Goal: Task Accomplishment & Management: Complete application form

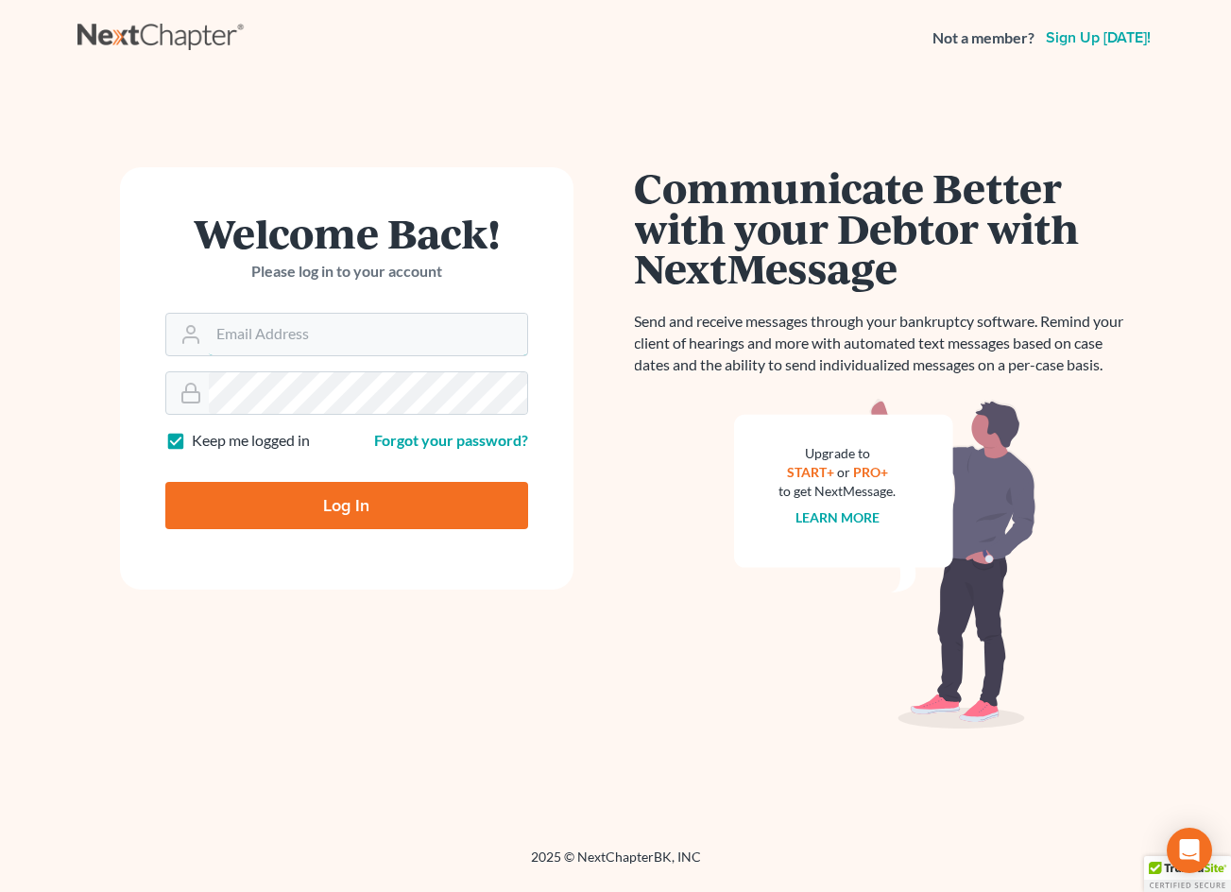
type input "[EMAIL_ADDRESS][DOMAIN_NAME]"
click at [392, 512] on input "Log In" at bounding box center [346, 505] width 363 height 47
type input "Thinking..."
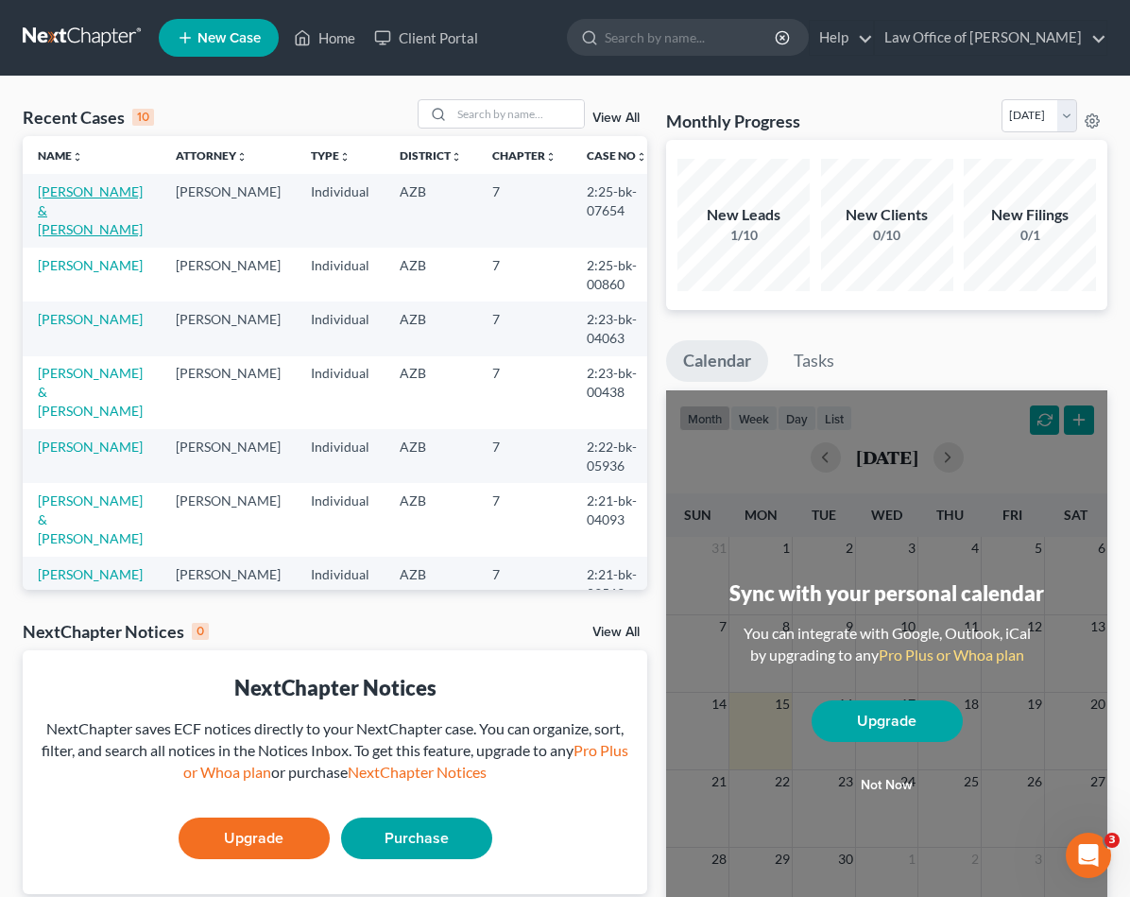
click at [52, 200] on link "[PERSON_NAME] & [PERSON_NAME]" at bounding box center [90, 210] width 105 height 54
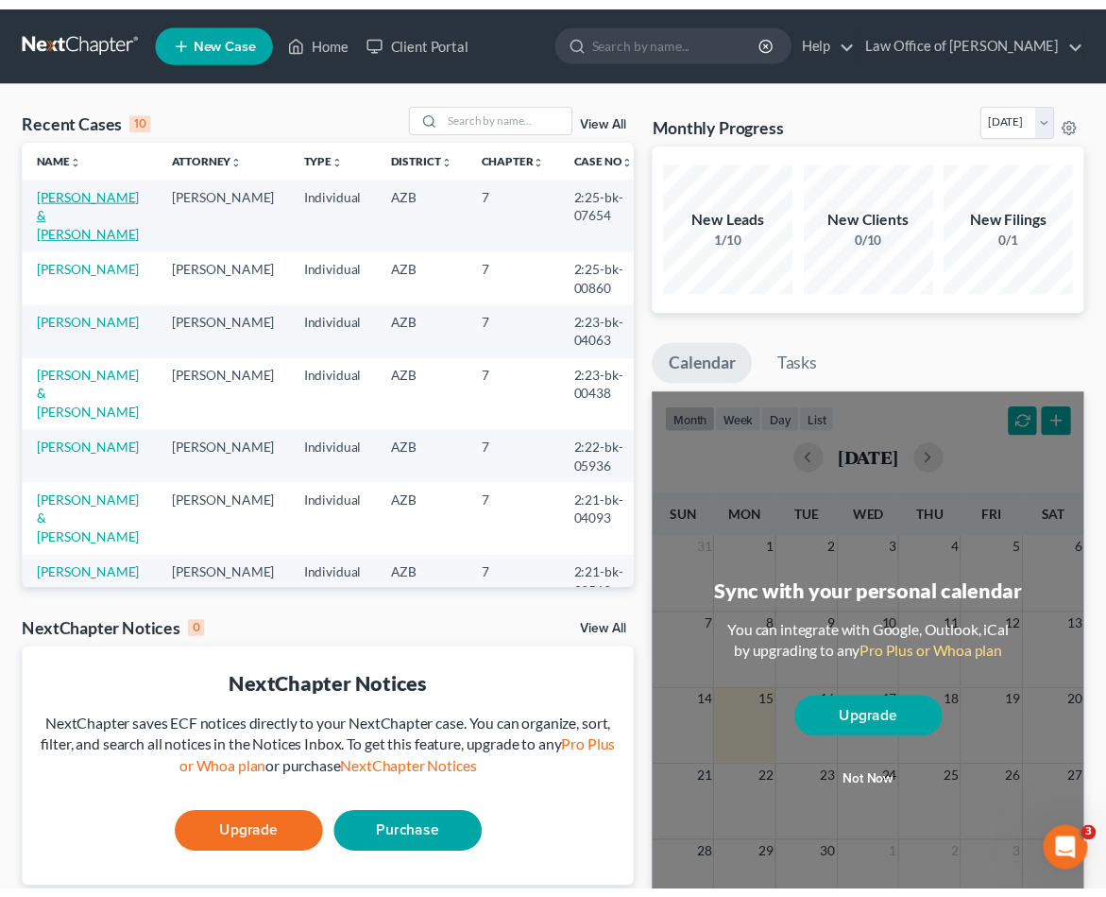
scroll to position [0, 1]
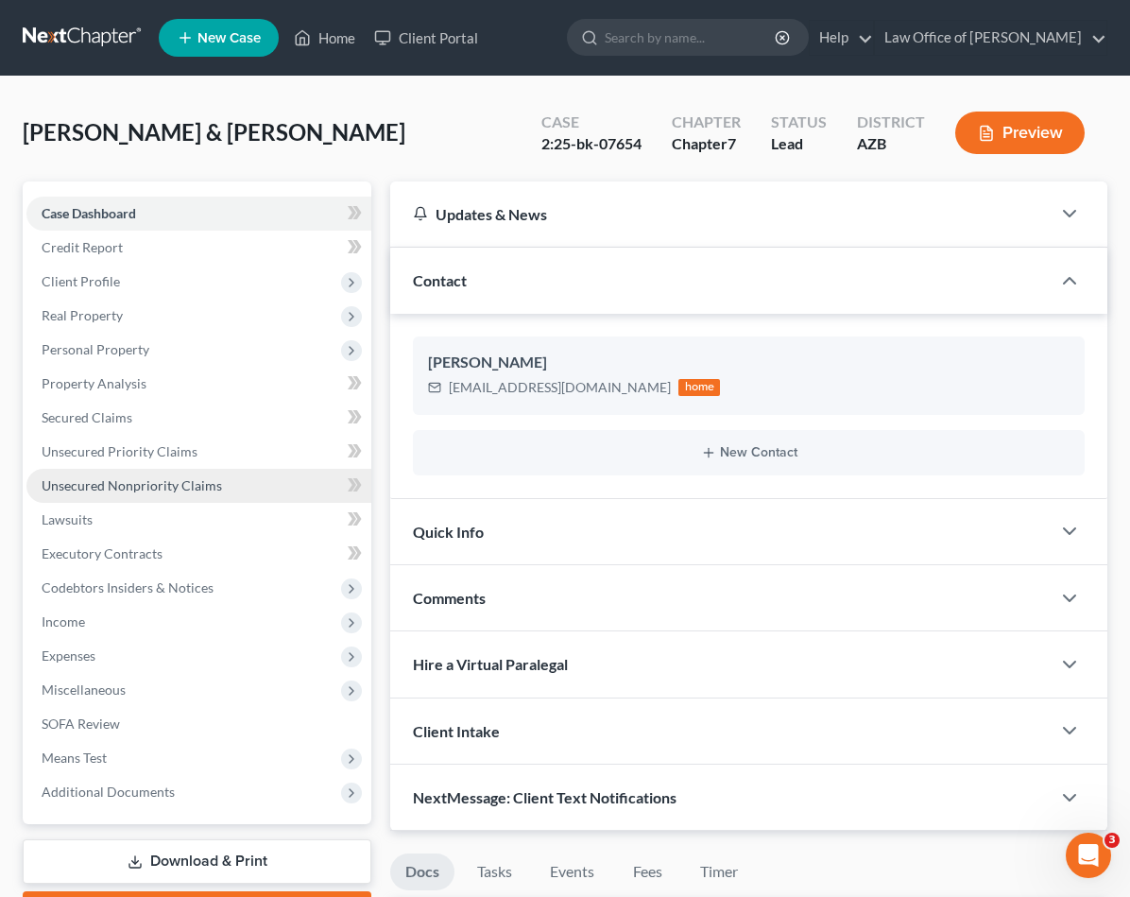
drag, startPoint x: 137, startPoint y: 489, endPoint x: 248, endPoint y: 497, distance: 110.8
click at [137, 489] on span "Unsecured Nonpriority Claims" at bounding box center [132, 485] width 180 height 16
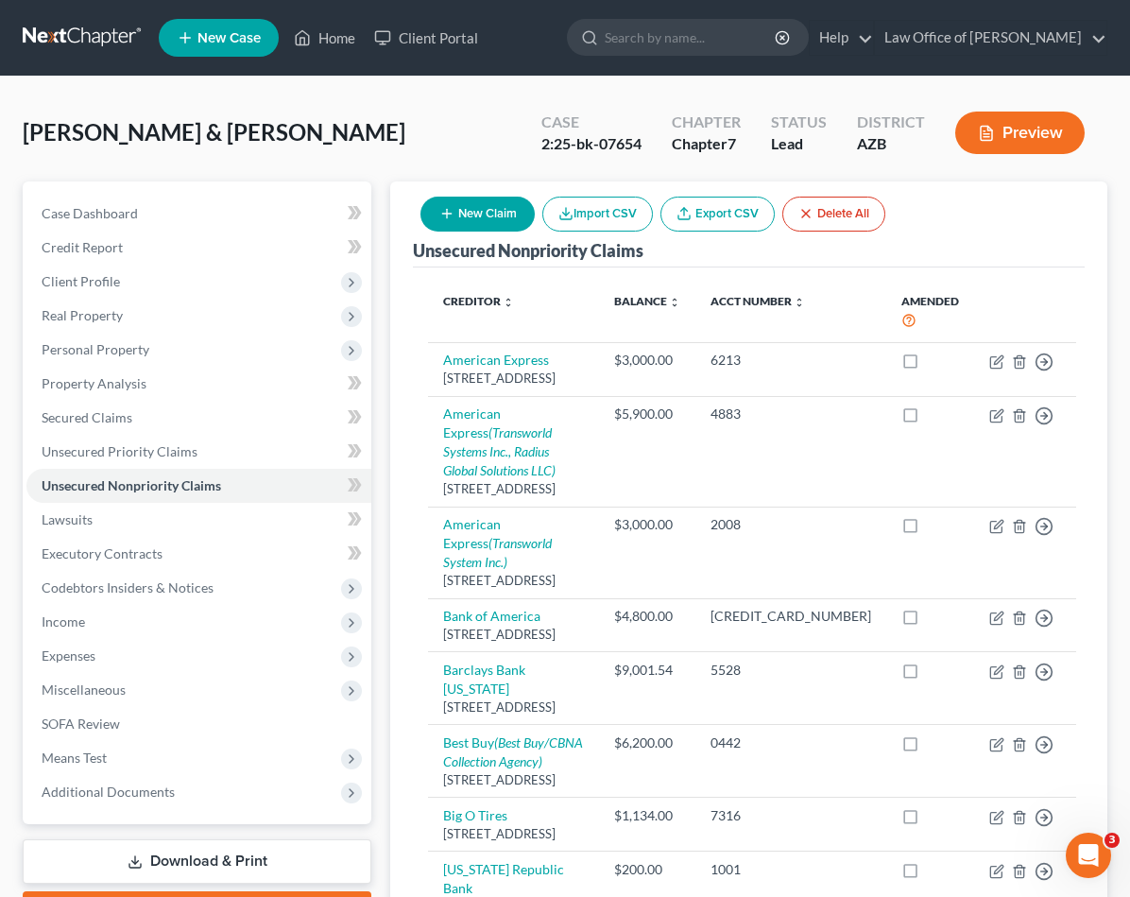
click at [494, 207] on button "New Claim" at bounding box center [477, 214] width 114 height 35
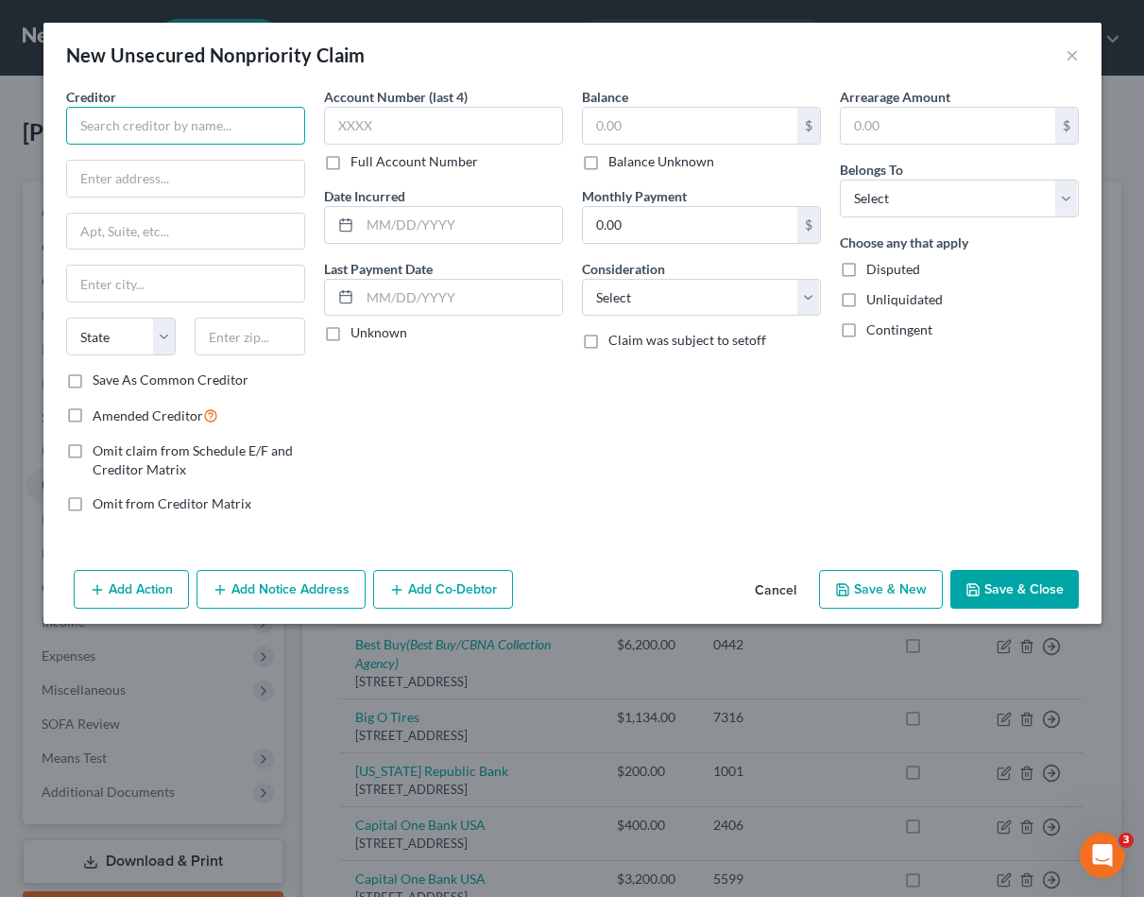
click at [145, 125] on input "text" at bounding box center [185, 126] width 239 height 38
type input "[PERSON_NAME]"
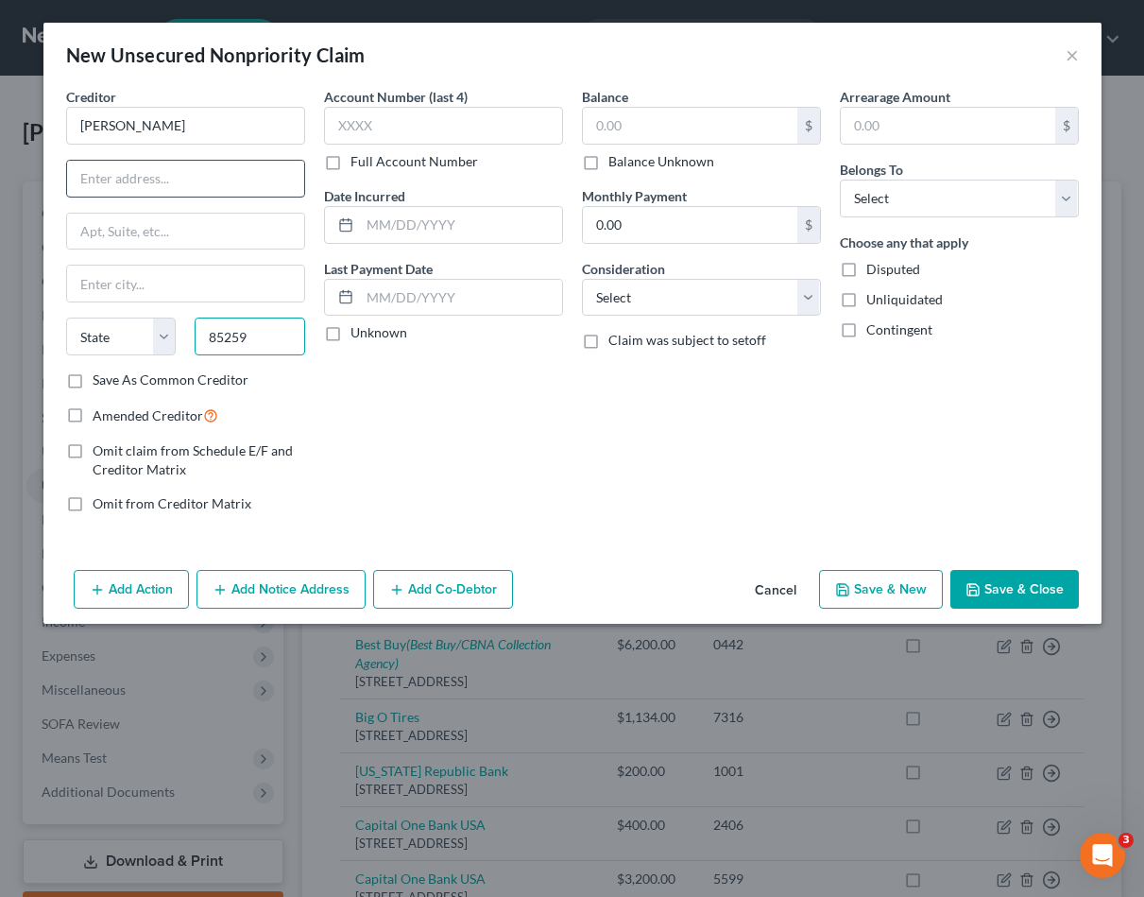
type input "85259"
click at [167, 193] on input "text" at bounding box center [185, 179] width 237 height 36
type input "Scottsdale"
select select "3"
click at [152, 174] on input "text" at bounding box center [185, 179] width 237 height 36
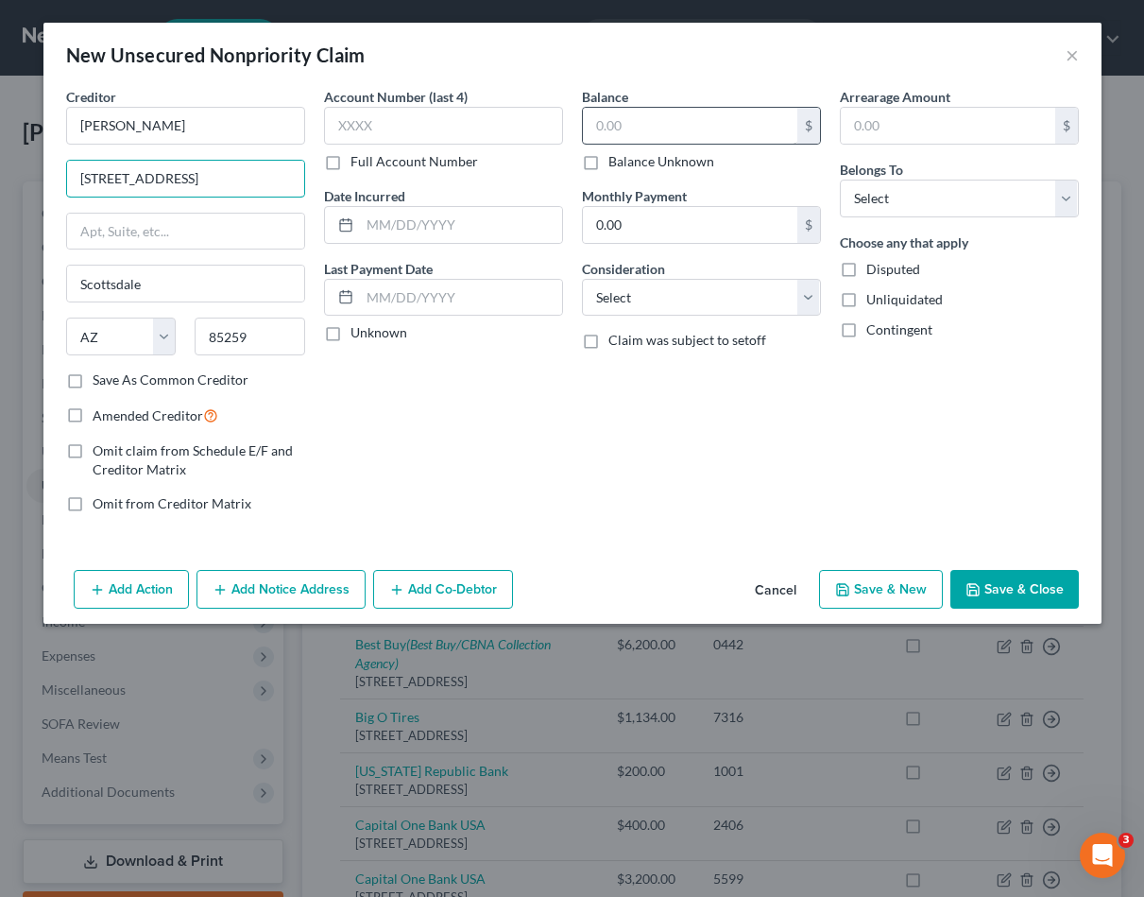
type input "[STREET_ADDRESS]"
click at [634, 121] on input "text" at bounding box center [690, 126] width 214 height 36
type input "12,000.00"
click at [917, 121] on input "text" at bounding box center [948, 126] width 214 height 36
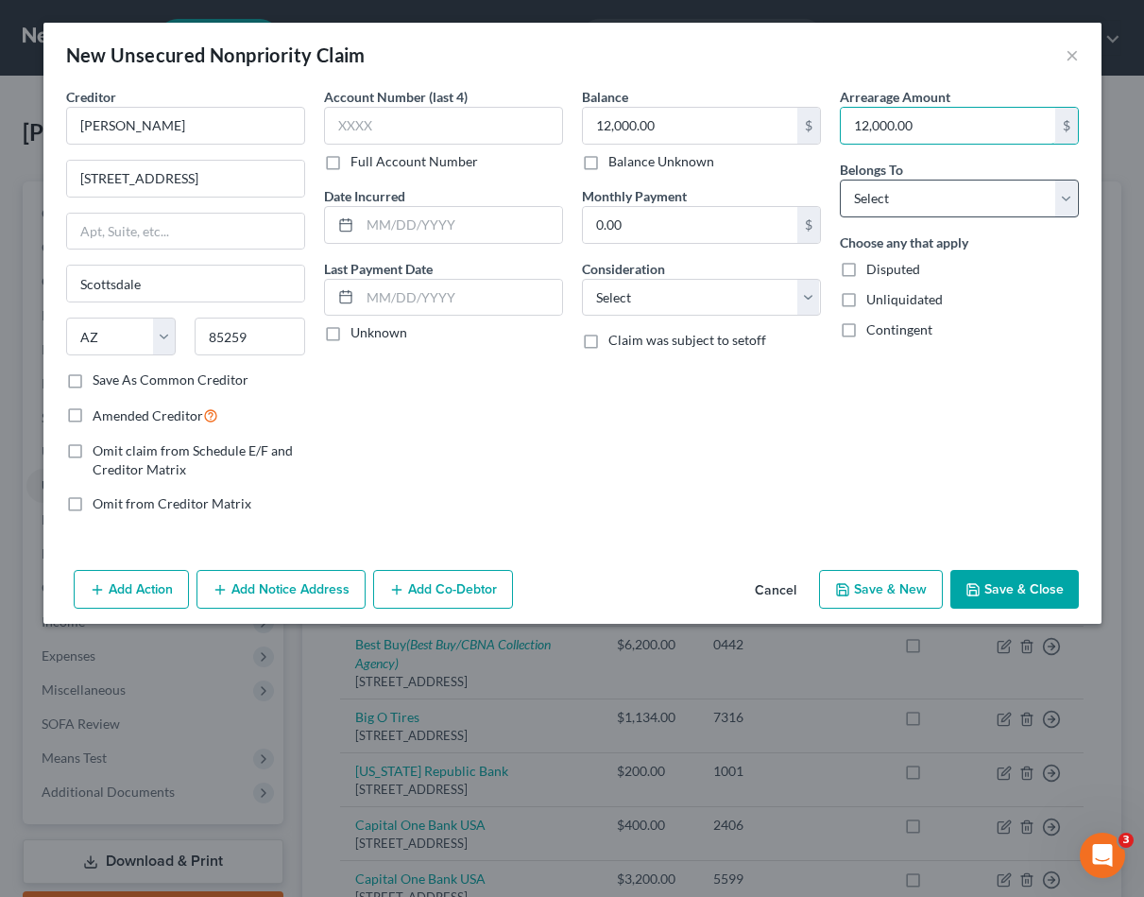
type input "12,000.00"
select select "4"
click at [1002, 592] on button "Save & Close" at bounding box center [1014, 590] width 128 height 40
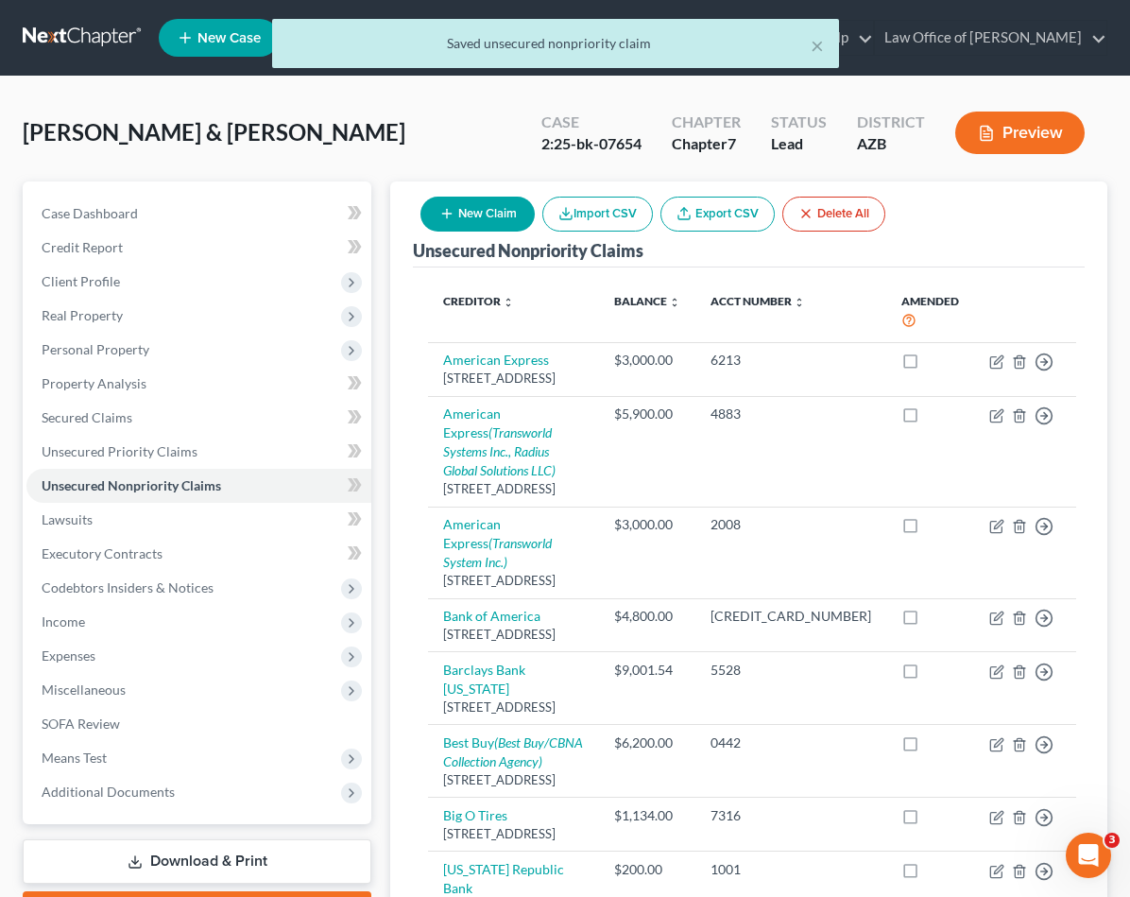
click at [478, 210] on button "New Claim" at bounding box center [477, 214] width 114 height 35
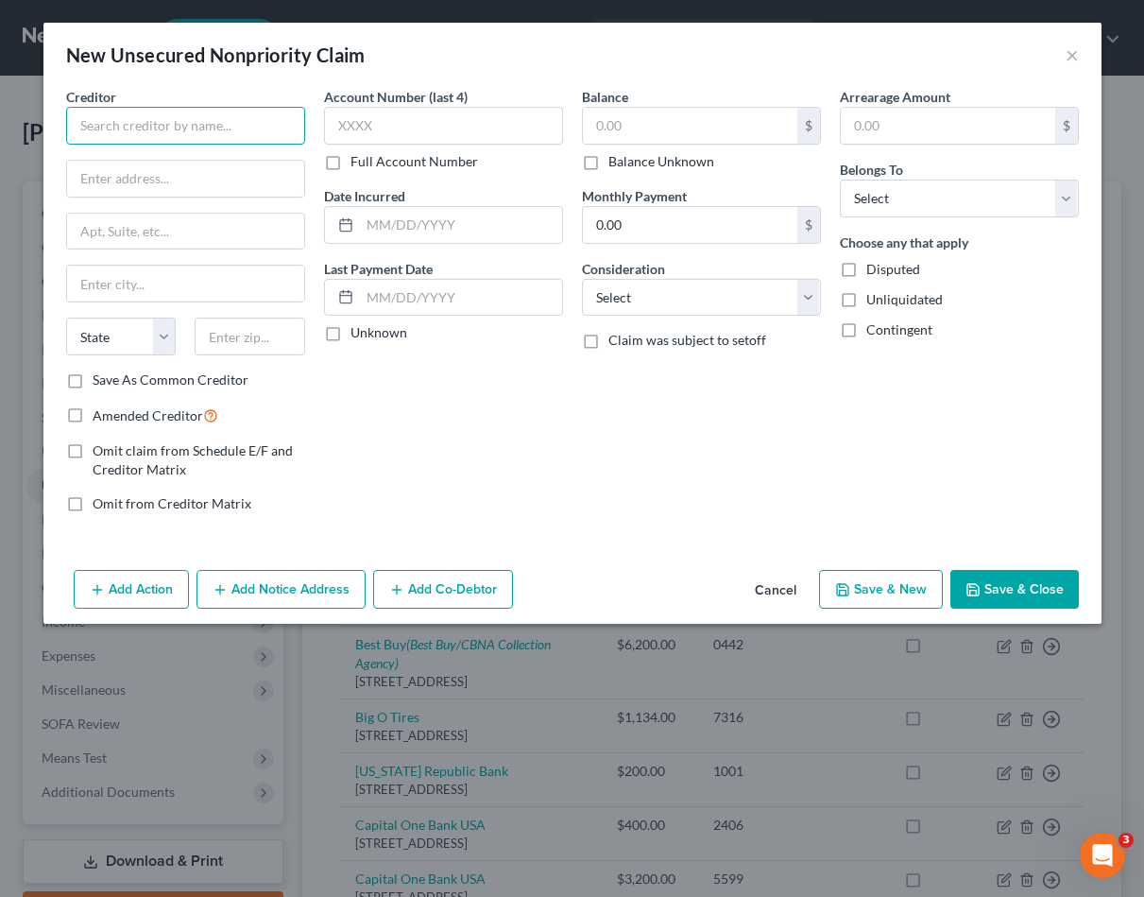
click at [117, 117] on input "text" at bounding box center [185, 126] width 239 height 38
type input "[PERSON_NAME]"
click at [1013, 249] on div "Choose any that apply Disputed Unliquidated Contingent" at bounding box center [959, 285] width 239 height 107
type input "85008"
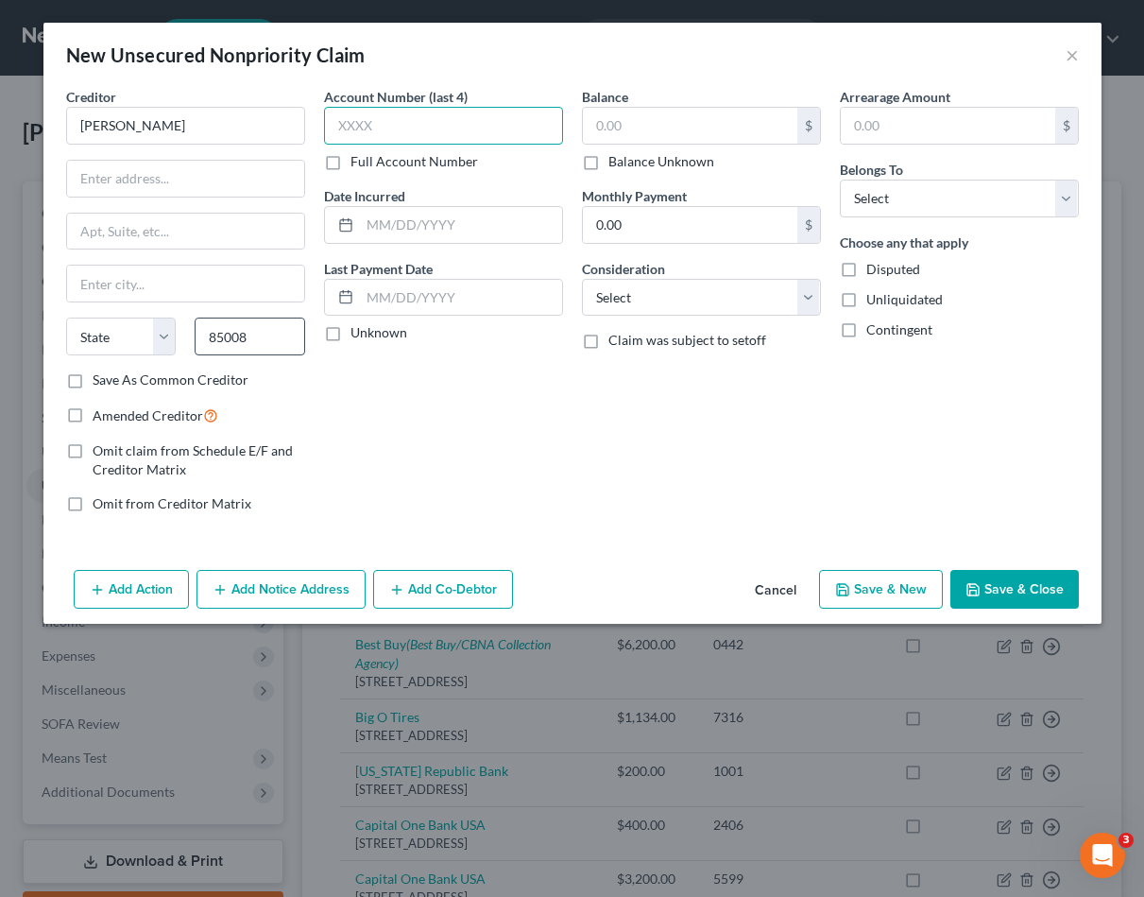
type input "Phoenix"
select select "3"
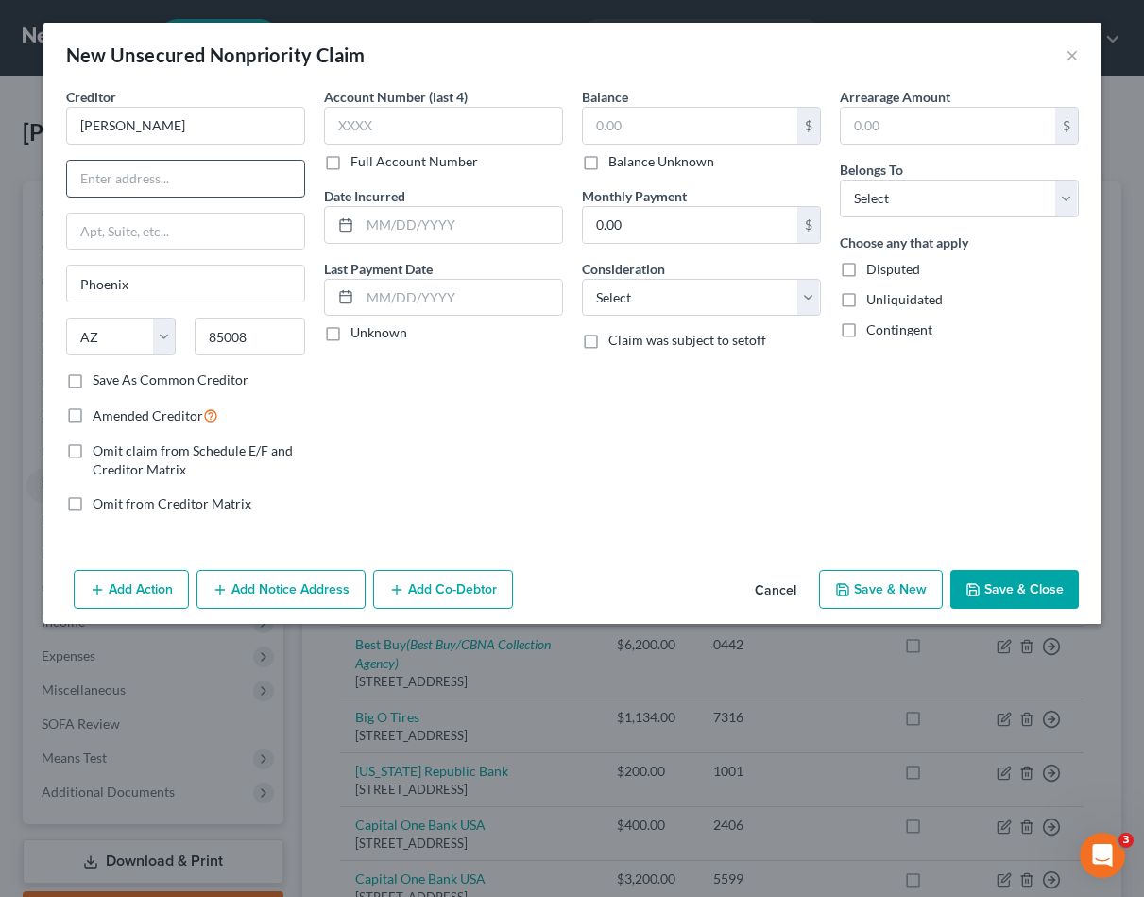
click at [119, 180] on input "text" at bounding box center [185, 179] width 237 height 36
type input "[STREET_ADDRESS][PERSON_NAME]"
click at [645, 129] on input "text" at bounding box center [690, 126] width 214 height 36
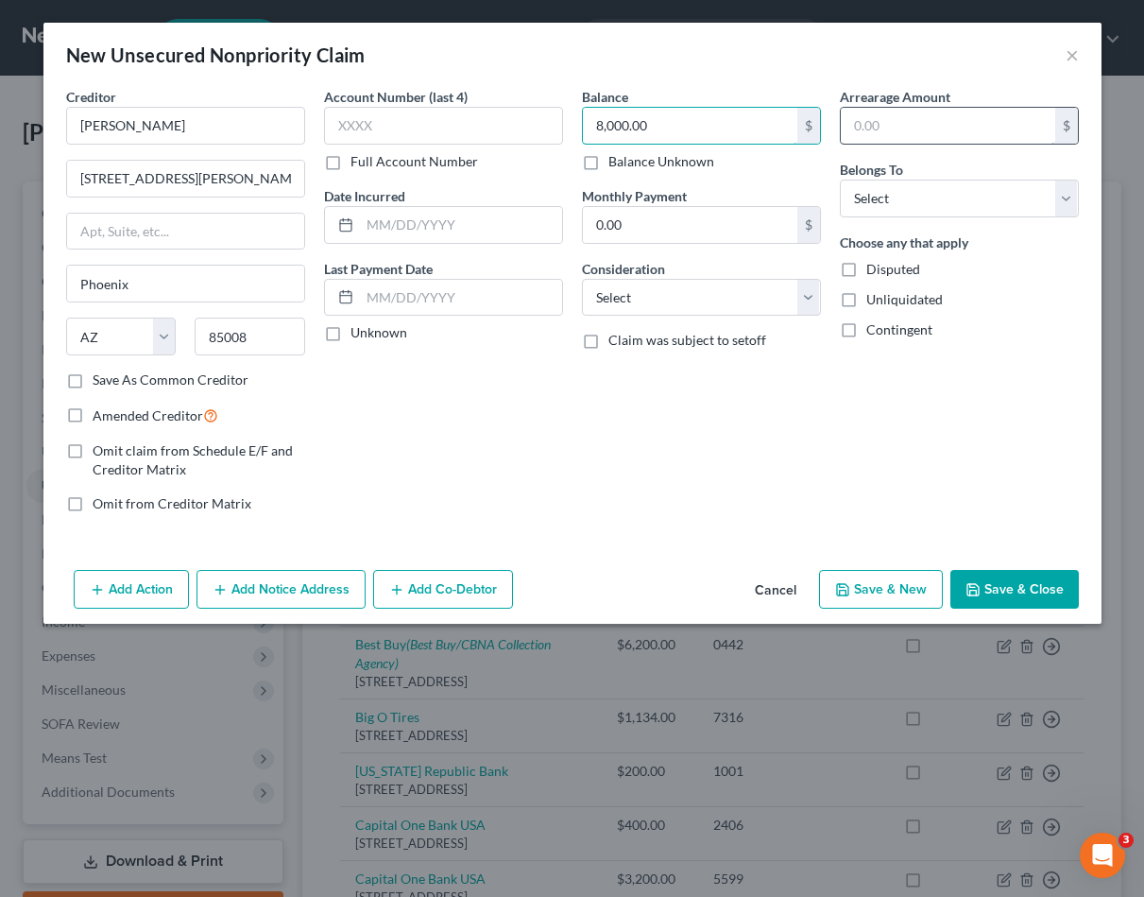
type input "8,000.00"
click at [871, 121] on input "text" at bounding box center [948, 126] width 214 height 36
type input "8,000.00"
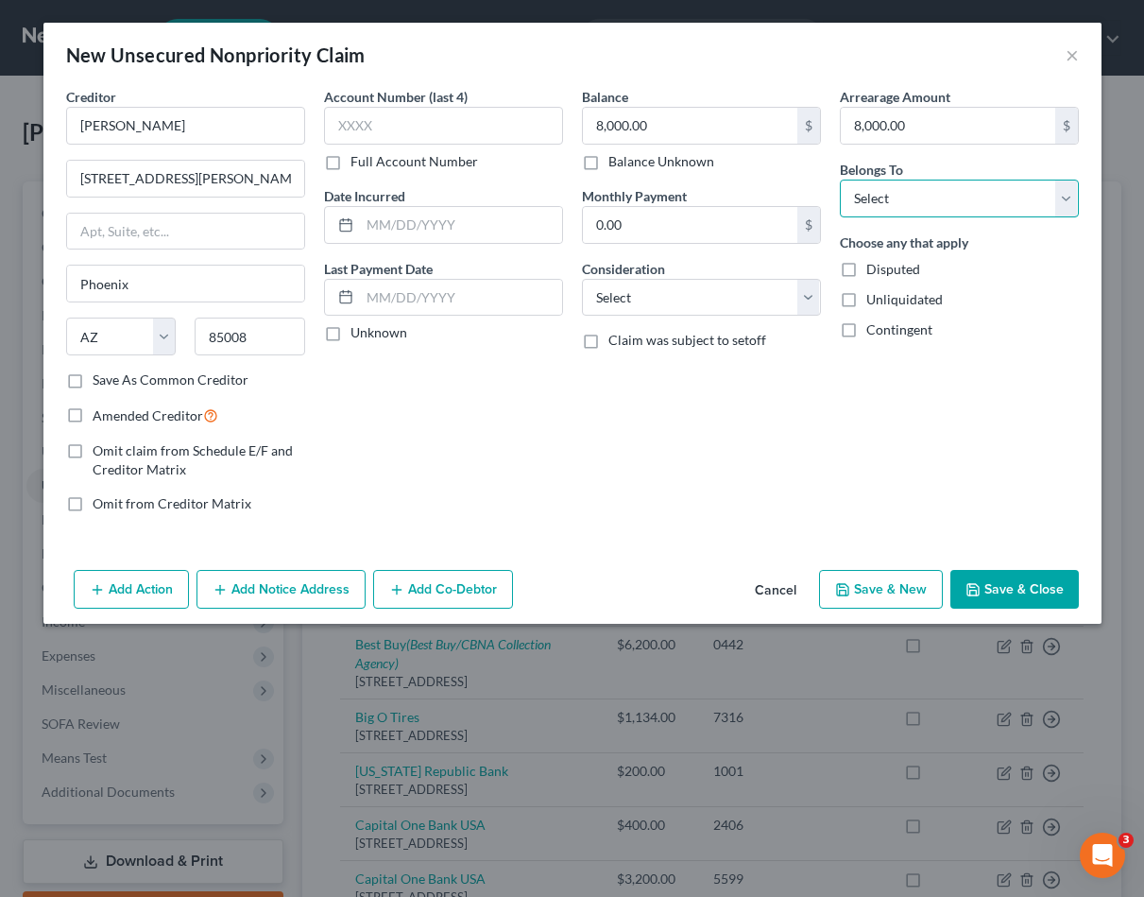
select select "4"
click at [994, 587] on button "Save & Close" at bounding box center [1014, 590] width 128 height 40
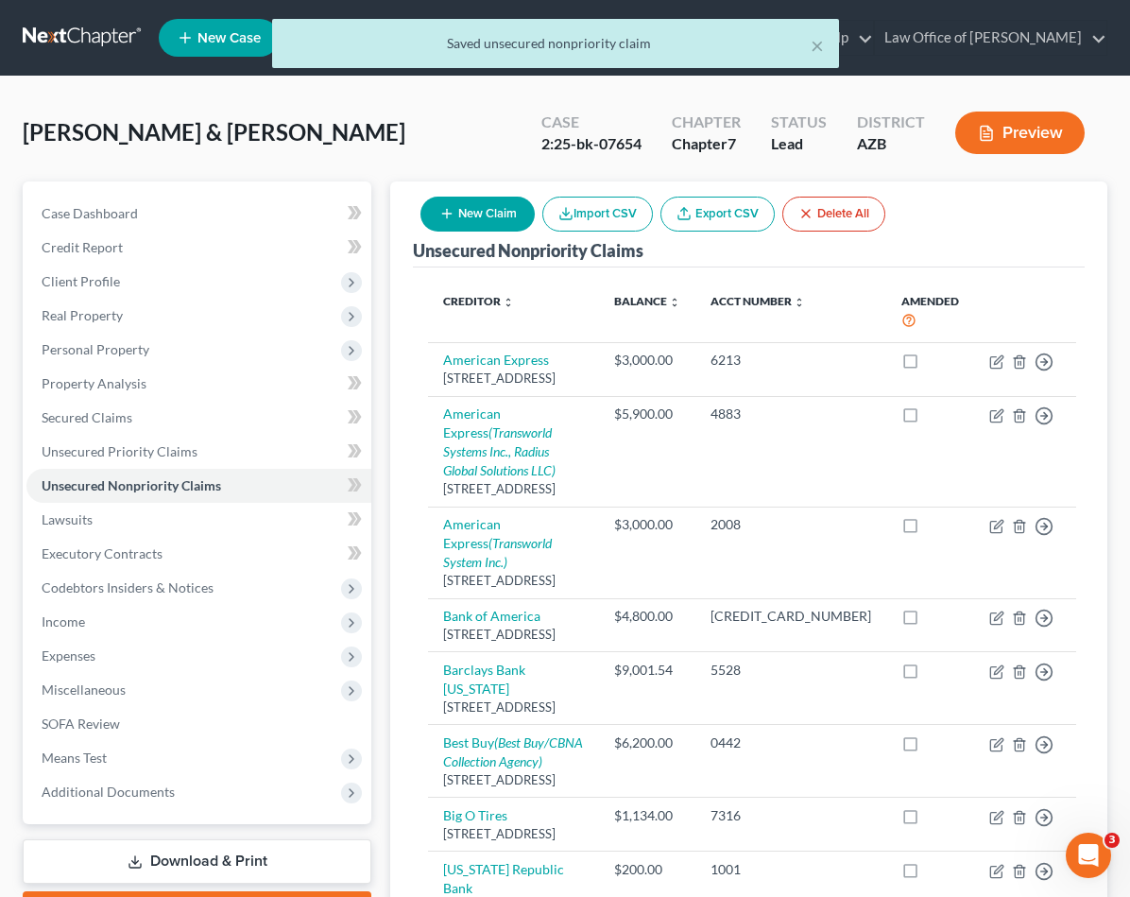
click at [454, 210] on icon "button" at bounding box center [446, 213] width 15 height 15
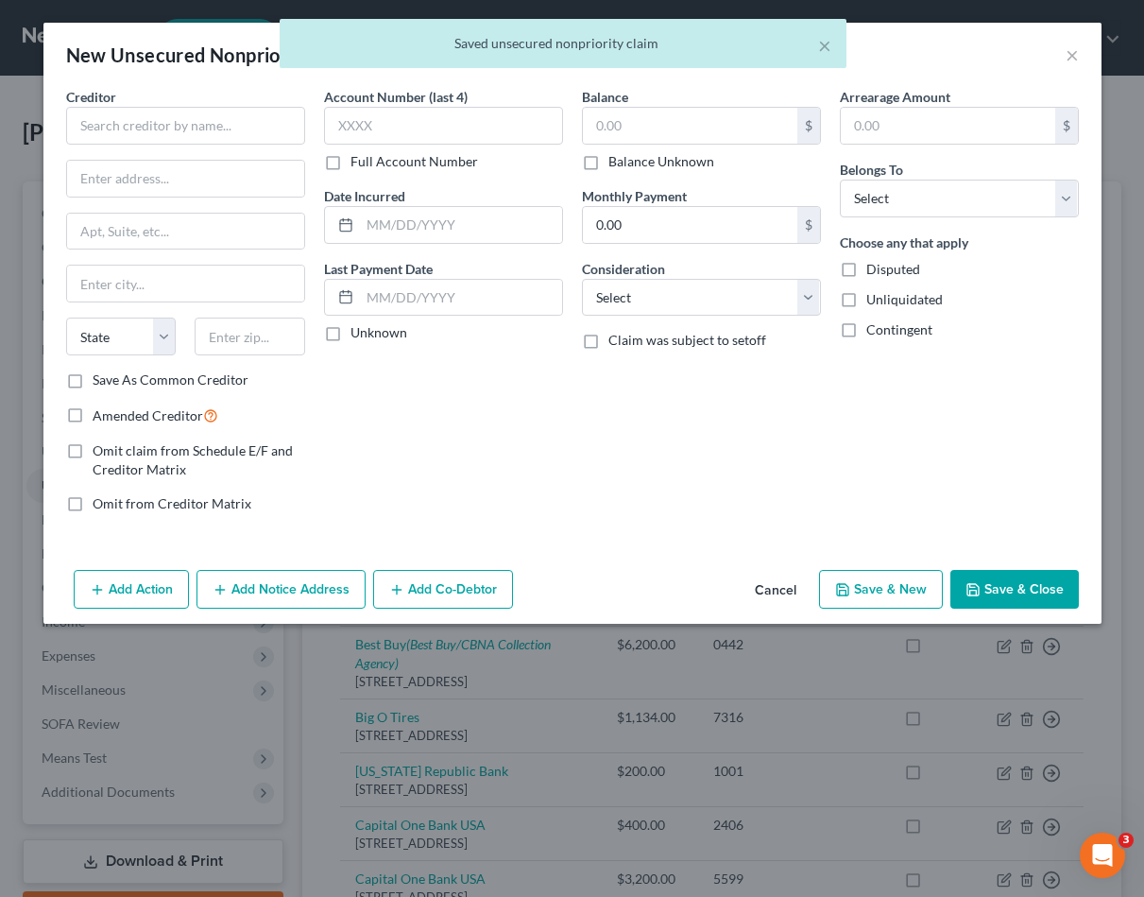
click at [454, 210] on div "Date Incurred" at bounding box center [443, 215] width 239 height 58
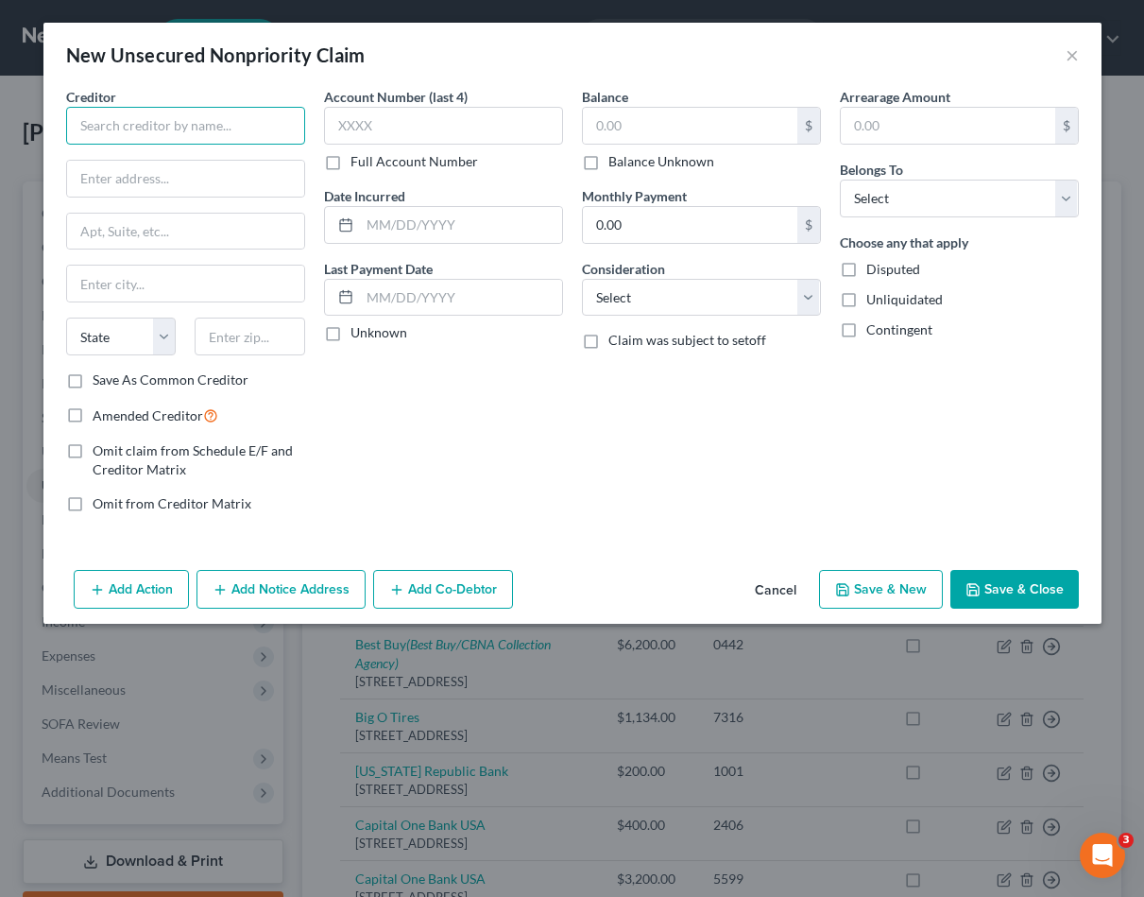
click at [197, 125] on input "text" at bounding box center [185, 126] width 239 height 38
type input "[PERSON_NAME]"
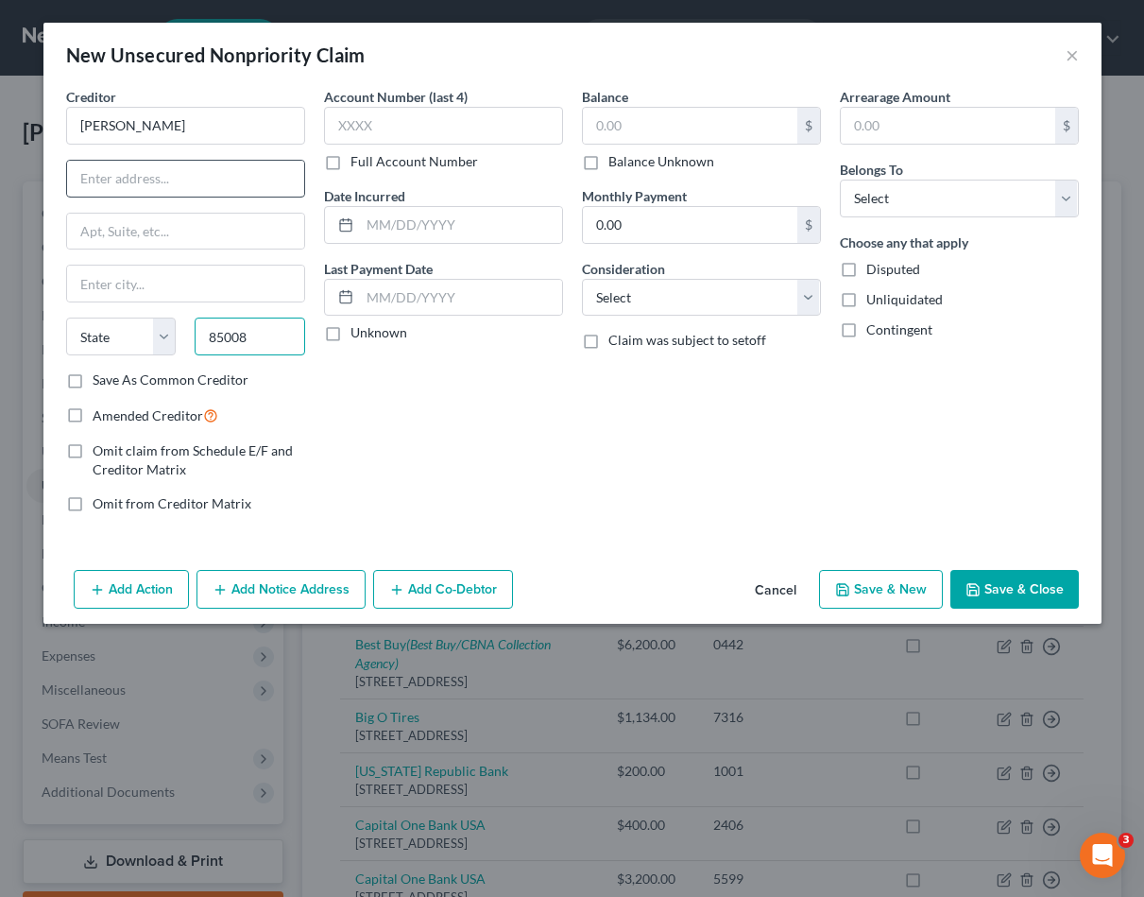
type input "85008"
type input "Phoenix"
select select "3"
click at [196, 168] on input "text" at bounding box center [185, 179] width 237 height 36
paste input "2017 N 40th St"
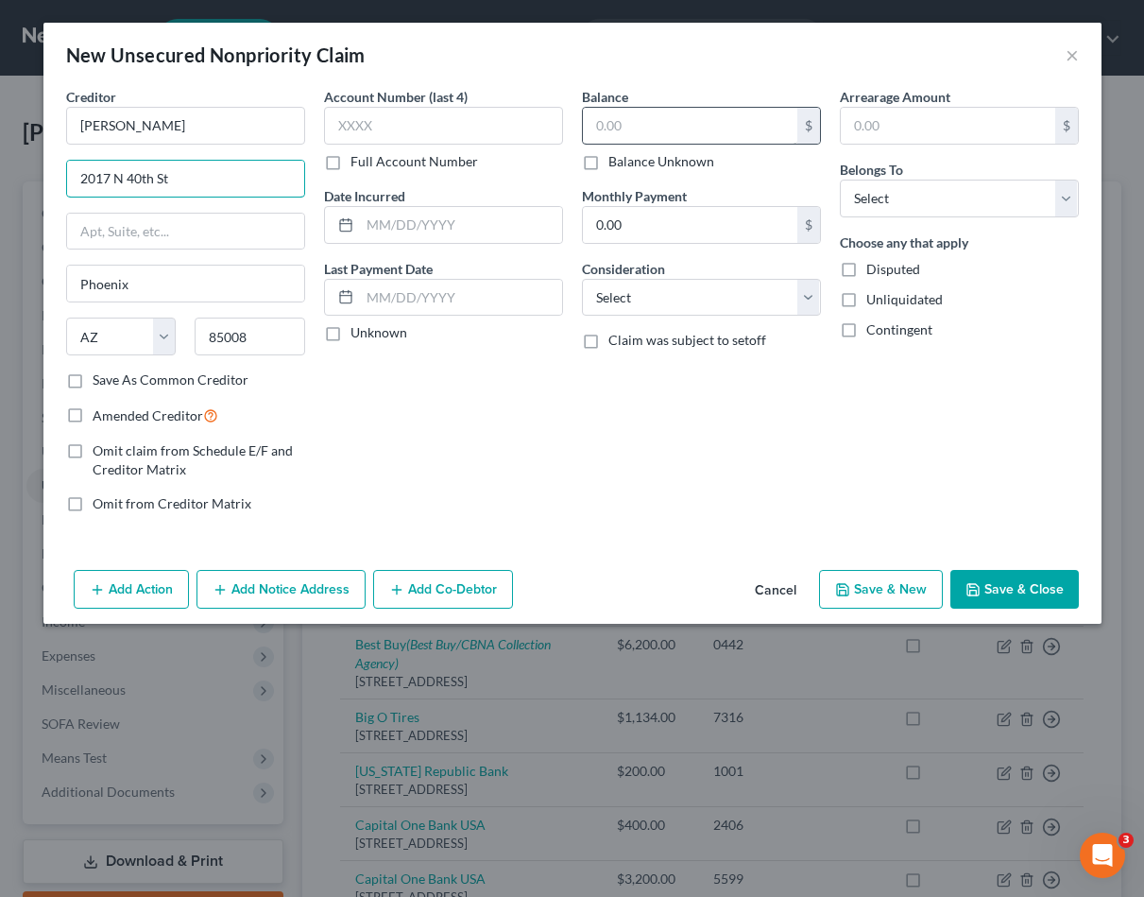
type input "2017 N 40th St"
click at [689, 118] on input "text" at bounding box center [690, 126] width 214 height 36
click at [654, 128] on input "130,000" at bounding box center [690, 126] width 214 height 36
drag, startPoint x: 556, startPoint y: 113, endPoint x: 547, endPoint y: 121, distance: 11.4
click at [547, 121] on div "Creditor * [PERSON_NAME] 2017 N [GEOGRAPHIC_DATA] [US_STATE] AK AR AZ CA CO [GE…" at bounding box center [573, 307] width 1032 height 441
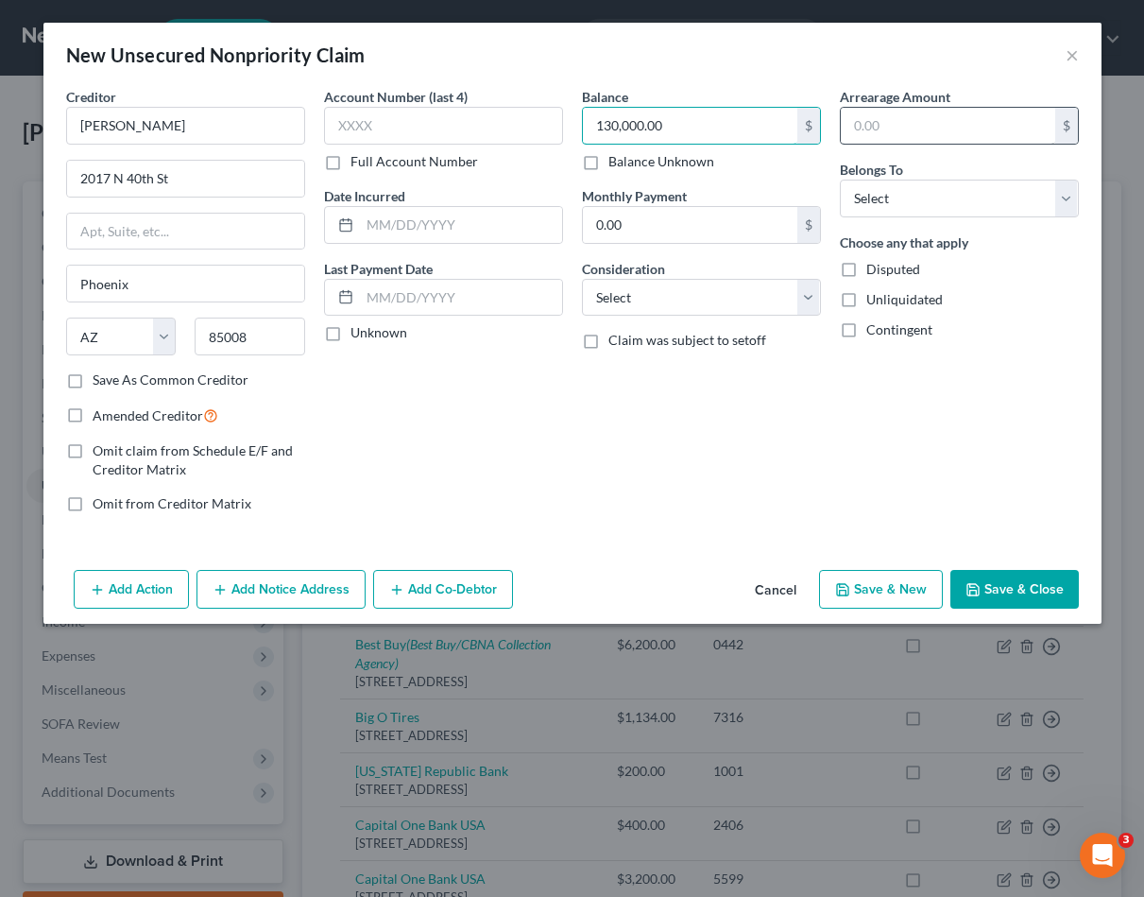
type input "130,000.00"
click at [897, 120] on input "text" at bounding box center [948, 126] width 214 height 36
paste input "130,000.00"
type input "130,000.00"
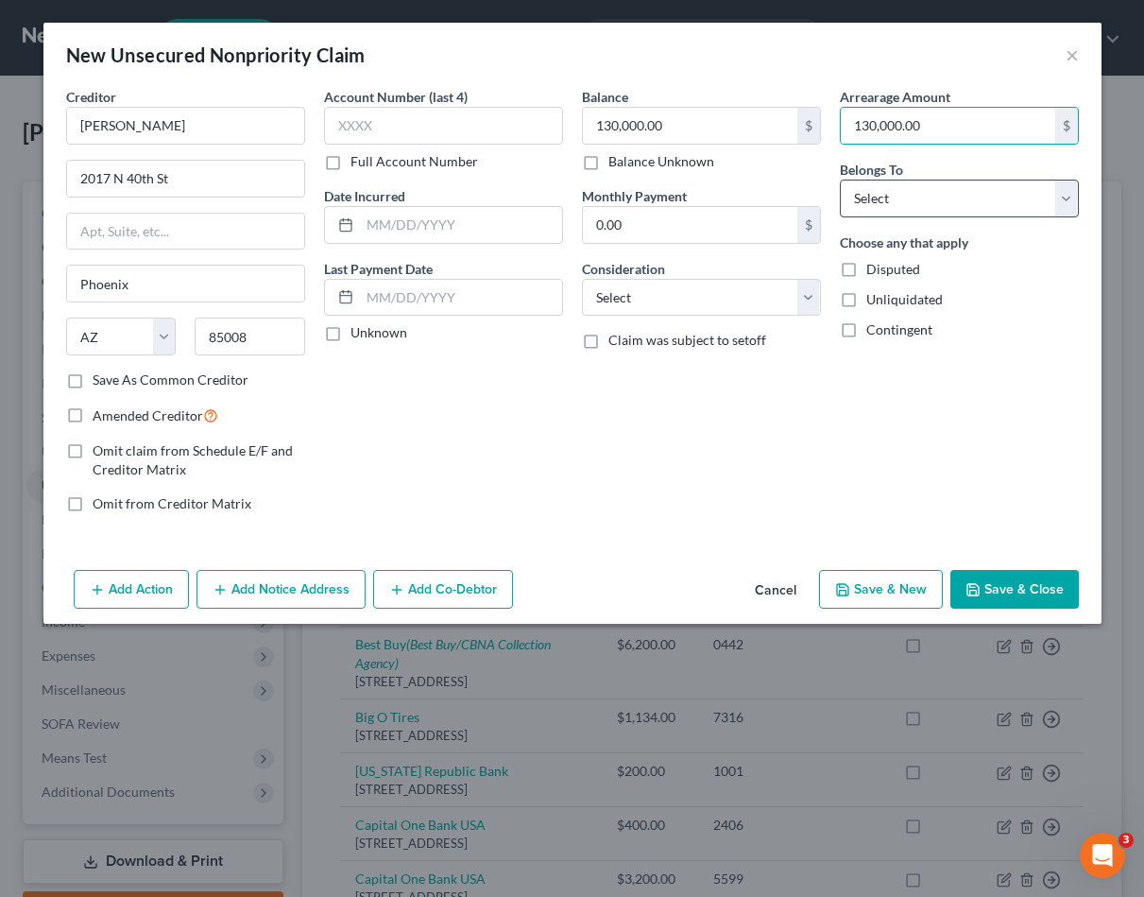
click at [920, 177] on div "Belongs To * Select Debtor 1 Only Debtor 2 Only Debtor 1 And Debtor 2 Only At L…" at bounding box center [959, 189] width 239 height 58
select select "4"
click at [1020, 598] on button "Save & Close" at bounding box center [1014, 590] width 128 height 40
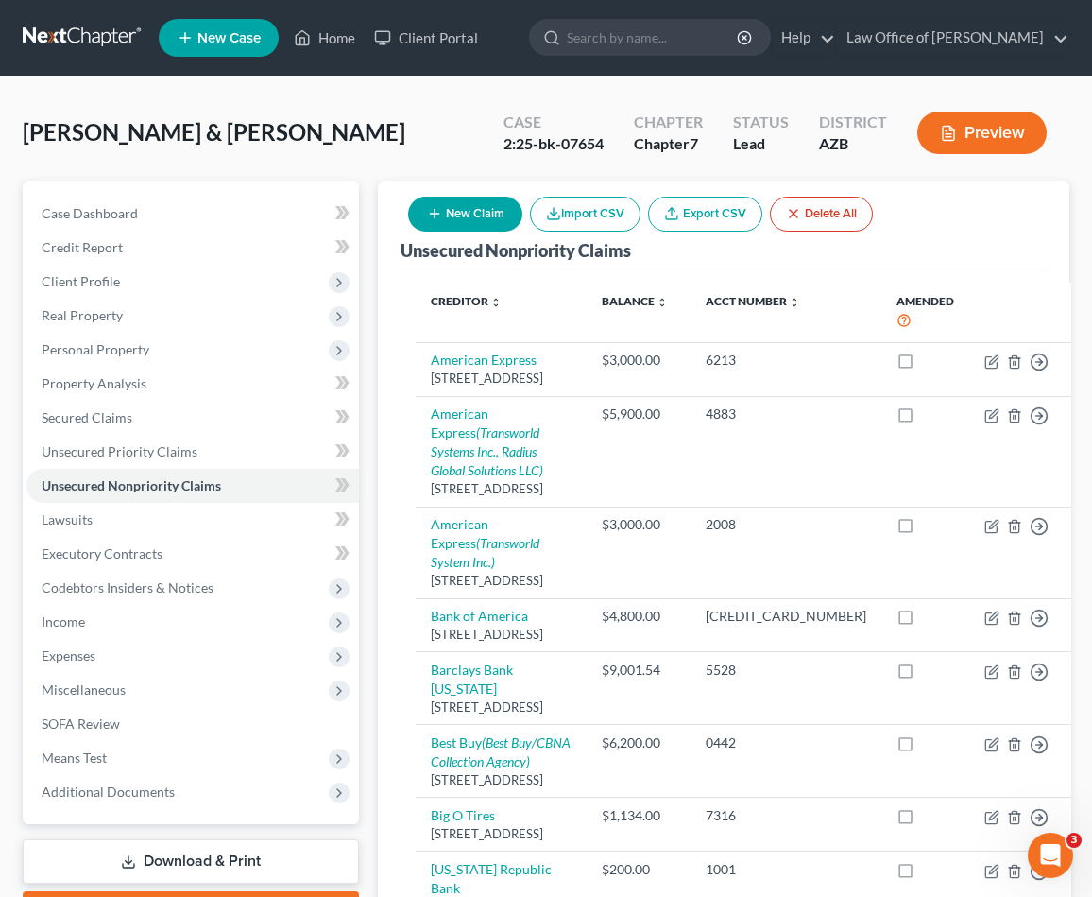
click at [468, 203] on button "New Claim" at bounding box center [465, 214] width 114 height 35
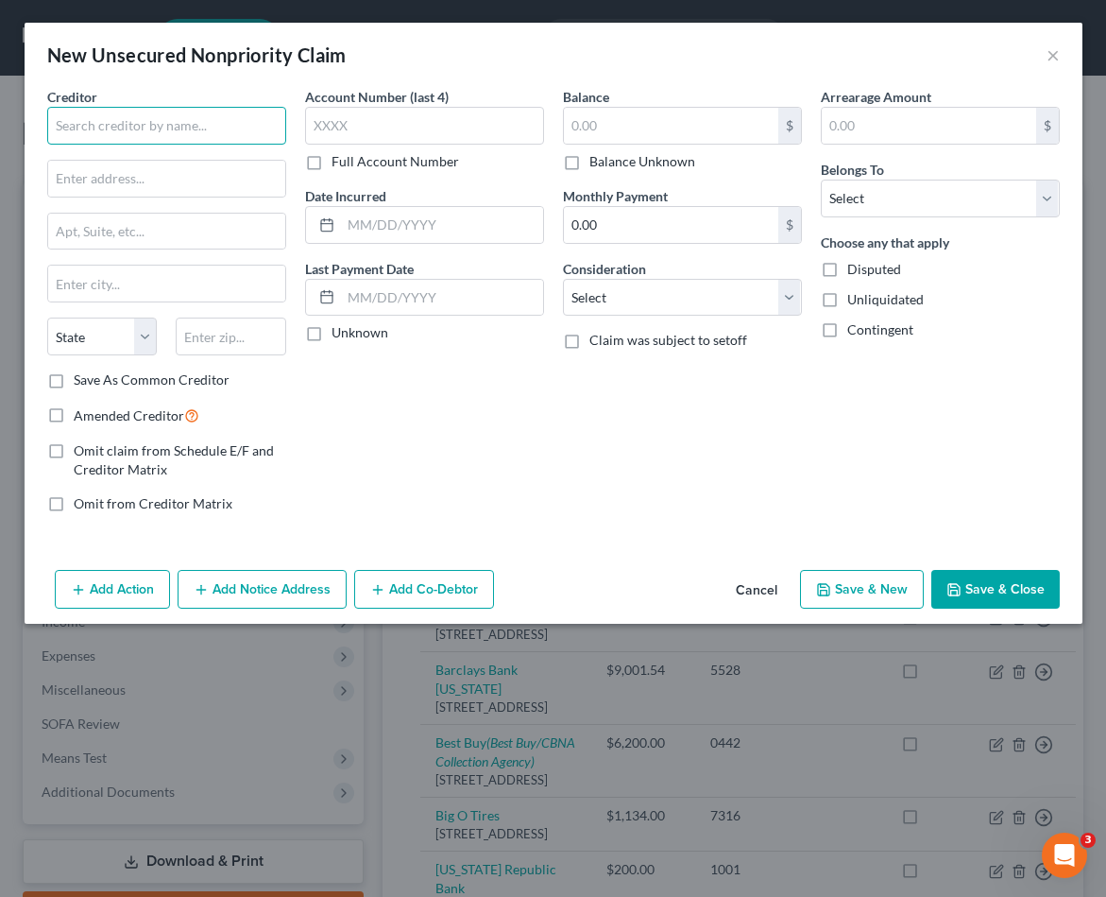
click at [107, 127] on input "text" at bounding box center [166, 126] width 239 height 38
click at [98, 121] on input "text" at bounding box center [166, 126] width 239 height 38
click at [87, 120] on input "text" at bounding box center [166, 126] width 239 height 38
click at [98, 116] on input "text" at bounding box center [166, 126] width 239 height 38
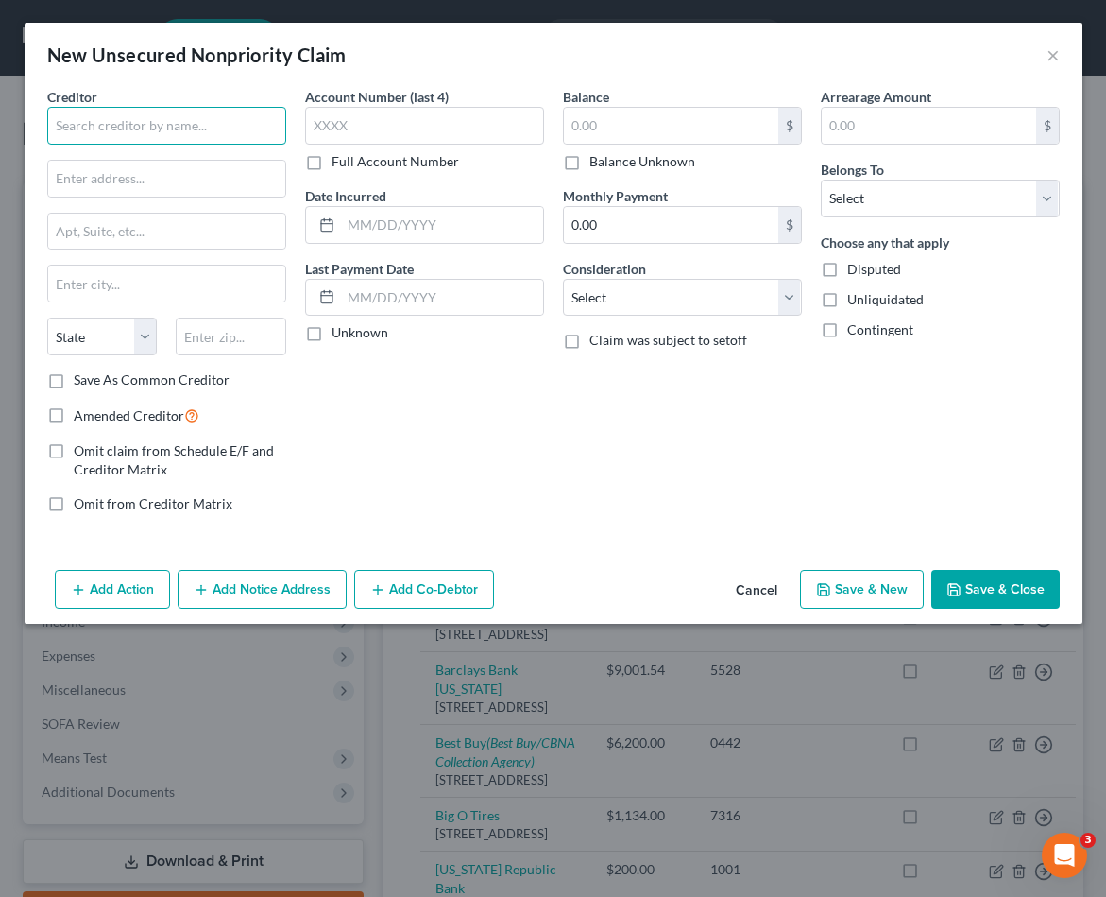
click at [98, 116] on input "text" at bounding box center [166, 126] width 239 height 38
type input "[PERSON_NAME]"
click at [220, 336] on input "text" at bounding box center [231, 336] width 111 height 38
type input "85033"
click at [127, 185] on input "text" at bounding box center [166, 179] width 237 height 36
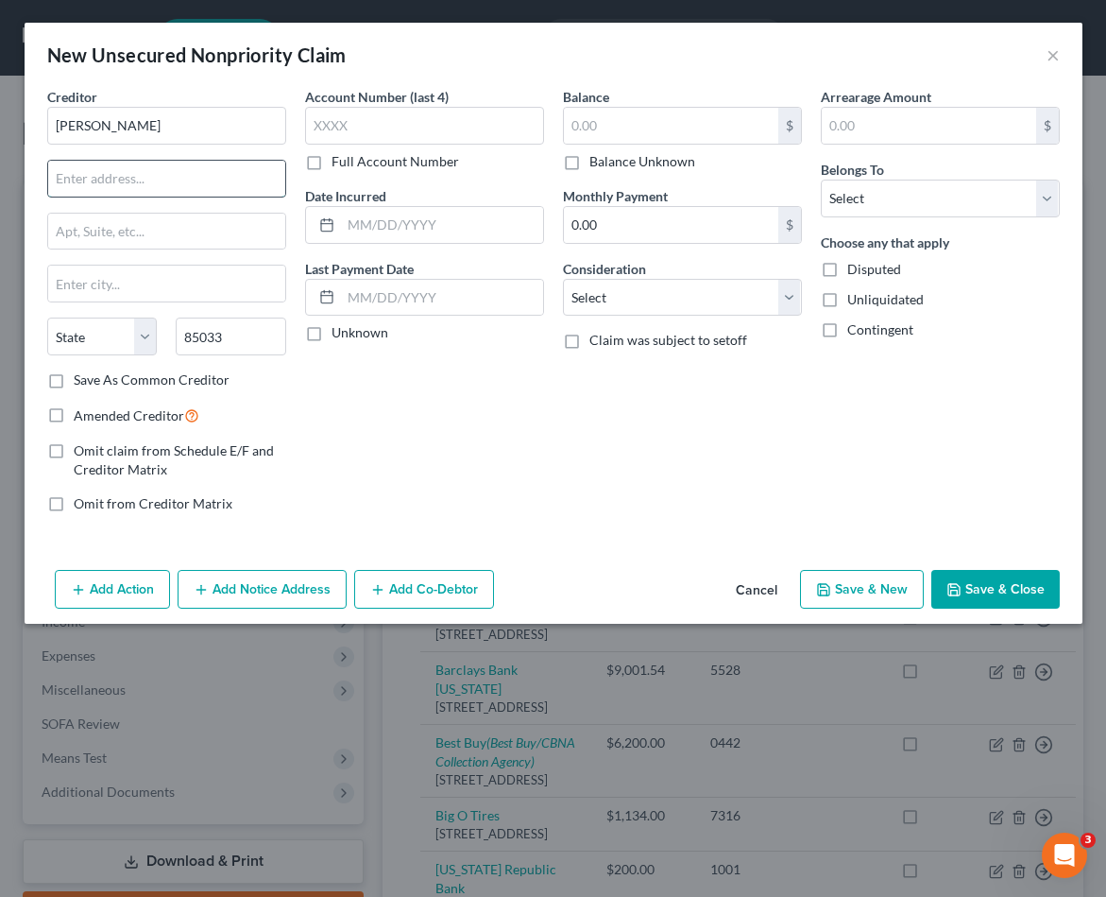
type input "Phoenix"
select select "3"
type input "[STREET_ADDRESS]"
click at [619, 115] on input "text" at bounding box center [671, 126] width 214 height 36
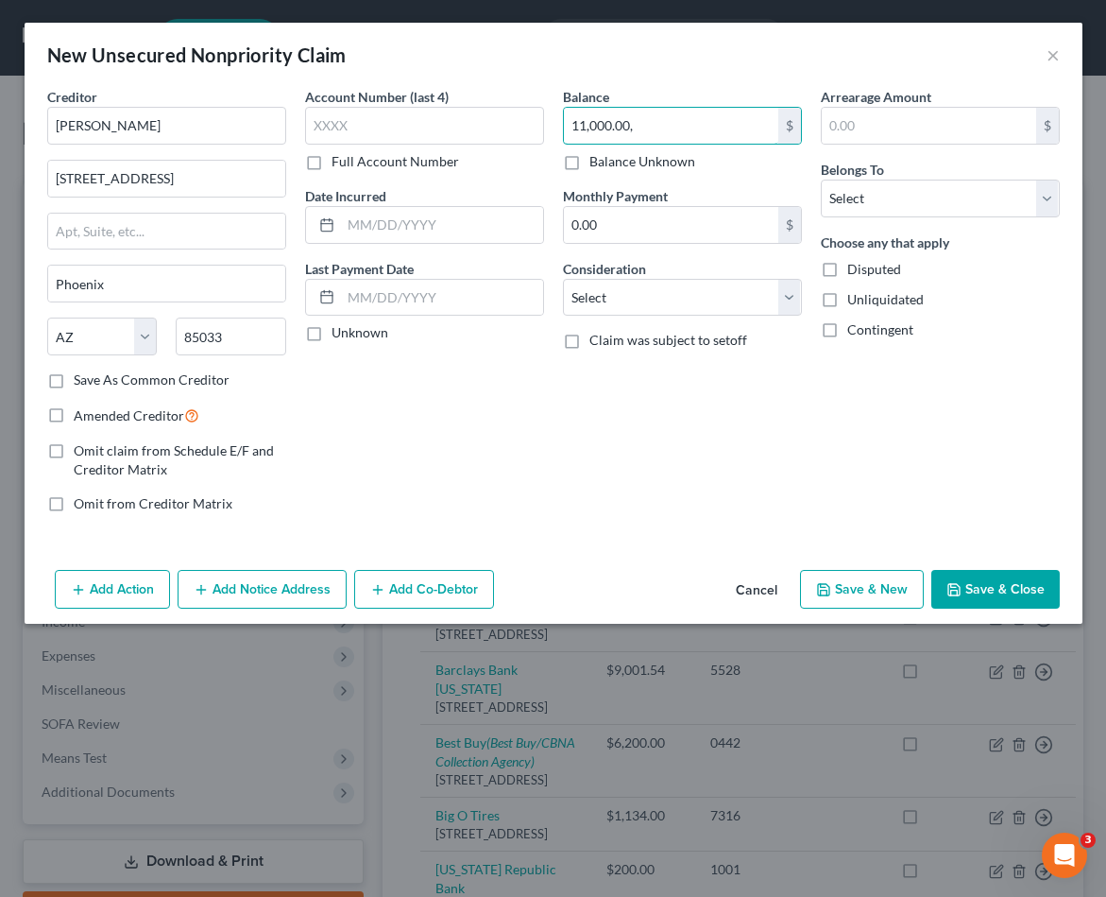
type input "11,000.00"
drag, startPoint x: 649, startPoint y: 130, endPoint x: 418, endPoint y: 109, distance: 232.5
click at [418, 109] on div "Creditor * [PERSON_NAME] [STREET_ADDRESS] Phoenix State [US_STATE] AK AR AZ CA …" at bounding box center [554, 307] width 1032 height 441
click at [948, 121] on input "text" at bounding box center [929, 126] width 214 height 36
paste input "11,000.00"
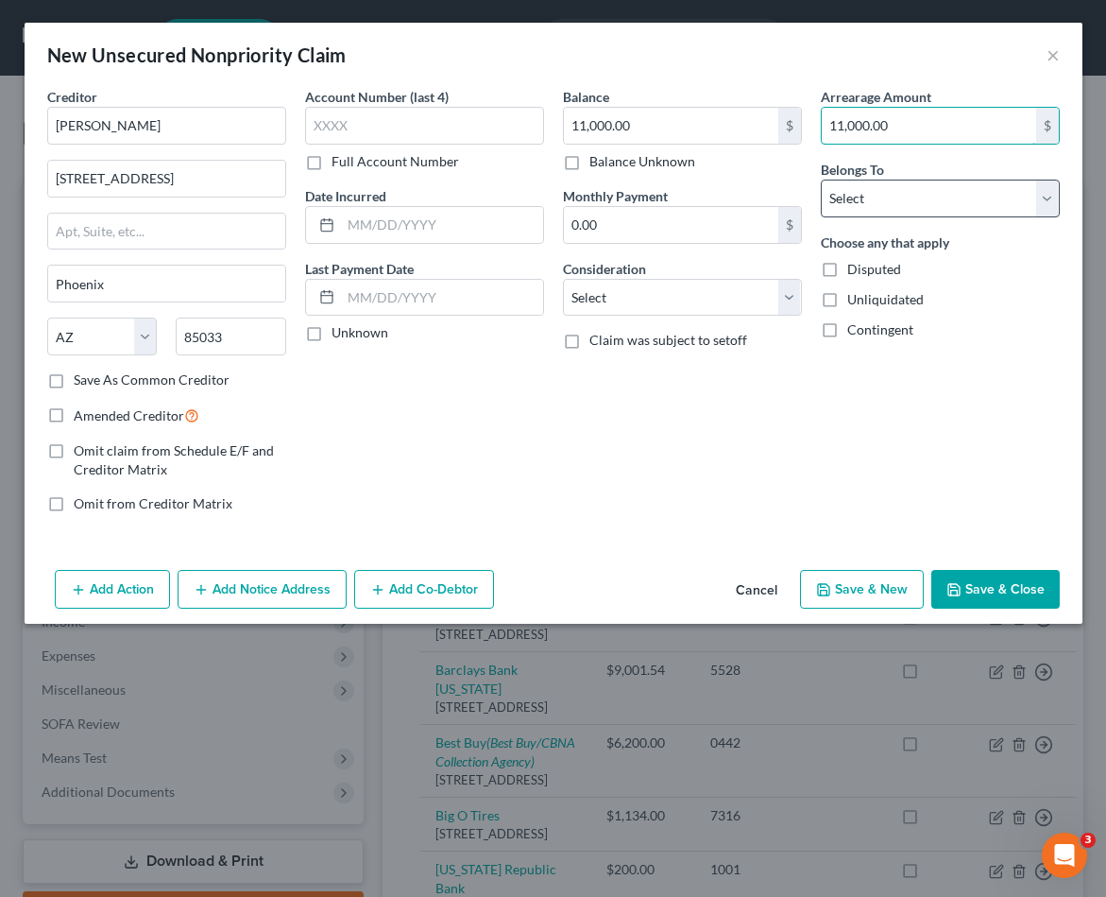
type input "11,000.00"
select select "4"
click at [1021, 589] on button "Save & Close" at bounding box center [996, 590] width 128 height 40
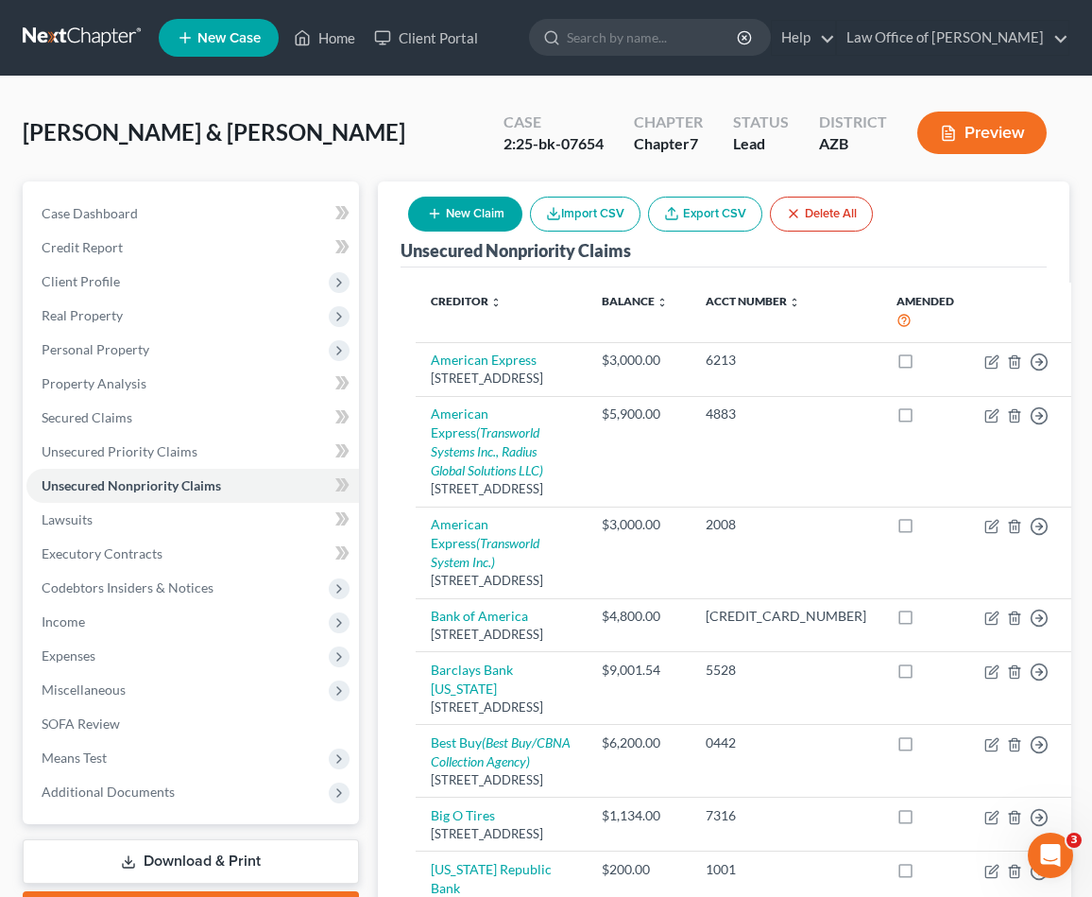
click at [484, 215] on button "New Claim" at bounding box center [465, 214] width 114 height 35
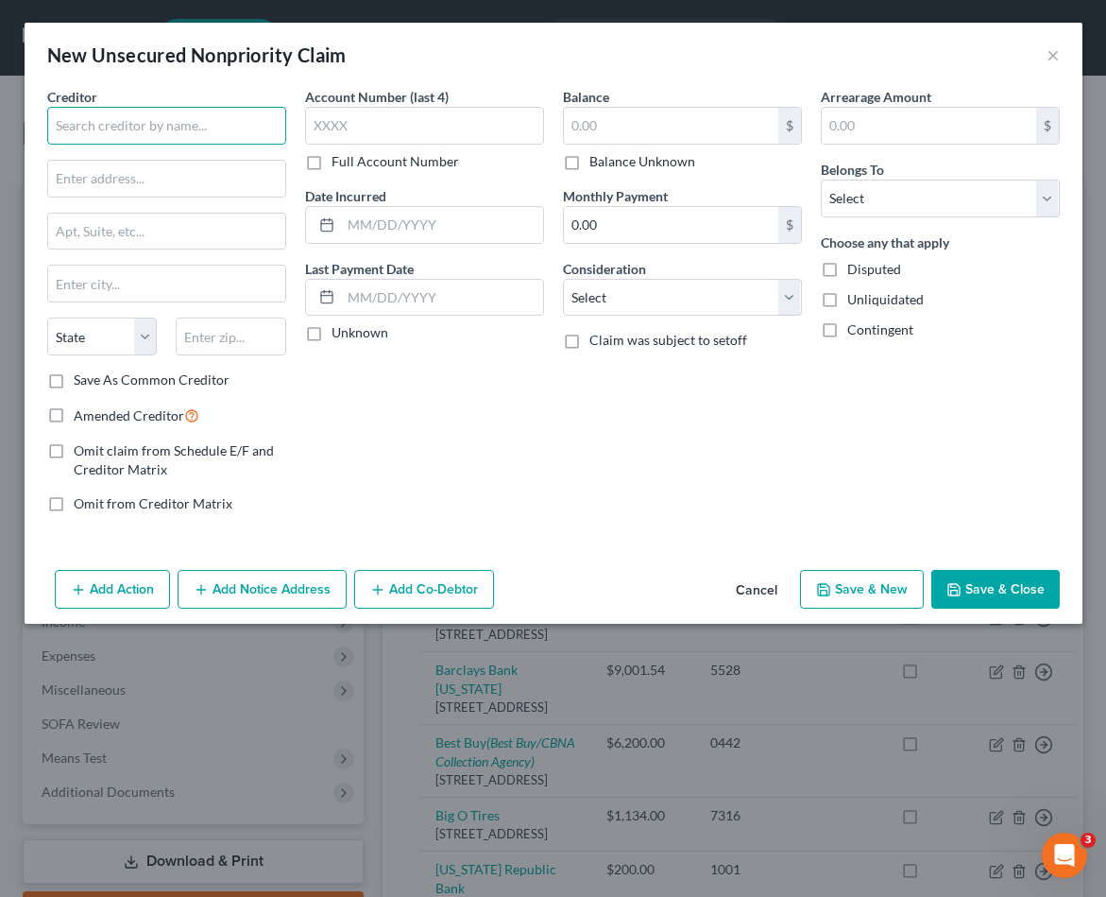
click at [198, 130] on input "text" at bounding box center [166, 126] width 239 height 38
type input "[PERSON_NAME]"
type input "85022"
click at [100, 185] on input "text" at bounding box center [166, 179] width 237 height 36
type input "Phoenix"
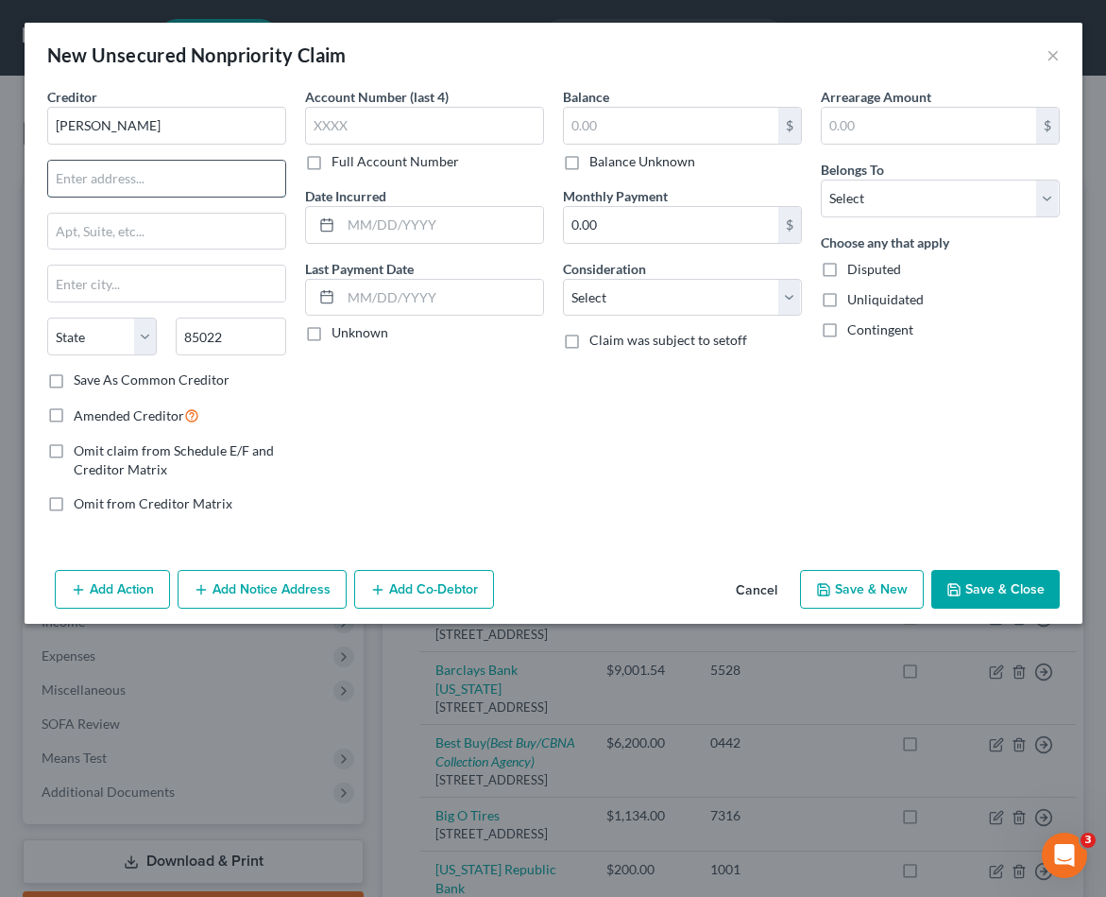
select select "3"
click at [100, 172] on input "text" at bounding box center [166, 179] width 237 height 36
type input "[STREET_ADDRESS]"
click at [610, 126] on input "text" at bounding box center [671, 126] width 214 height 36
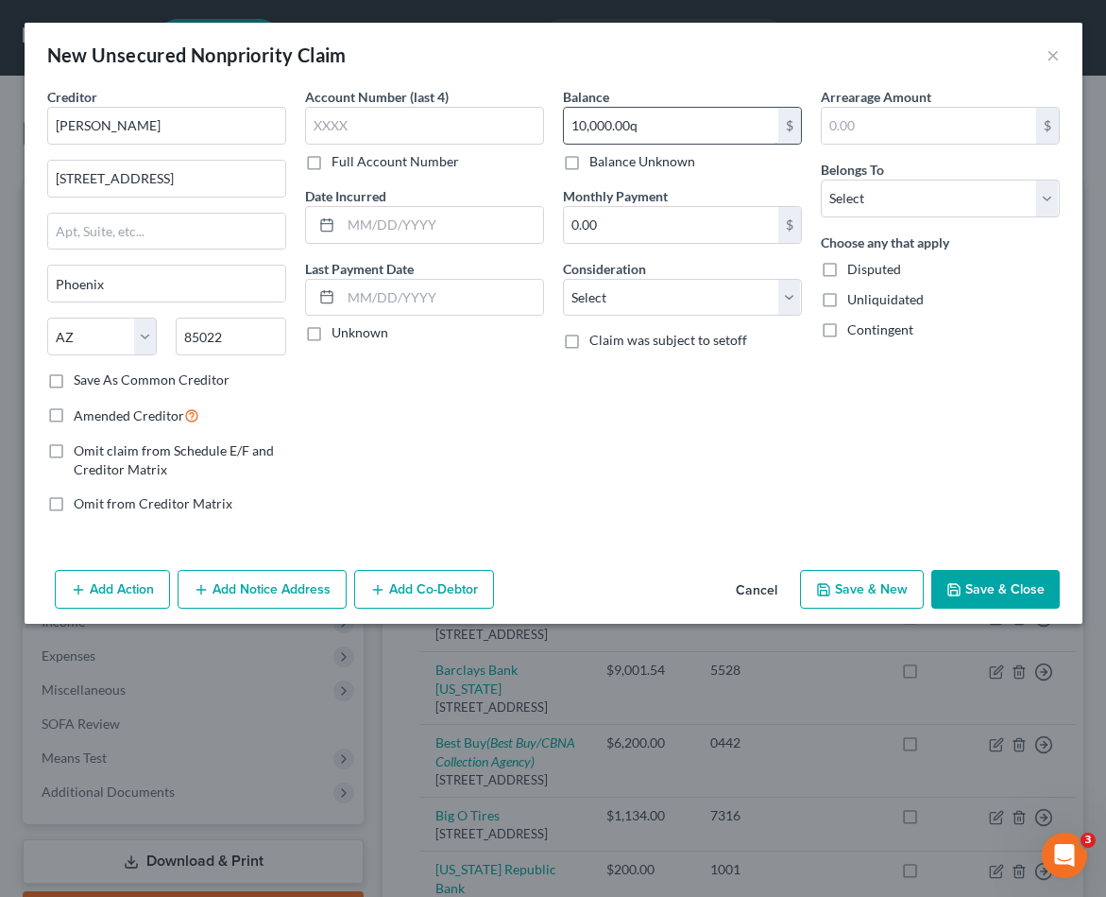
type input "10,000.00"
click at [846, 117] on input "text" at bounding box center [929, 126] width 214 height 36
type input "10,000.00"
select select "4"
click at [988, 590] on button "Save & Close" at bounding box center [996, 590] width 128 height 40
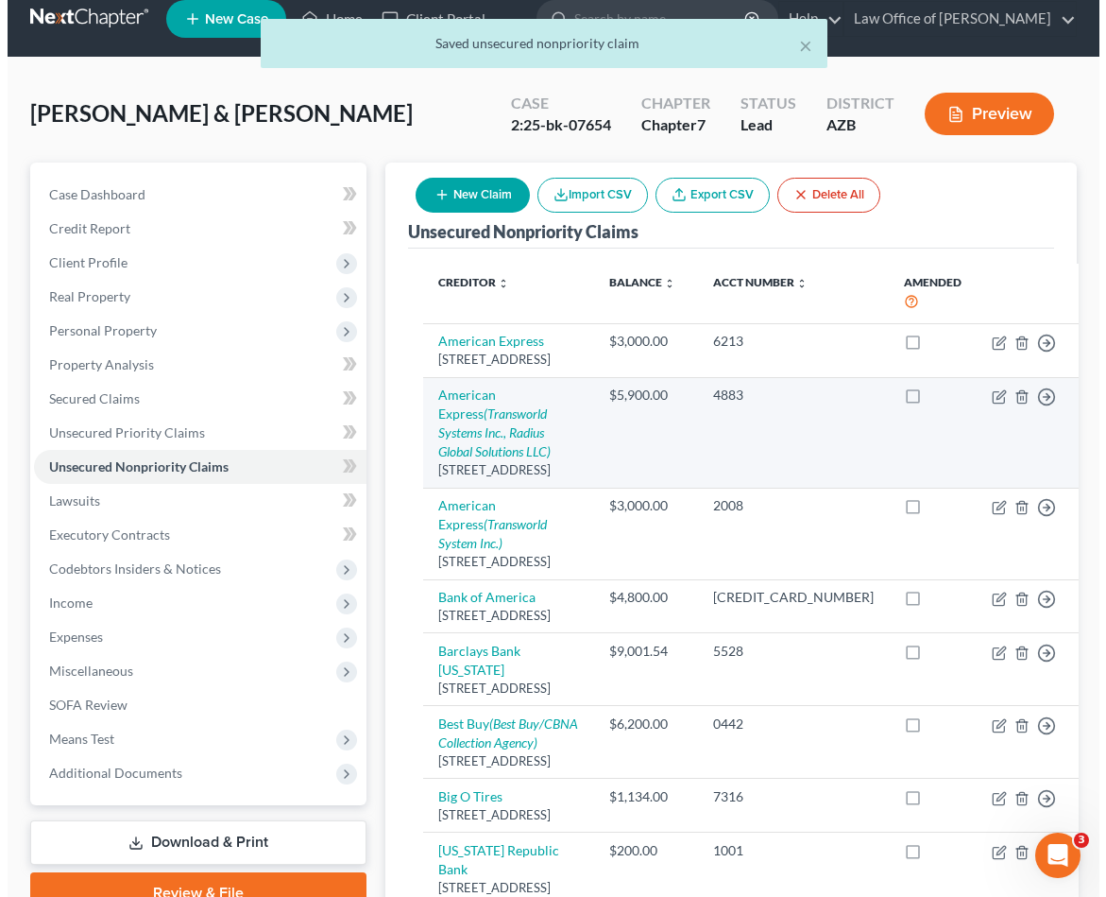
scroll to position [21, 0]
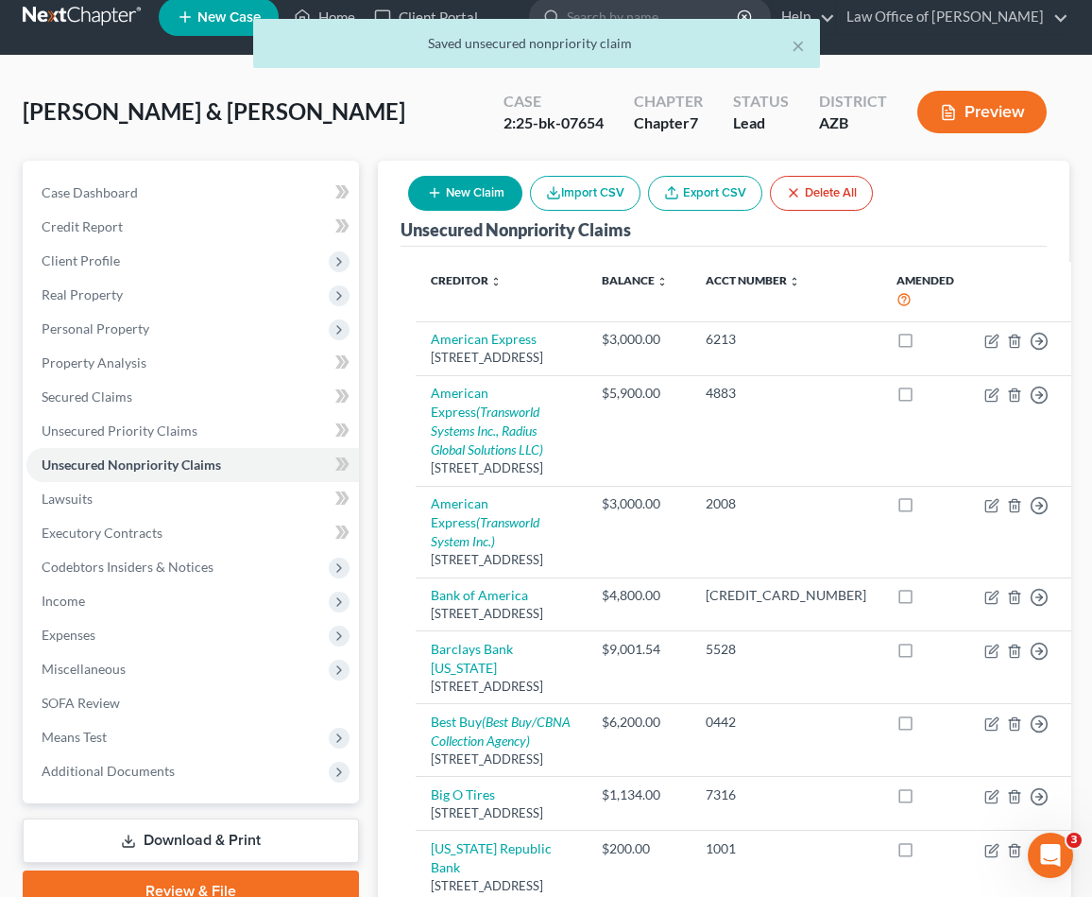
click at [447, 185] on button "New Claim" at bounding box center [465, 193] width 114 height 35
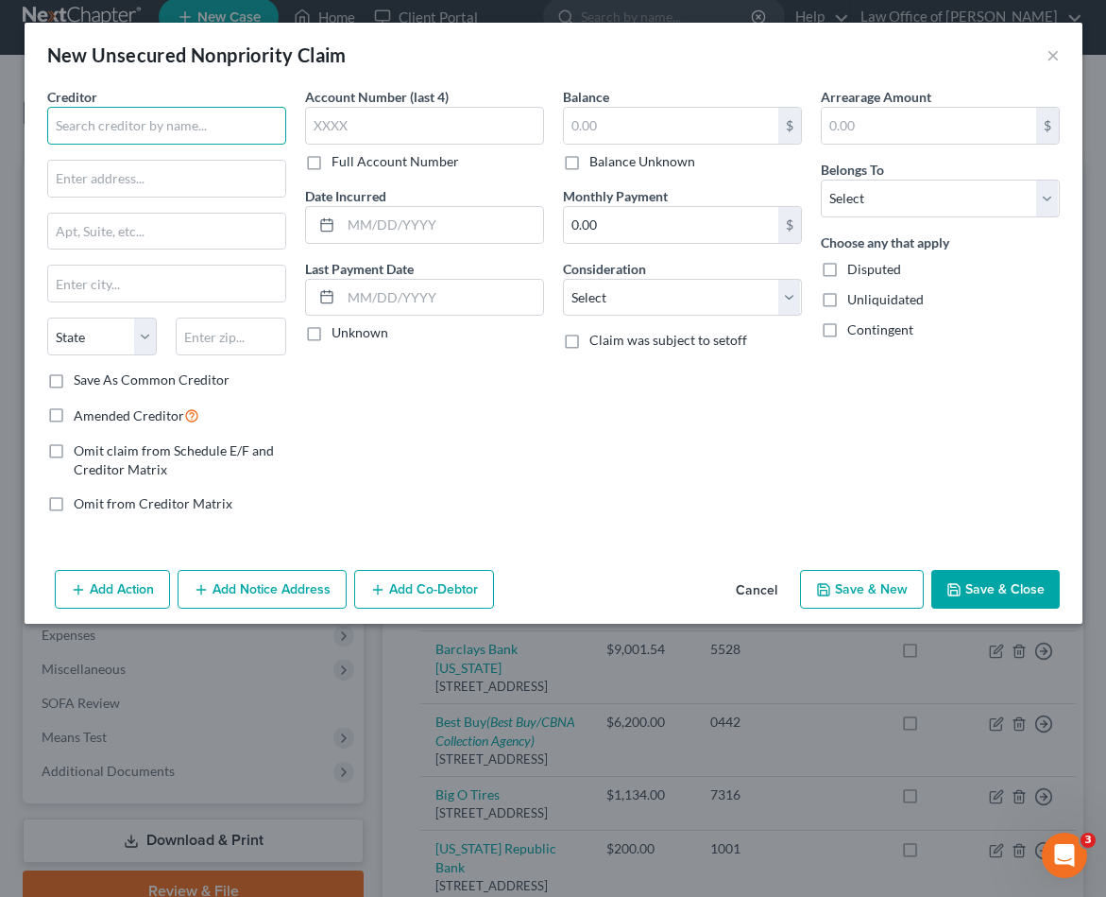
click at [145, 126] on input "text" at bounding box center [166, 126] width 239 height 38
type input "[PERSON_NAME]"
drag, startPoint x: 1061, startPoint y: 431, endPoint x: 214, endPoint y: 333, distance: 853.0
click at [214, 333] on input "text" at bounding box center [231, 336] width 111 height 38
type input "85354"
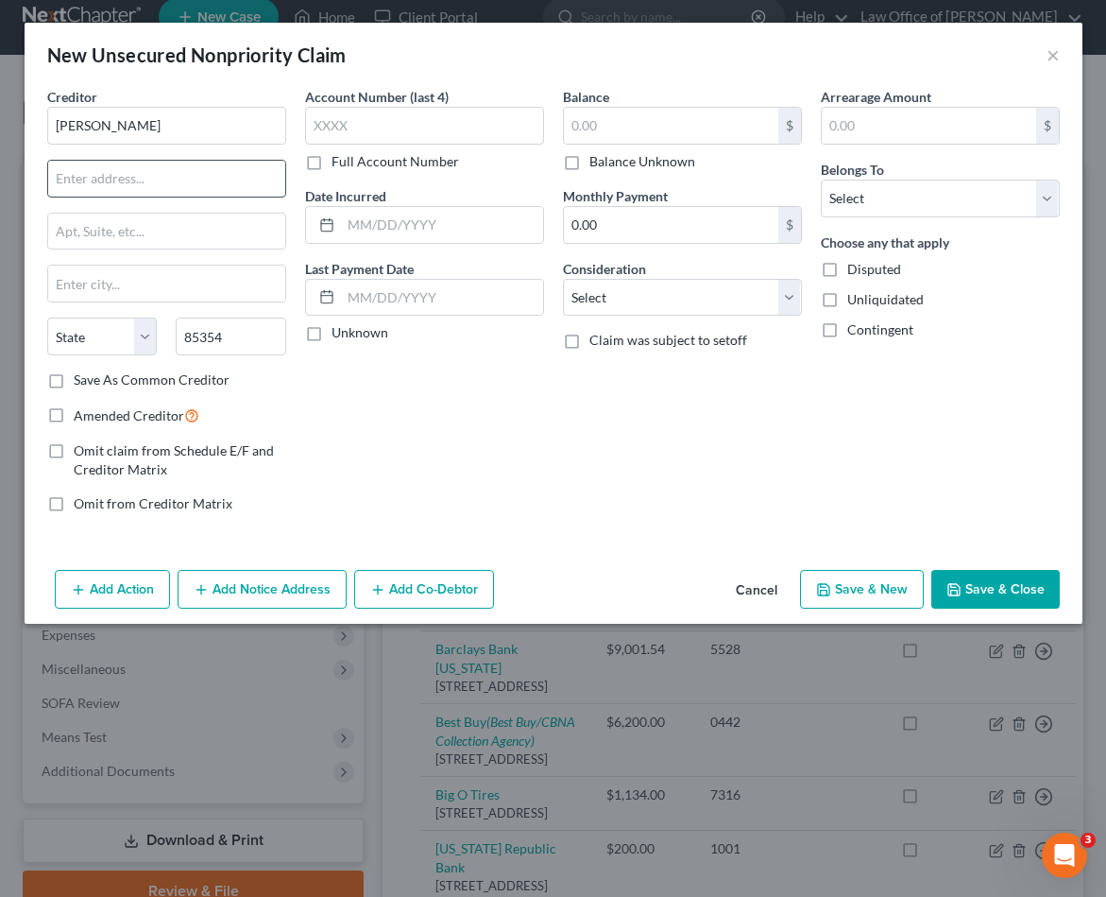
type input "Tonopah"
select select "3"
type input "[STREET_ADDRESS]"
click at [636, 129] on input "text" at bounding box center [671, 126] width 214 height 36
type input "10,000.00"
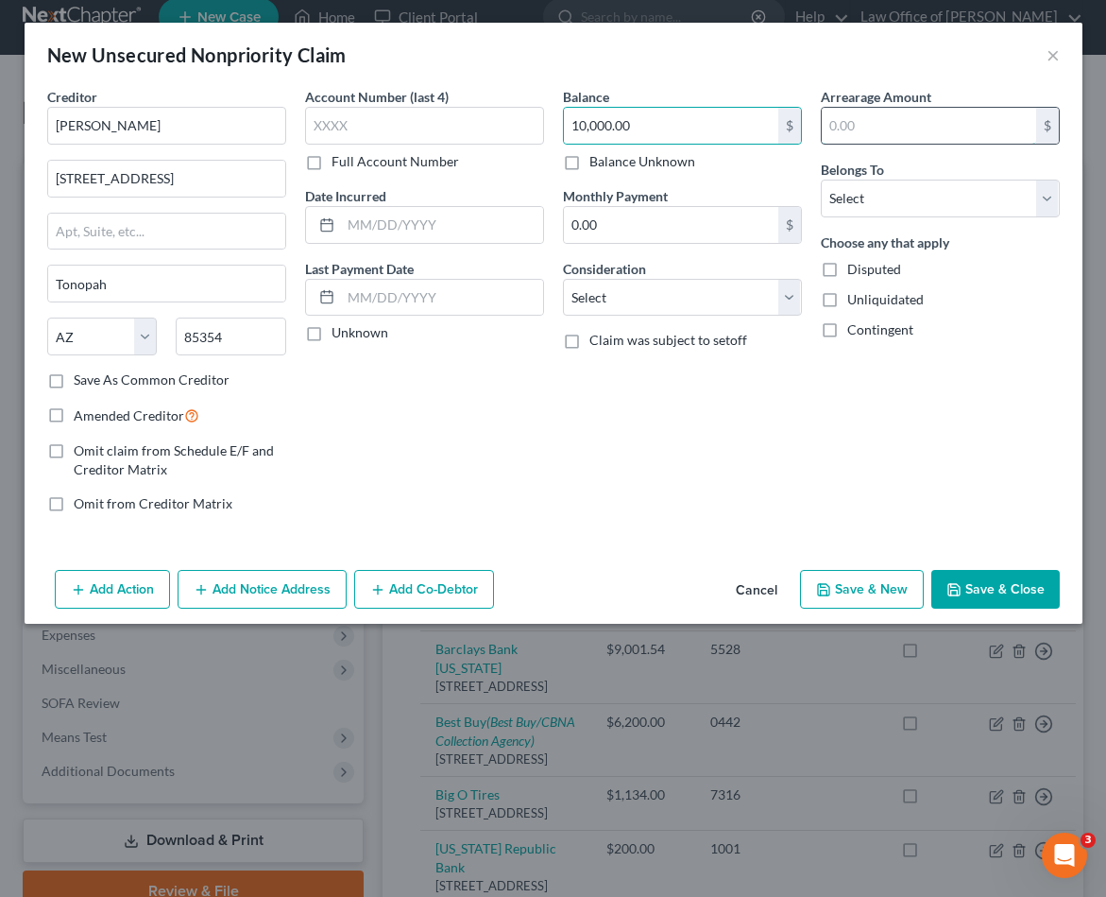
click at [860, 125] on input "text" at bounding box center [929, 126] width 214 height 36
type input "10,000.00"
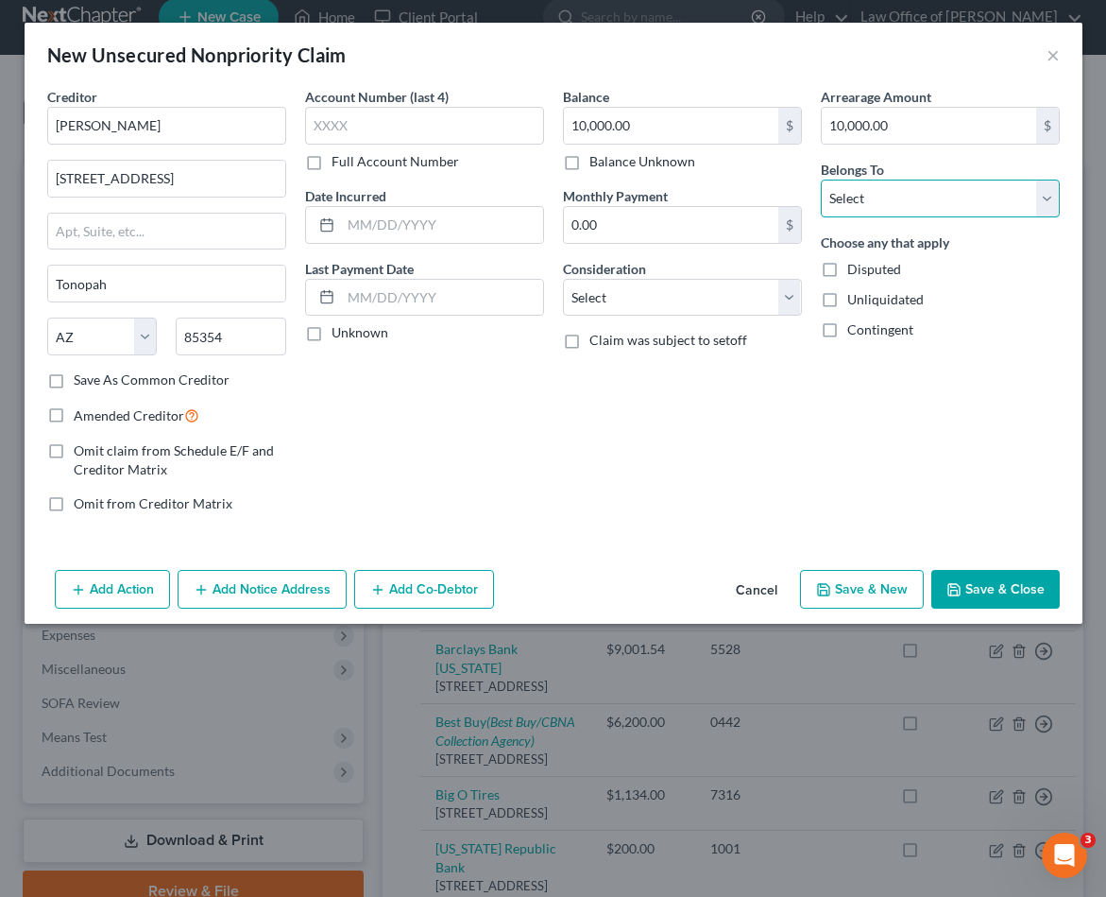
select select "4"
click at [986, 586] on button "Save & Close" at bounding box center [996, 590] width 128 height 40
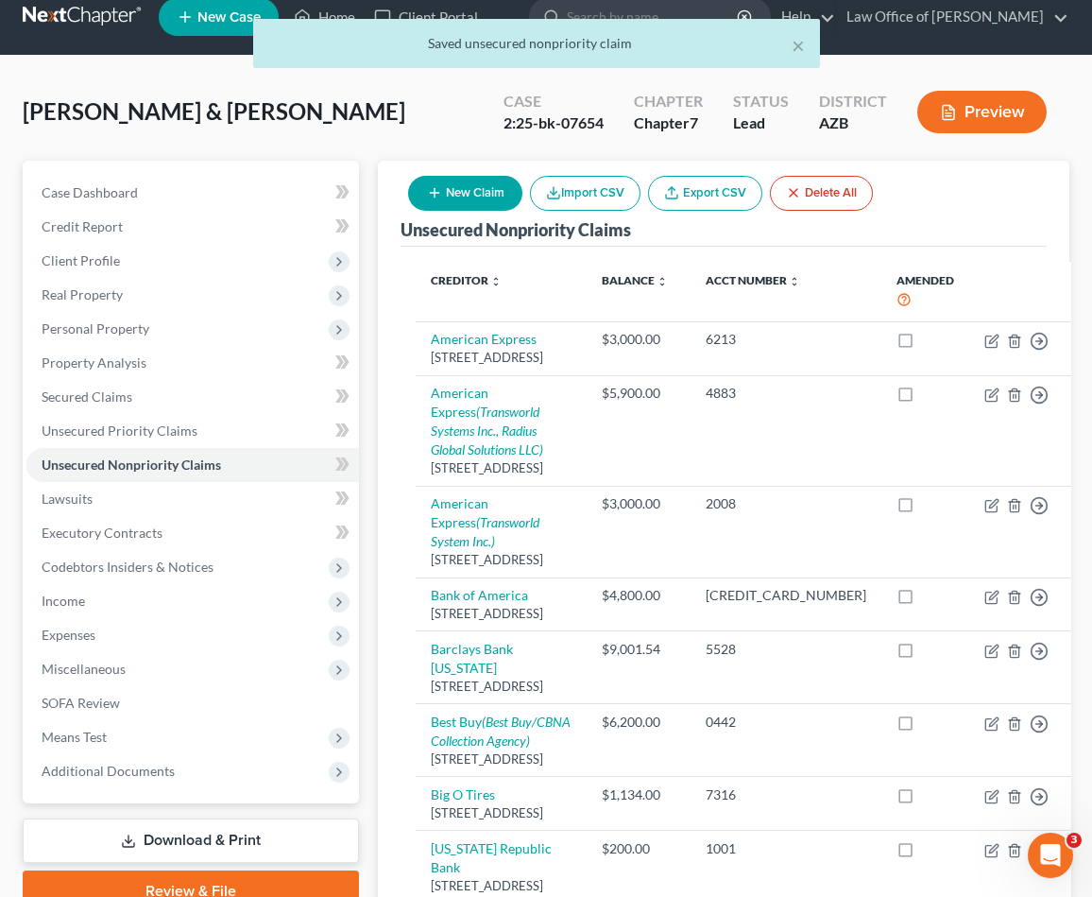
click at [475, 183] on button "New Claim" at bounding box center [465, 193] width 114 height 35
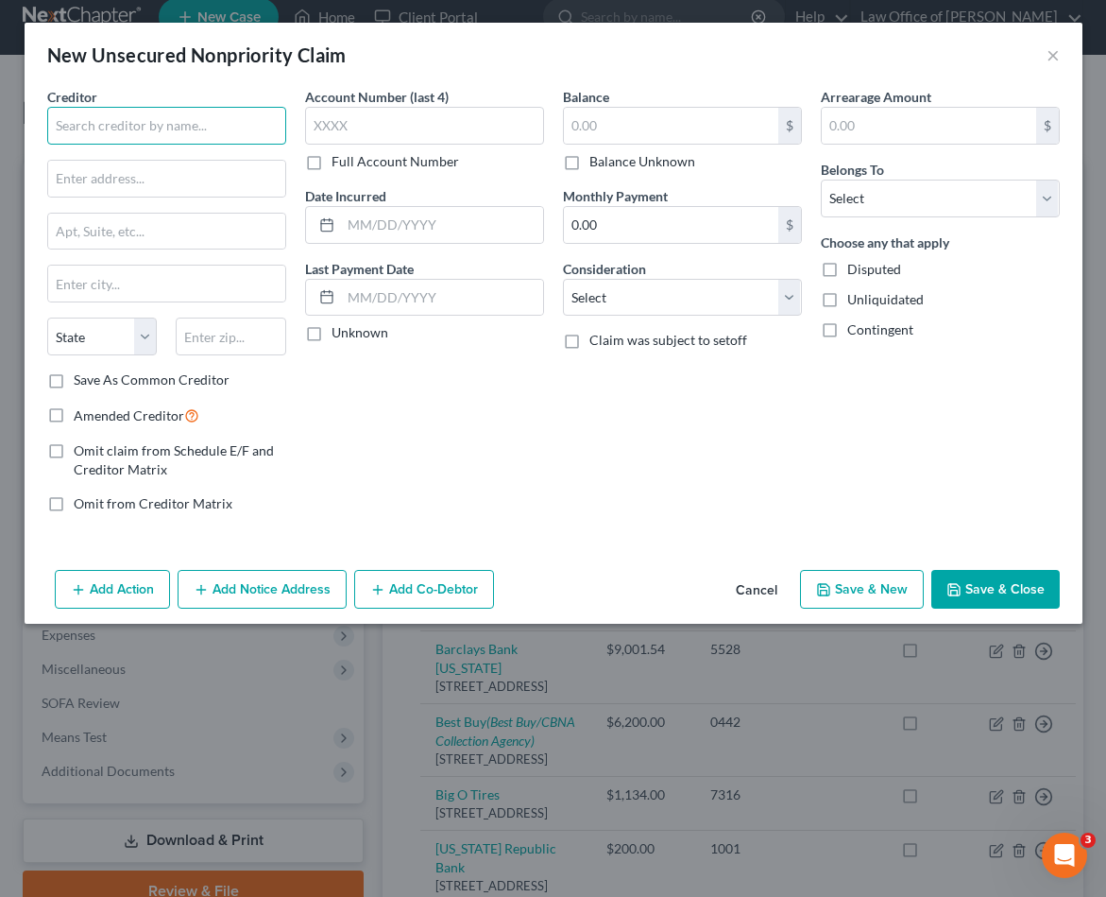
click at [228, 128] on input "text" at bounding box center [166, 126] width 239 height 38
type input "[PERSON_NAME] [PERSON_NAME]"
click at [210, 333] on input "text" at bounding box center [231, 336] width 111 height 38
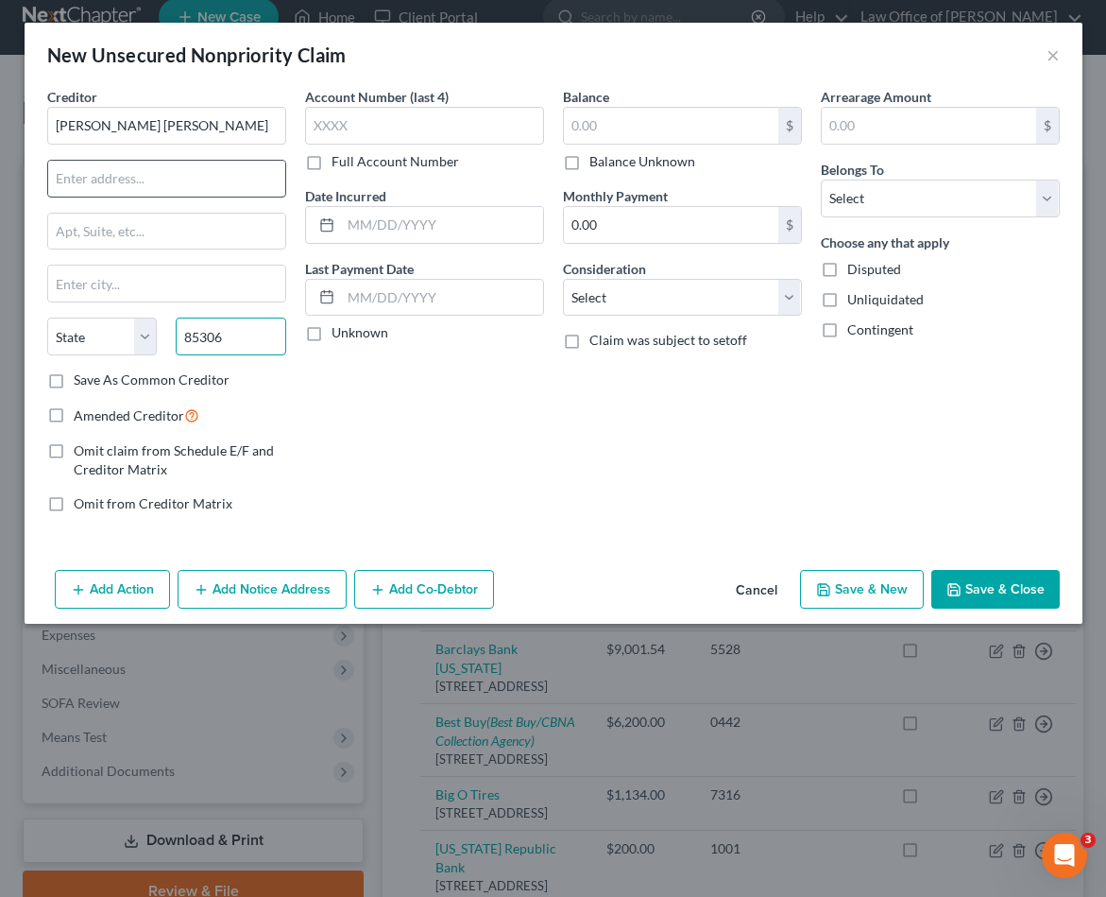
type input "85306"
click at [100, 180] on input "text" at bounding box center [166, 179] width 237 height 36
type input "[GEOGRAPHIC_DATA]"
select select "3"
click at [100, 180] on input "text" at bounding box center [166, 179] width 237 height 36
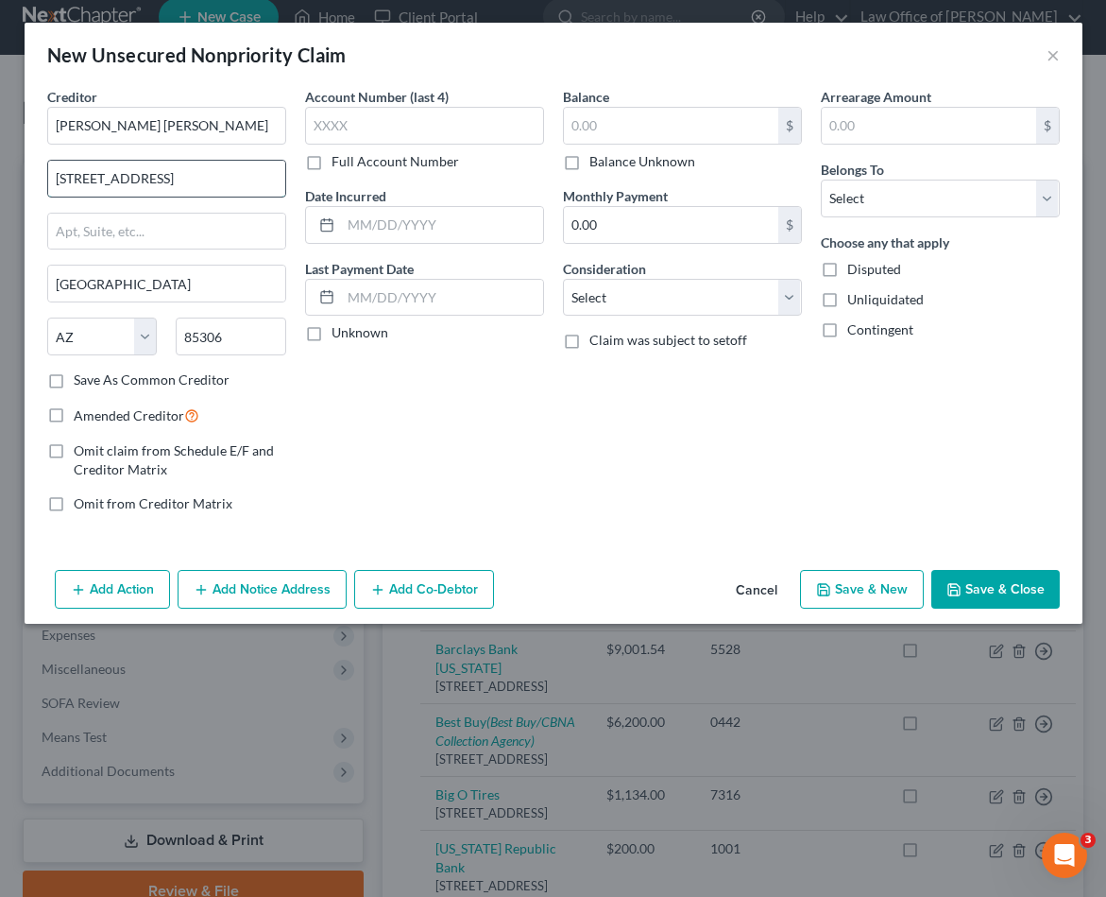
type input "[STREET_ADDRESS]"
click at [642, 128] on input "text" at bounding box center [671, 126] width 214 height 36
type input "10,000.00"
click at [828, 127] on input "text" at bounding box center [929, 126] width 214 height 36
type input "10,000.00"
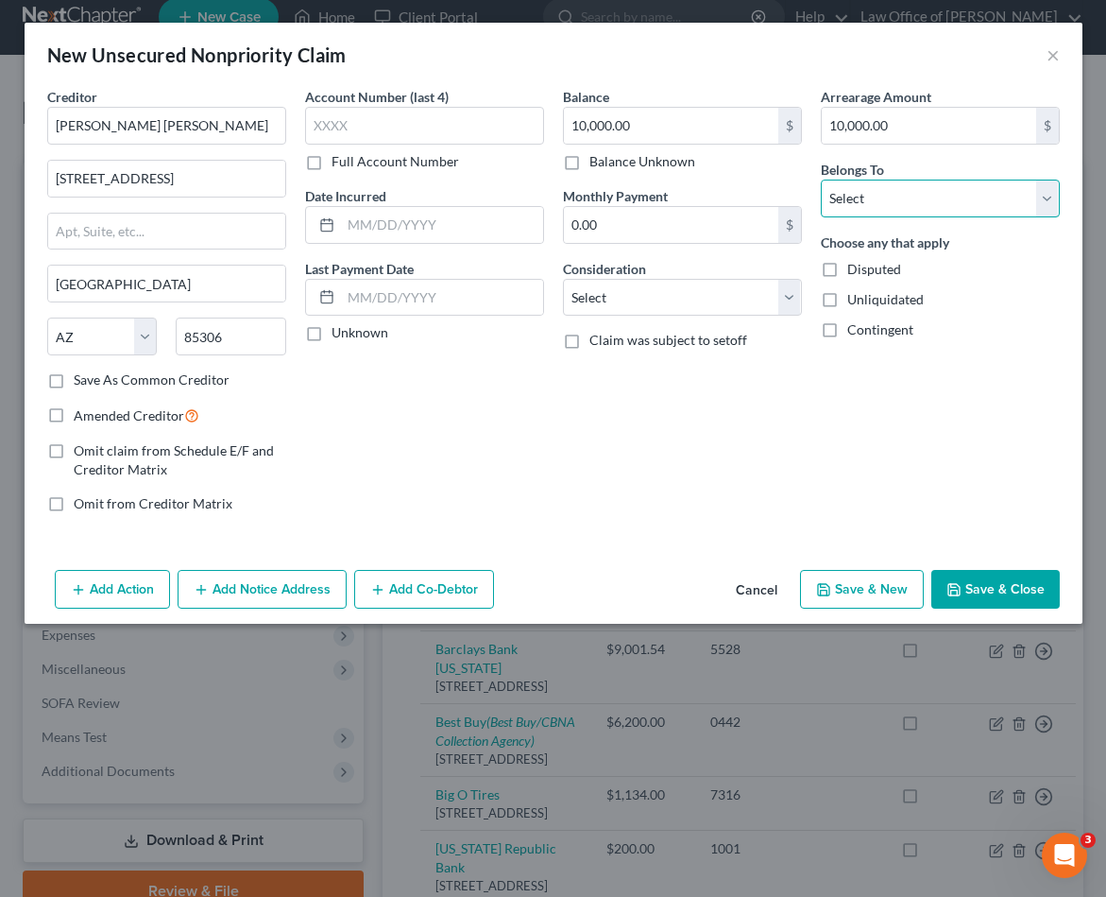
select select "4"
click at [1023, 580] on button "Save & Close" at bounding box center [996, 590] width 128 height 40
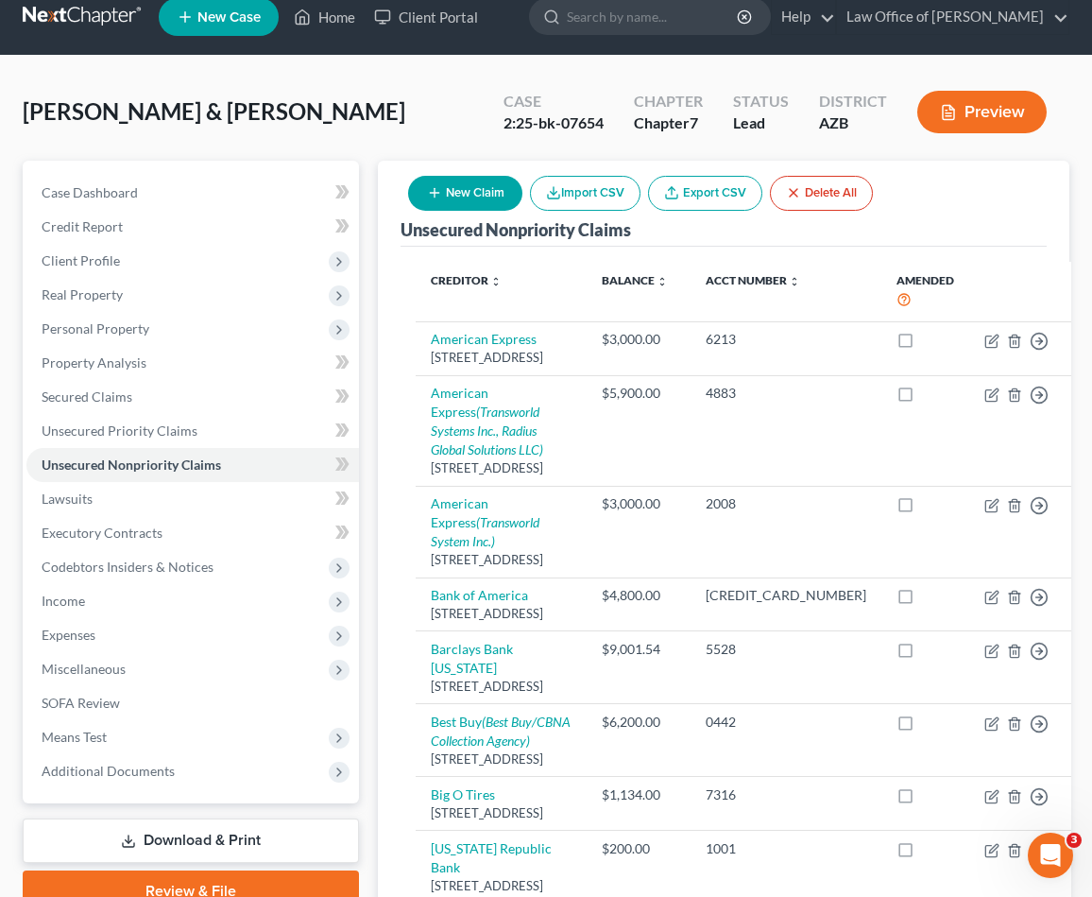
click at [477, 187] on button "New Claim" at bounding box center [465, 193] width 114 height 35
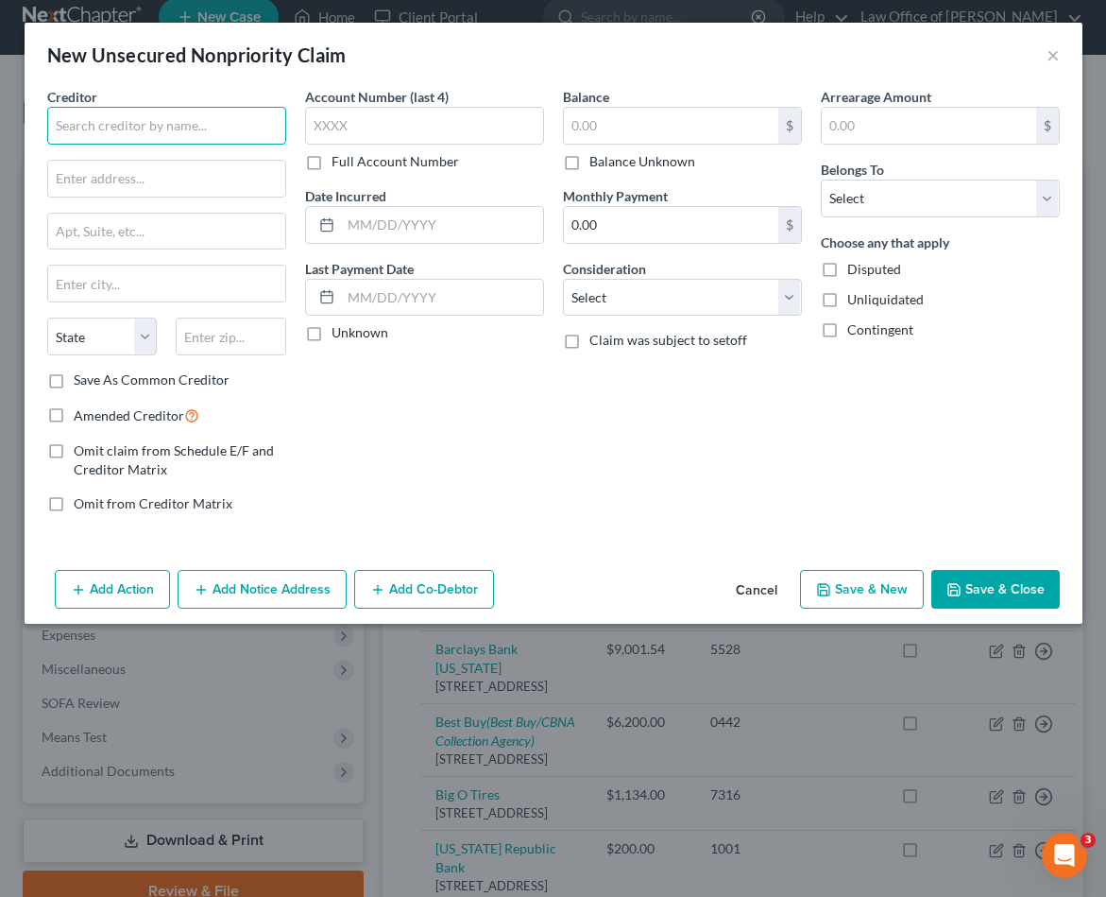
click at [192, 131] on input "text" at bounding box center [166, 126] width 239 height 38
type input "[PERSON_NAME]"
click at [220, 333] on input "text" at bounding box center [231, 336] width 111 height 38
type input "85353"
type input "[PERSON_NAME]"
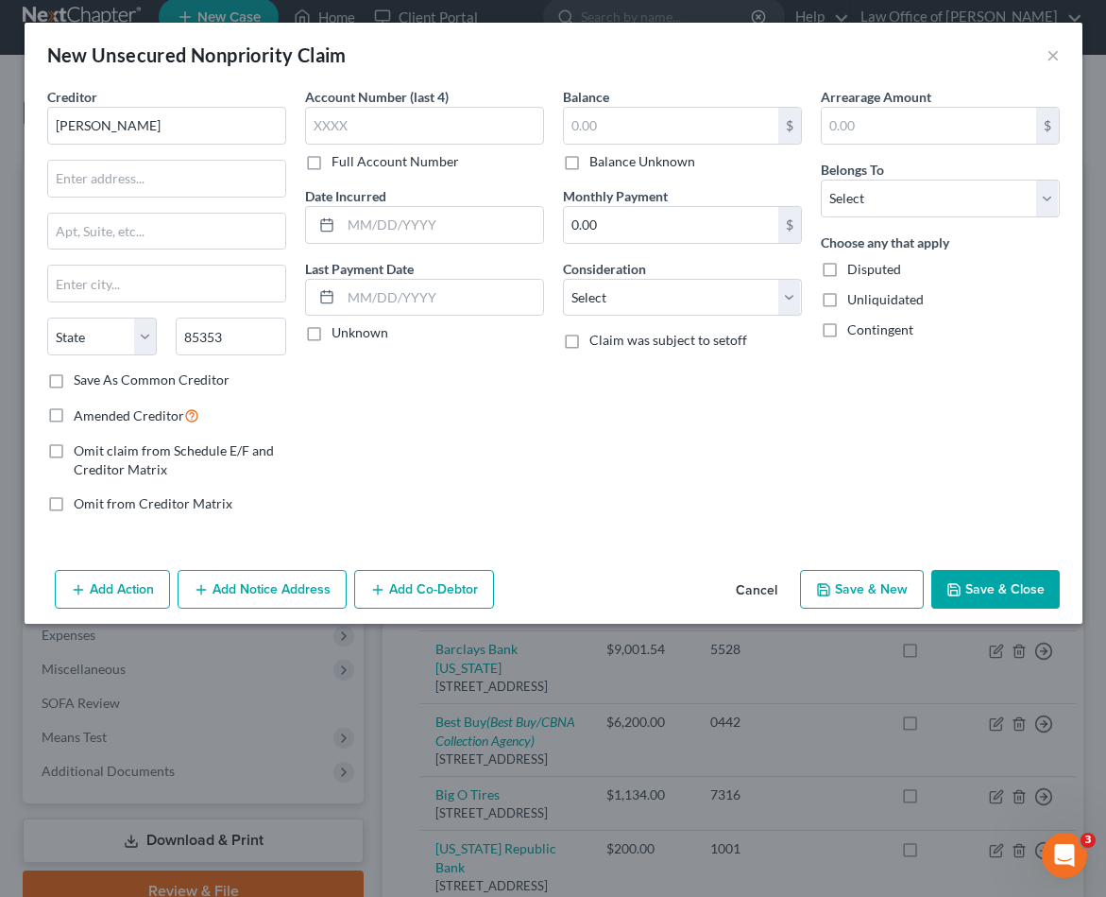
select select "3"
type input "85353"
click at [128, 174] on input "text" at bounding box center [166, 179] width 237 height 36
paste input "[STREET_ADDRESS]"
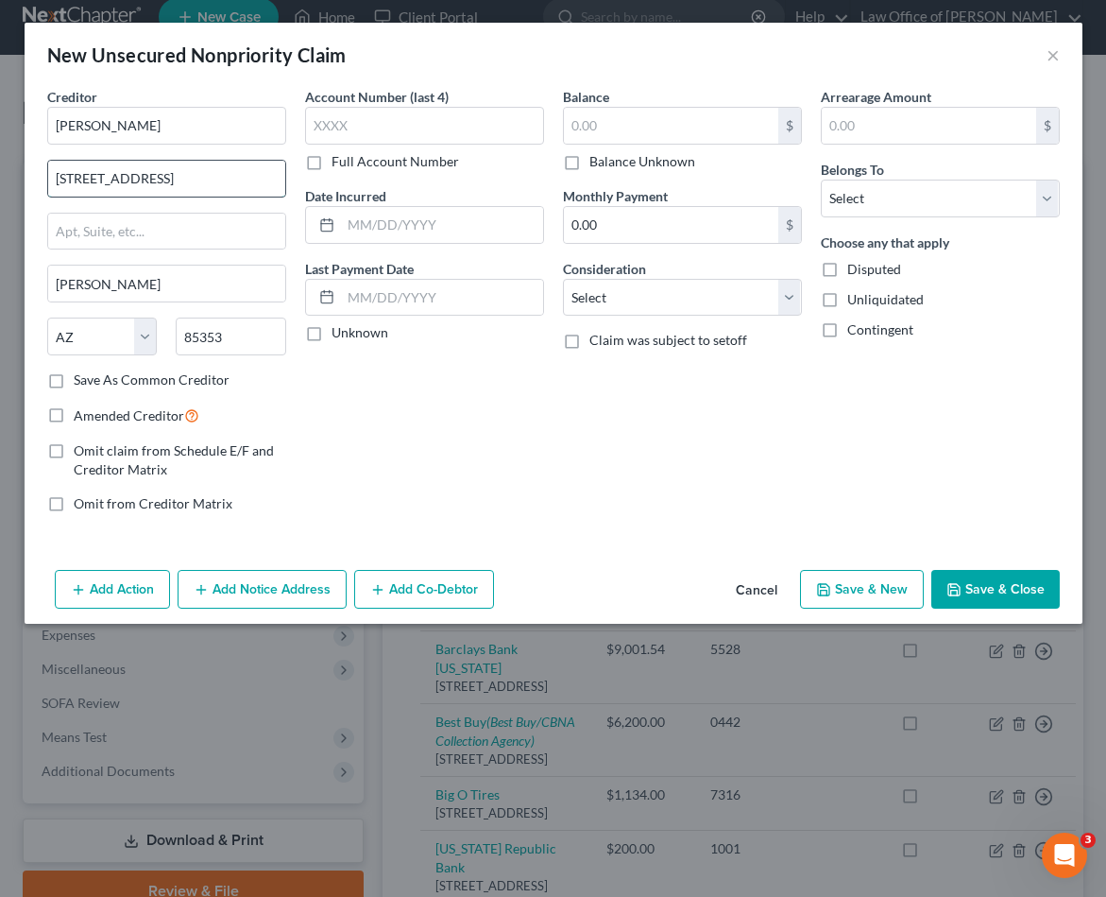
click at [111, 180] on input "[STREET_ADDRESS]" at bounding box center [166, 179] width 237 height 36
type input "[STREET_ADDRESS][PERSON_NAME]"
click at [586, 124] on input "text" at bounding box center [671, 126] width 214 height 36
type input "29,000.00"
click at [869, 127] on input "text" at bounding box center [929, 126] width 214 height 36
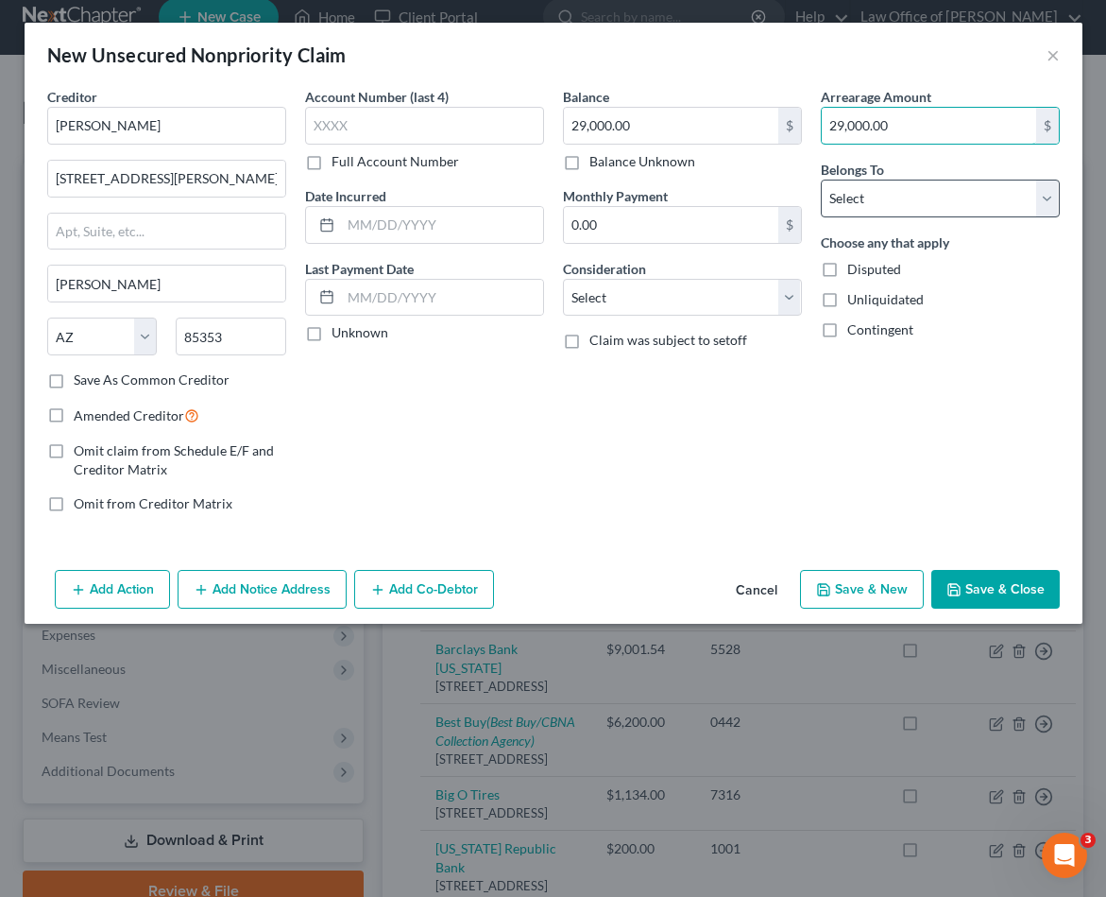
type input "29,000.00"
select select "4"
drag, startPoint x: 998, startPoint y: 590, endPoint x: 987, endPoint y: 582, distance: 12.9
click at [998, 590] on button "Save & Close" at bounding box center [996, 590] width 128 height 40
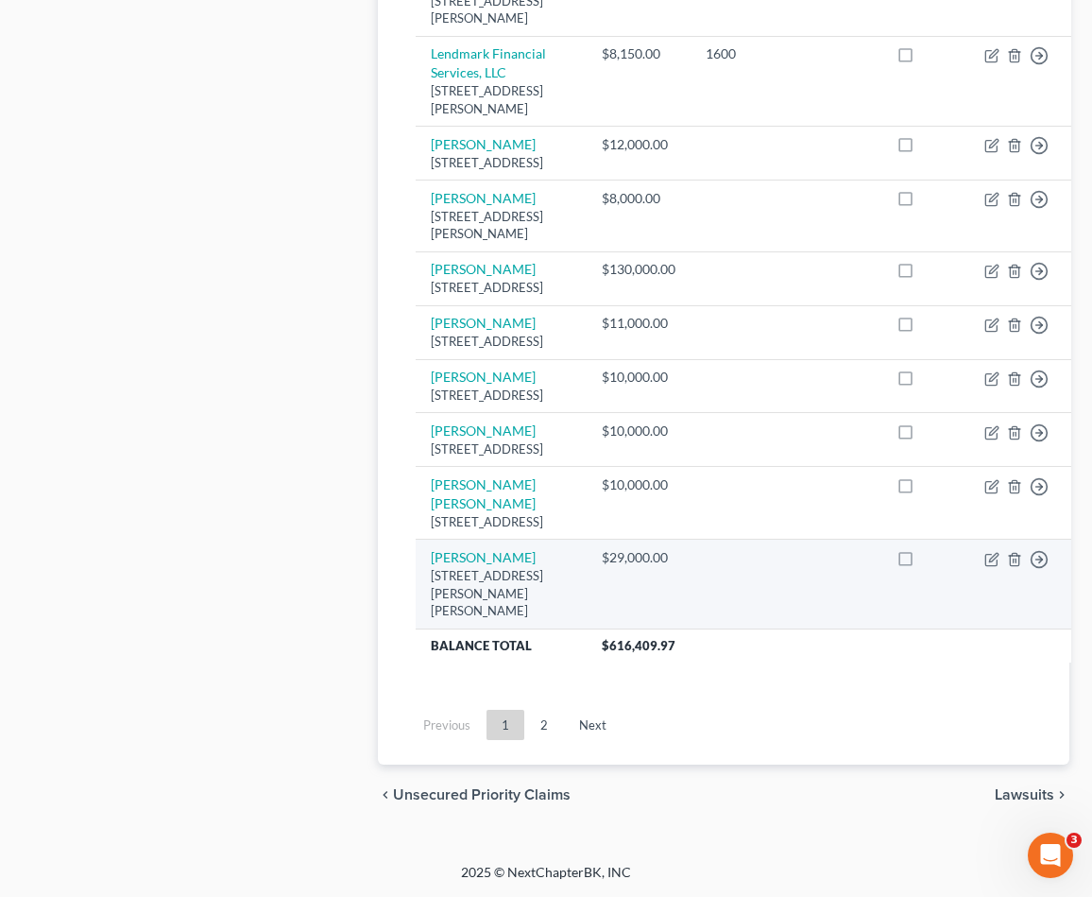
scroll to position [3514, 0]
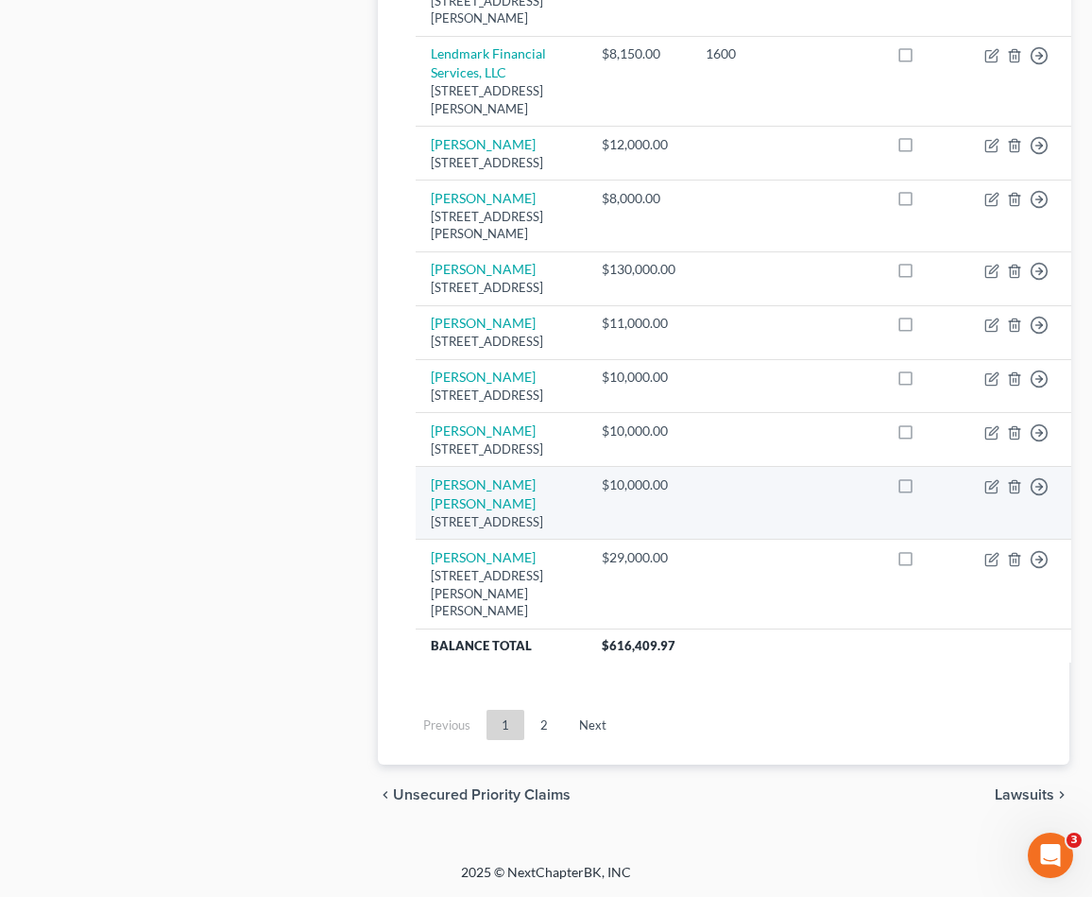
click at [487, 470] on td "[PERSON_NAME] [PERSON_NAME] [STREET_ADDRESS]" at bounding box center [501, 503] width 171 height 73
click at [481, 476] on link "[PERSON_NAME] [PERSON_NAME]" at bounding box center [483, 493] width 105 height 35
select select "3"
select select "4"
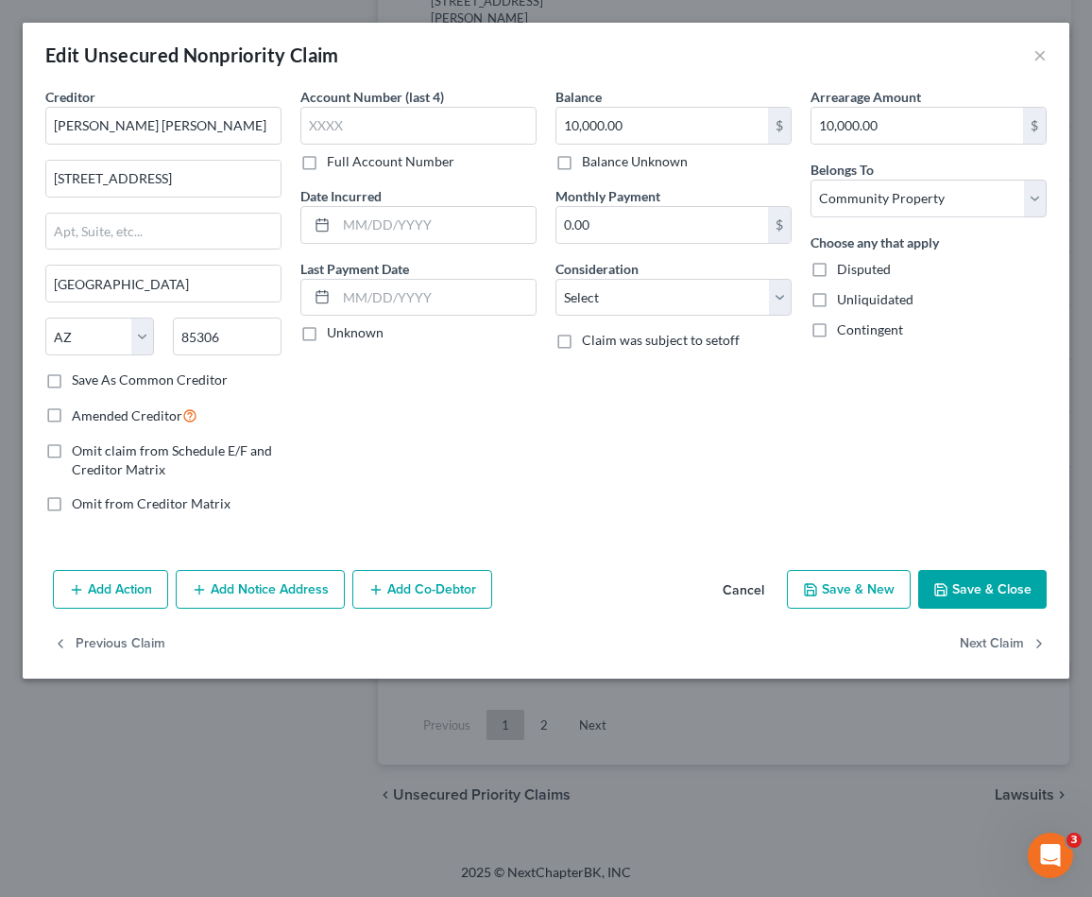
scroll to position [3158, 0]
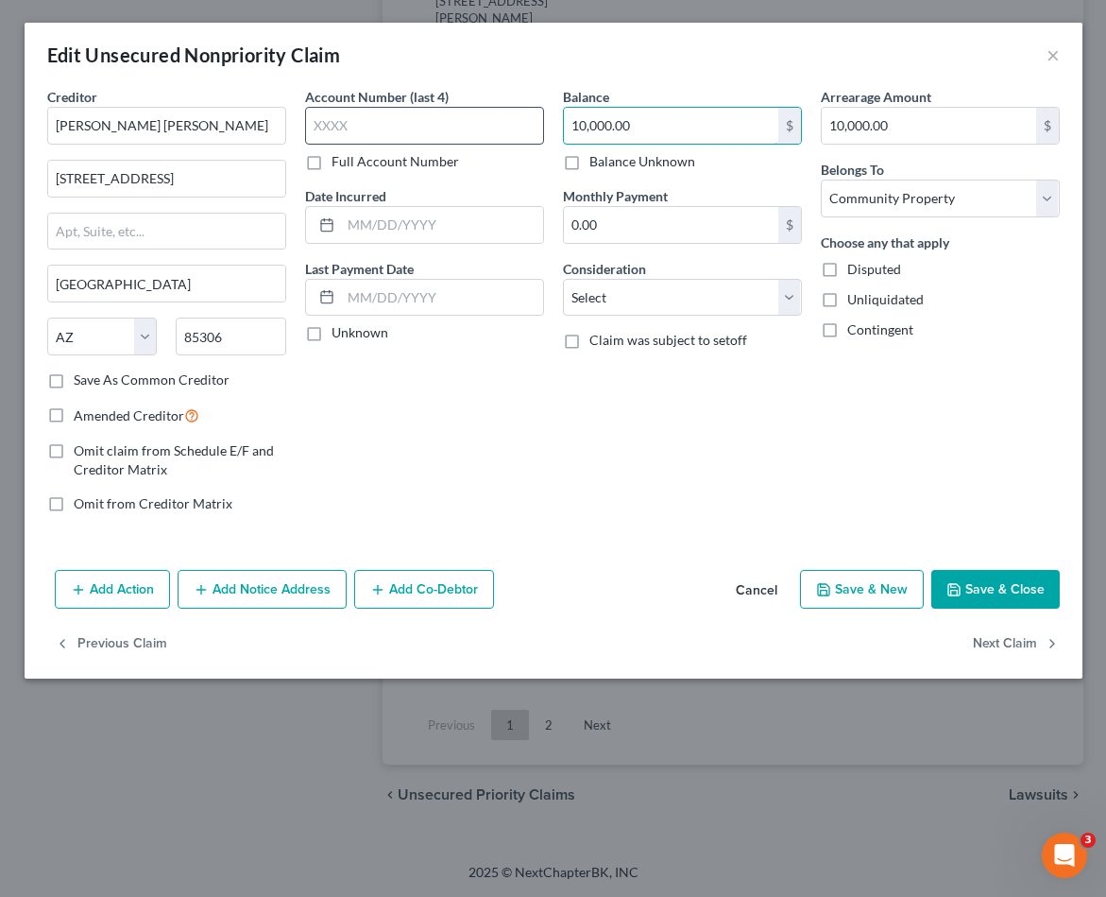
drag, startPoint x: 640, startPoint y: 123, endPoint x: 467, endPoint y: 112, distance: 173.2
click at [467, 112] on div "Creditor * [PERSON_NAME] [PERSON_NAME] 4886 W. [GEOGRAPHIC_DATA] [GEOGRAPHIC_DA…" at bounding box center [554, 307] width 1032 height 441
type input "29,000"
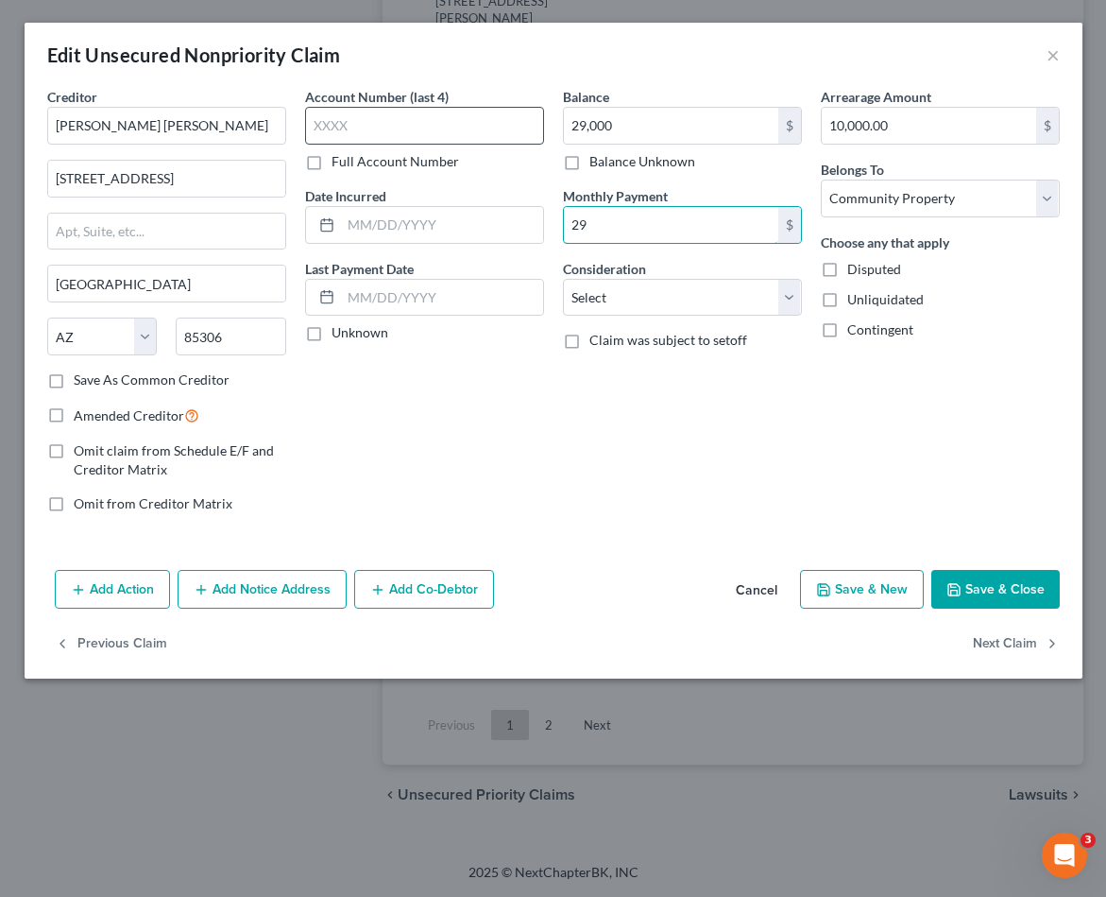
type input "2"
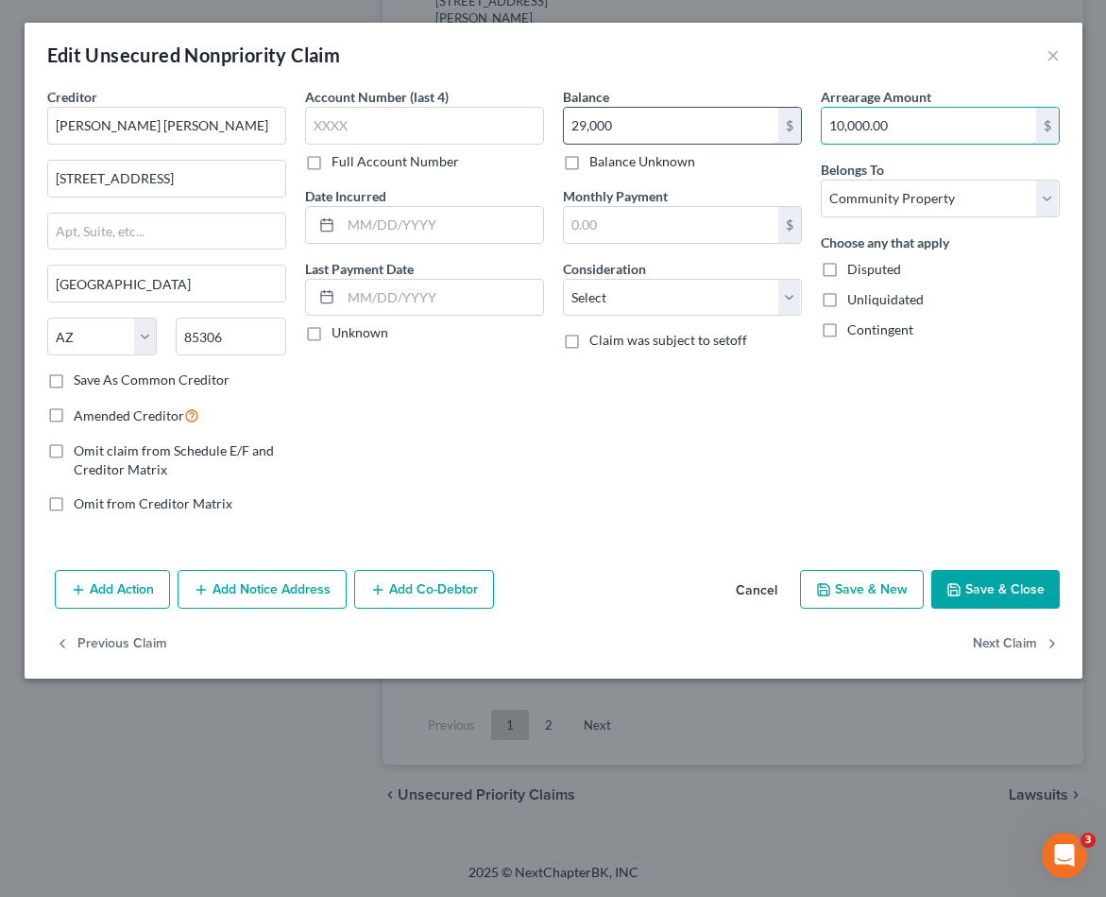
drag, startPoint x: 906, startPoint y: 121, endPoint x: 656, endPoint y: 116, distance: 250.4
click at [656, 116] on div "Creditor * [PERSON_NAME] [PERSON_NAME] 4886 W. [GEOGRAPHIC_DATA] [GEOGRAPHIC_DA…" at bounding box center [554, 307] width 1032 height 441
type input "29,000"
click at [1008, 594] on button "Save & Close" at bounding box center [996, 590] width 128 height 40
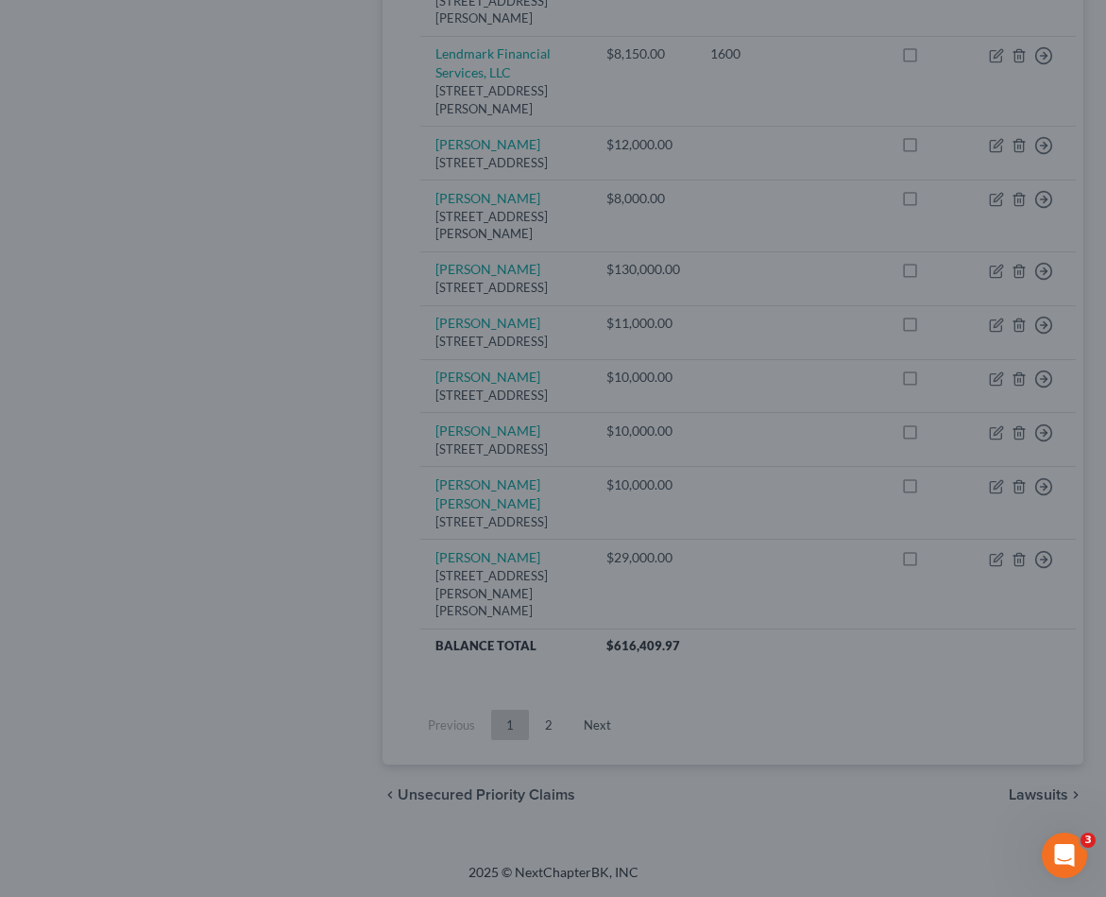
type input "29,000.00"
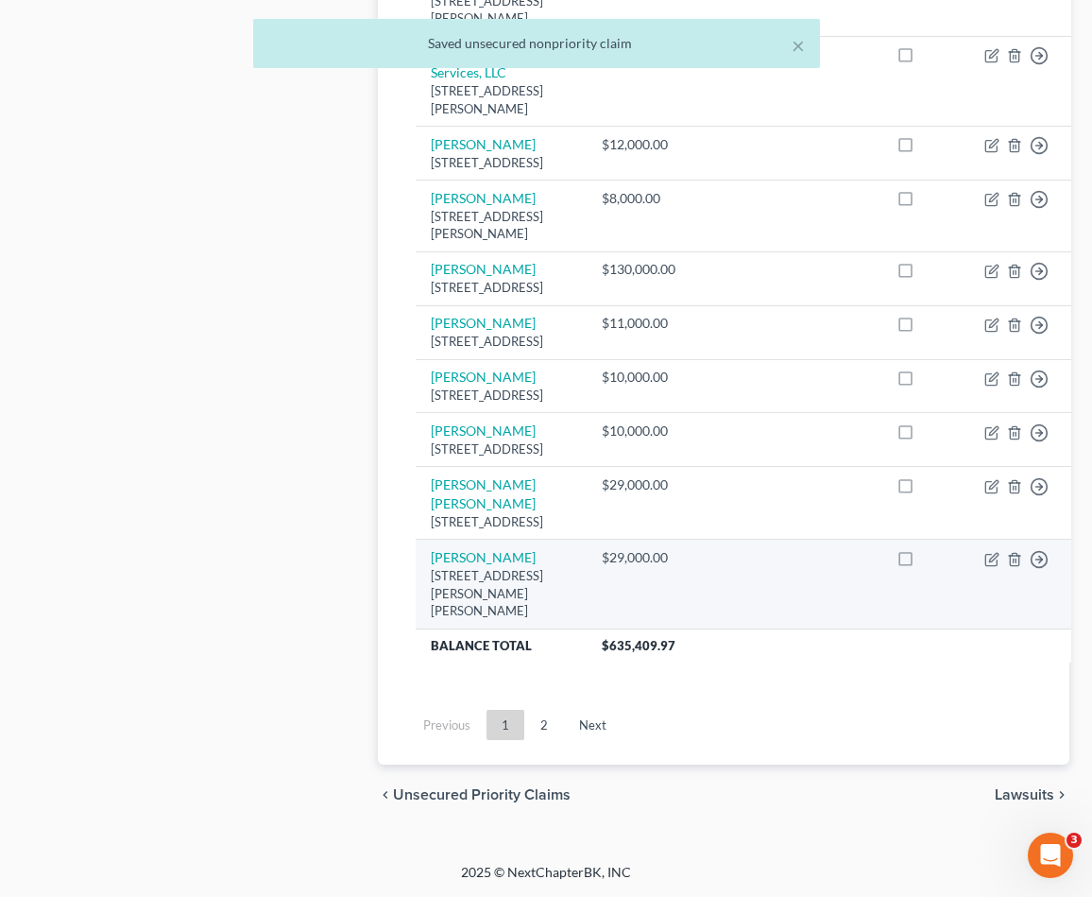
click at [495, 626] on td "[PERSON_NAME] [STREET_ADDRESS][PERSON_NAME][PERSON_NAME]" at bounding box center [501, 583] width 171 height 89
click at [492, 565] on link "[PERSON_NAME]" at bounding box center [483, 557] width 105 height 16
select select "3"
select select "4"
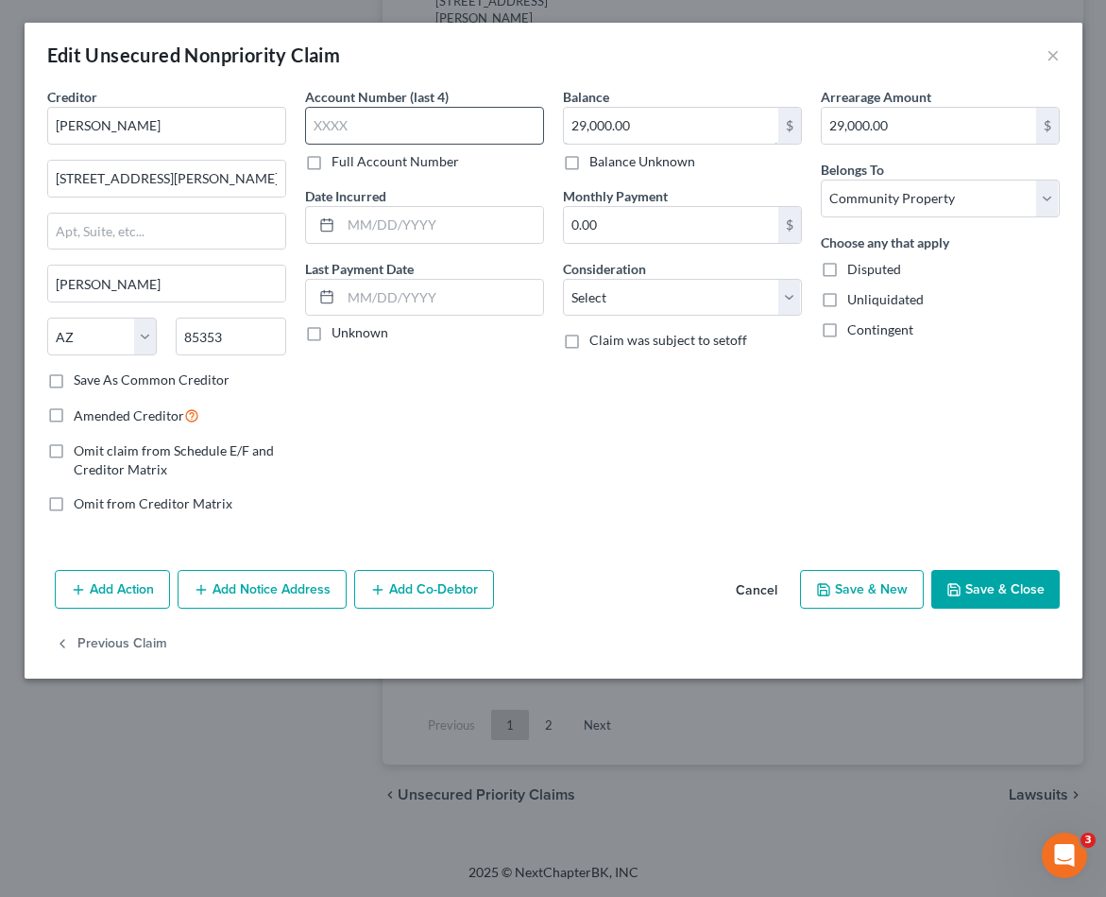
drag, startPoint x: 639, startPoint y: 127, endPoint x: 504, endPoint y: 114, distance: 135.7
click at [504, 114] on div "Creditor * [PERSON_NAME] [STREET_ADDRESS][GEOGRAPHIC_DATA][PERSON_NAME][PERSON_…" at bounding box center [554, 307] width 1032 height 441
type input "120,000.00"
drag, startPoint x: 788, startPoint y: 109, endPoint x: 675, endPoint y: 94, distance: 113.3
click at [675, 94] on div "Creditor * [PERSON_NAME] [STREET_ADDRESS][GEOGRAPHIC_DATA][PERSON_NAME][PERSON_…" at bounding box center [554, 307] width 1032 height 441
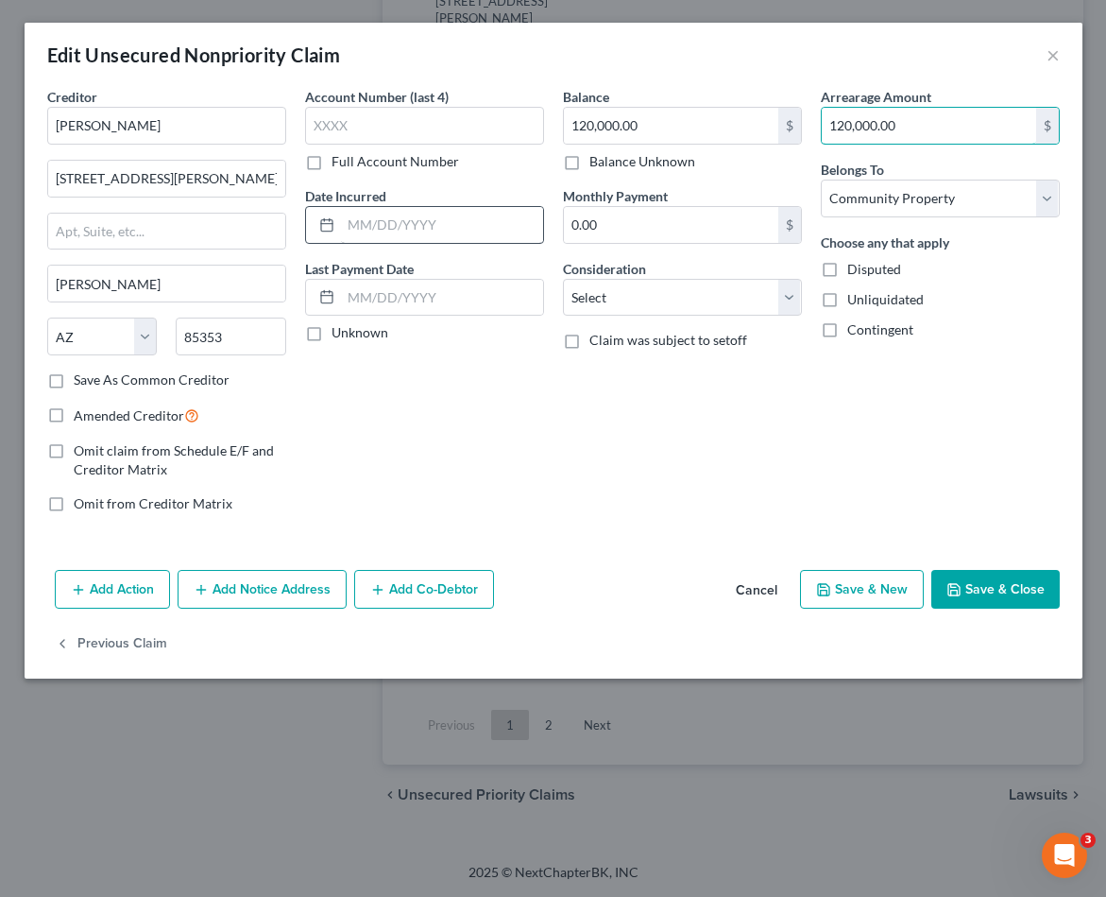
type input "120,000.00"
click at [348, 221] on input "text" at bounding box center [442, 225] width 202 height 36
type input "[DATE]"
click at [1002, 601] on button "Save & Close" at bounding box center [996, 590] width 128 height 40
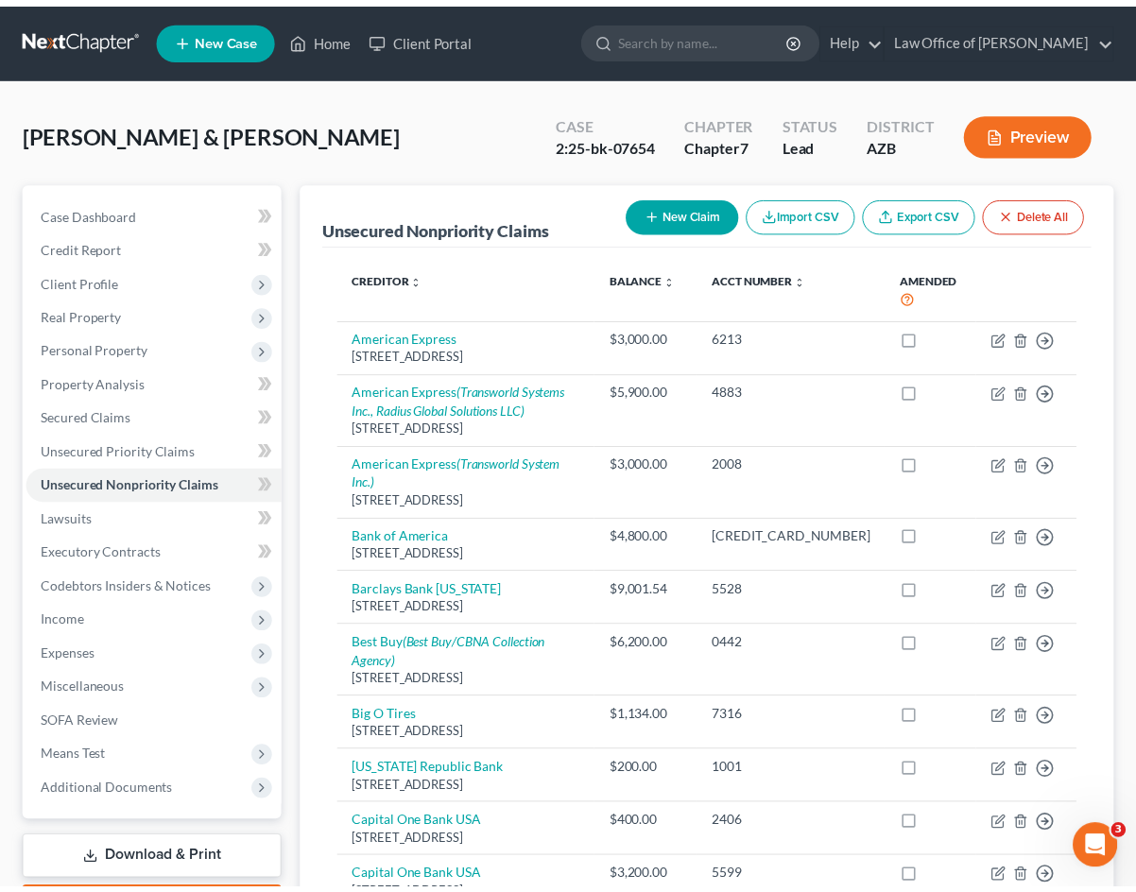
scroll to position [0, 0]
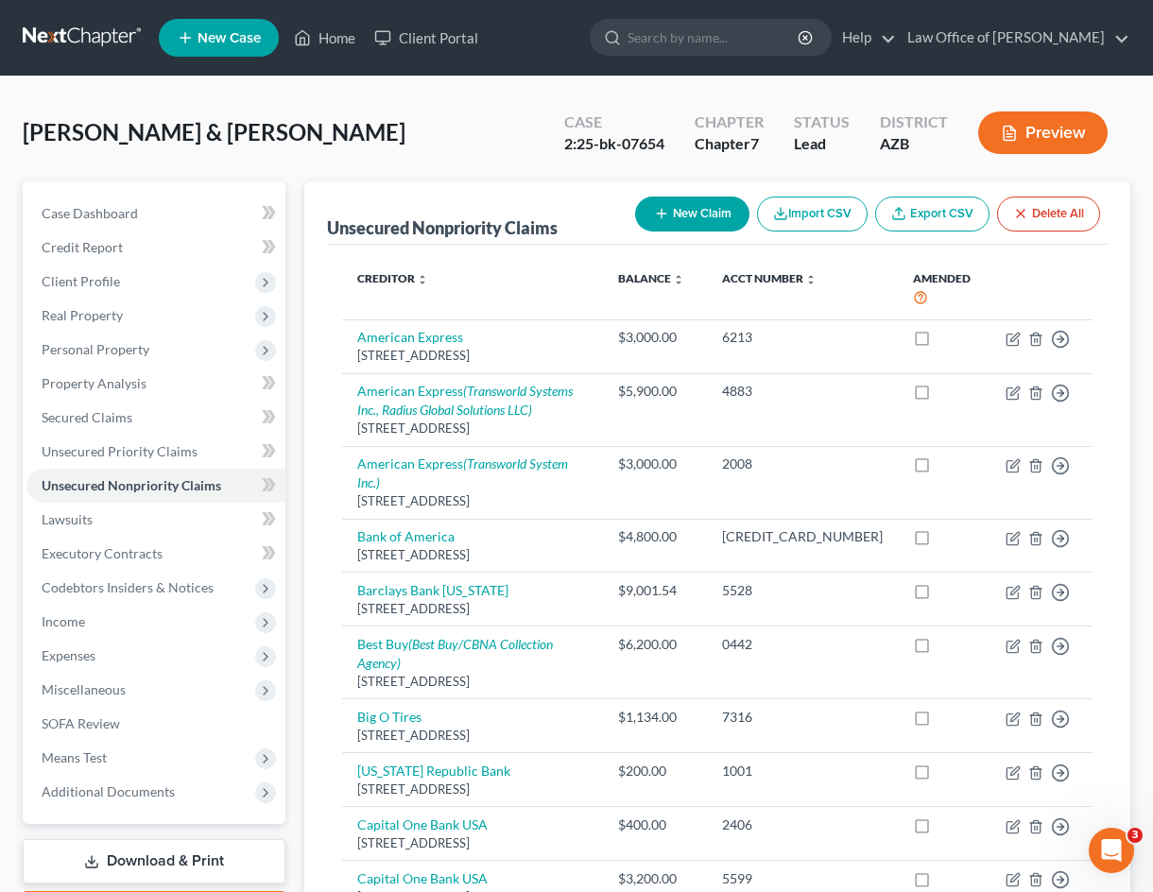
click at [651, 207] on button "New Claim" at bounding box center [692, 214] width 114 height 35
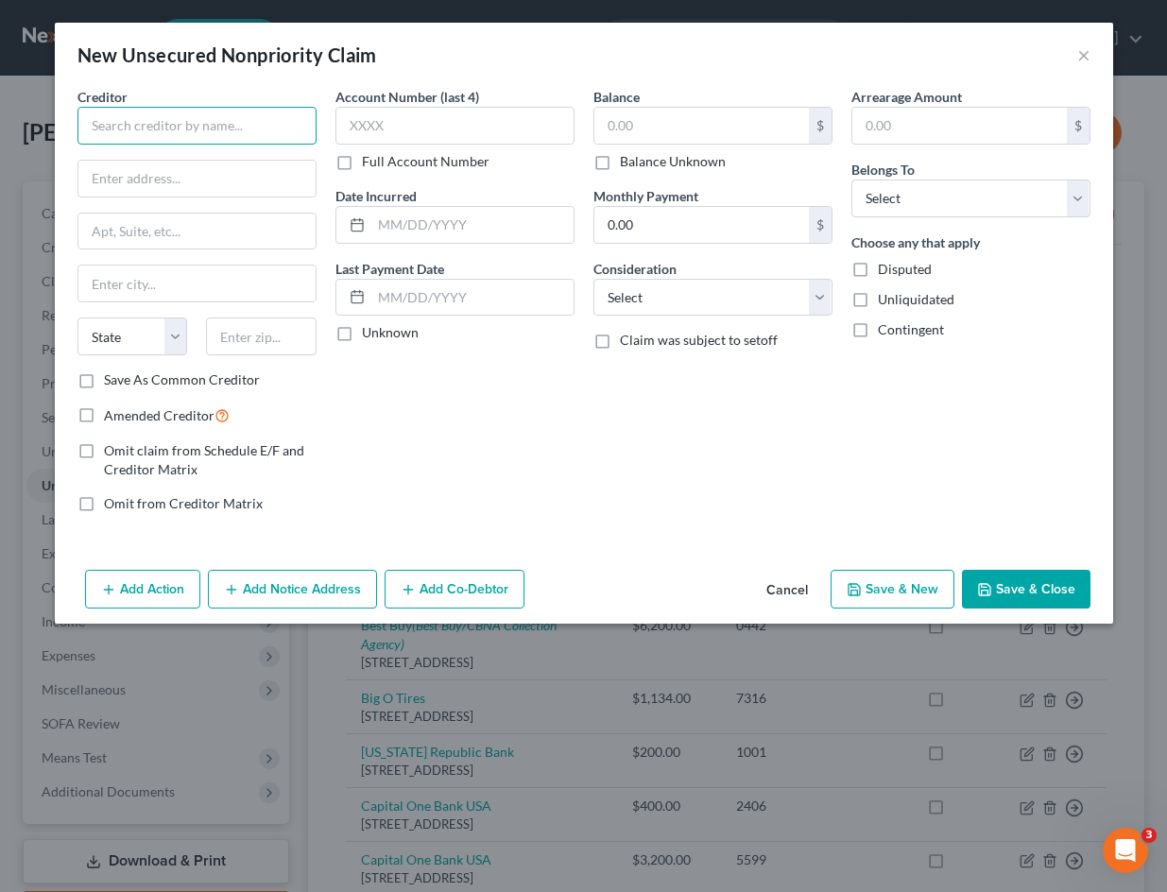
click at [173, 124] on input "text" at bounding box center [196, 126] width 239 height 38
type input "Sun Devil Heating and Cooling"
type input "85017"
type input "Phoenix"
select select "3"
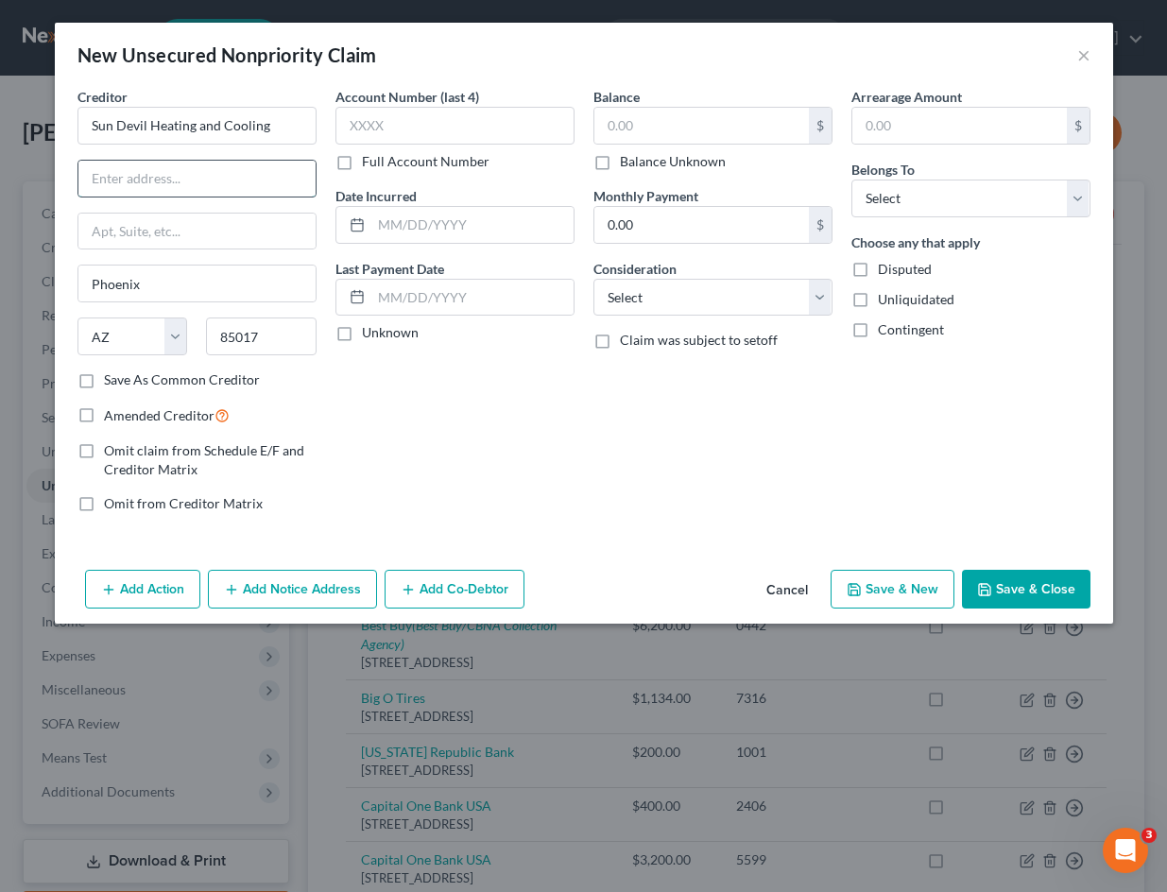
click at [122, 180] on input "text" at bounding box center [196, 179] width 237 height 36
type input "[STREET_ADDRESS]"
click at [661, 128] on input "text" at bounding box center [701, 126] width 214 height 36
type input "32,000.00"
click at [916, 139] on input "text" at bounding box center [959, 126] width 214 height 36
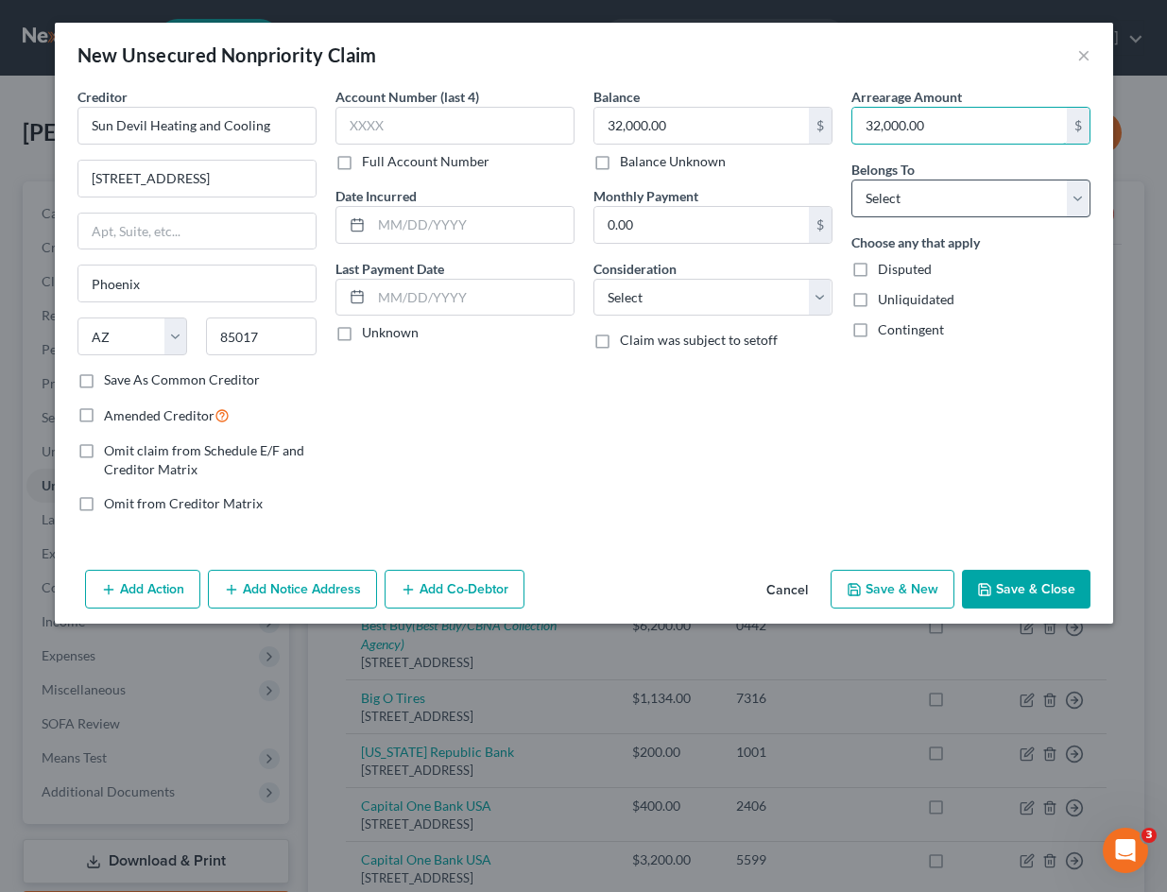
type input "32,000.00"
select select "4"
click at [468, 204] on div "Date Incurred" at bounding box center [454, 215] width 239 height 58
click at [426, 223] on input "text" at bounding box center [472, 225] width 202 height 36
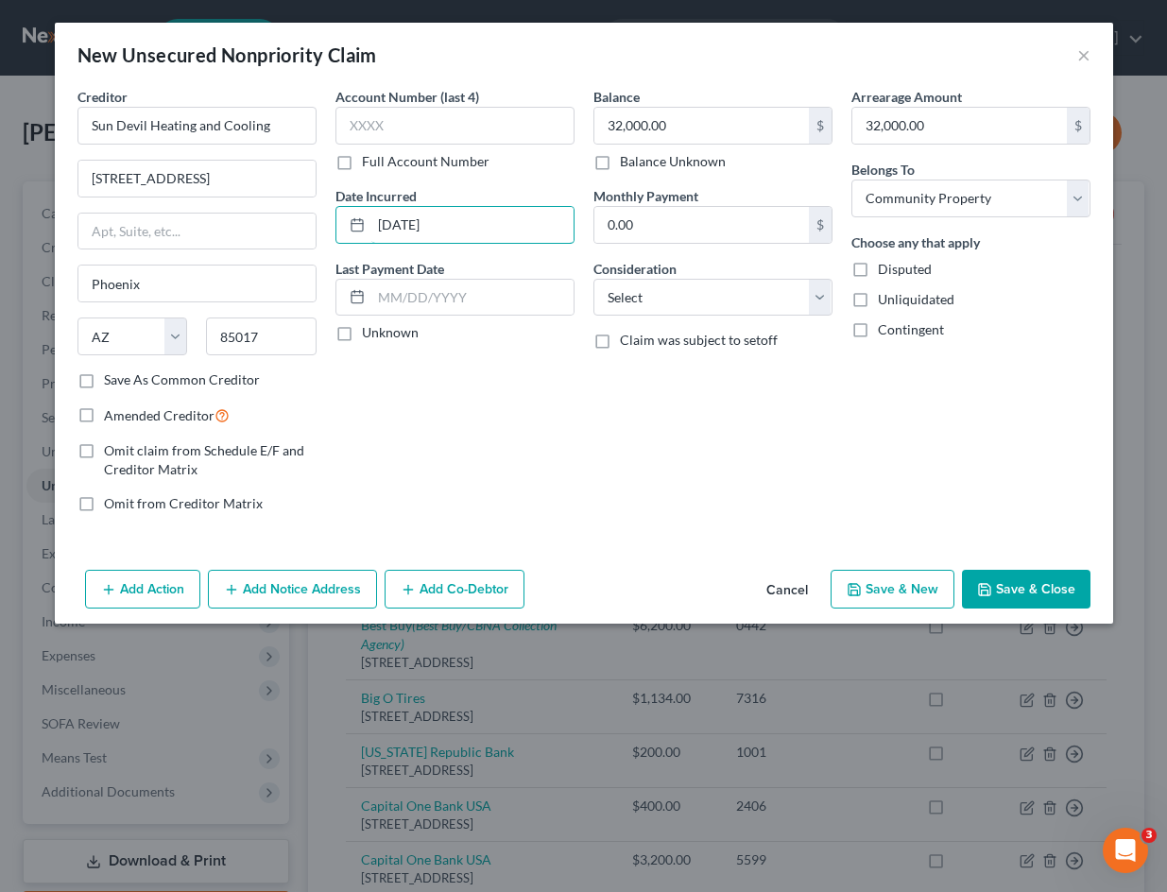
type input "[DATE]"
click at [1052, 595] on button "Save & Close" at bounding box center [1026, 590] width 128 height 40
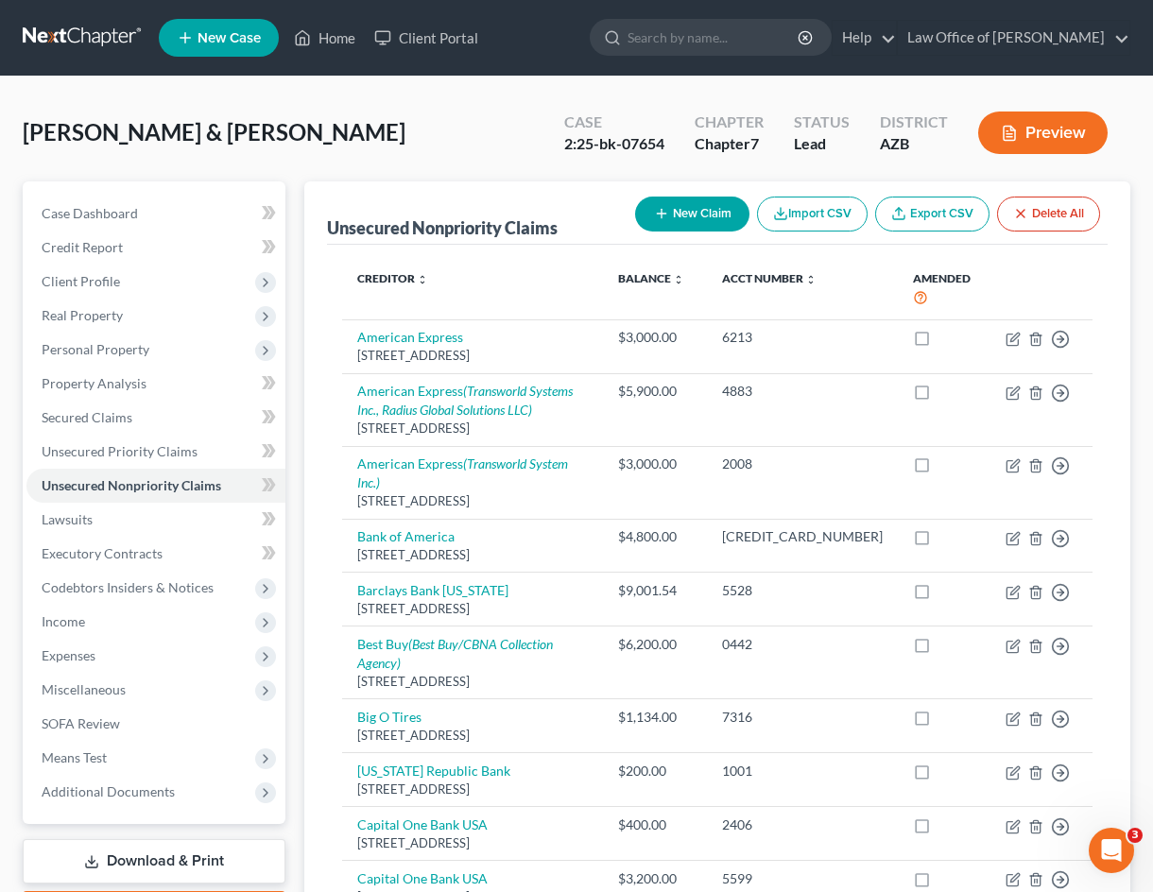
click at [699, 218] on button "New Claim" at bounding box center [692, 214] width 114 height 35
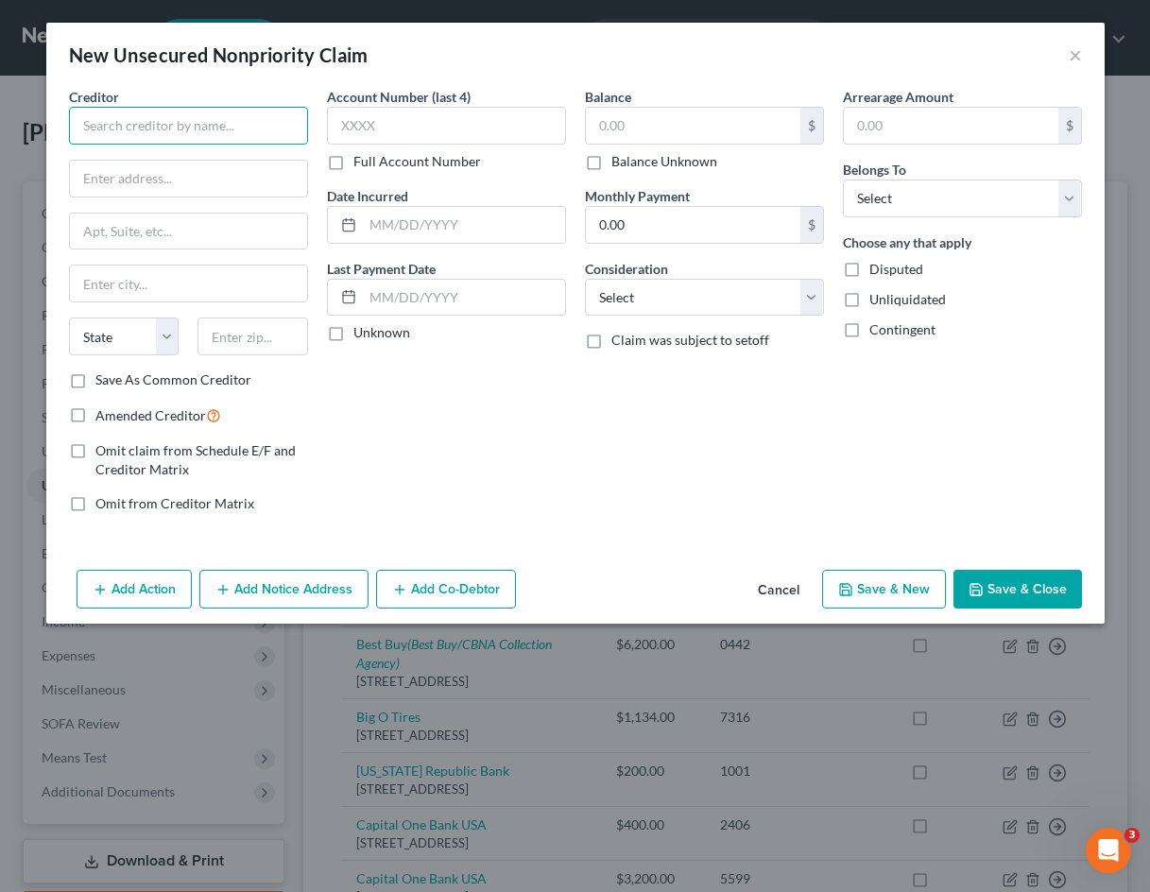
click at [131, 131] on input "text" at bounding box center [188, 126] width 239 height 38
click at [159, 123] on input "text" at bounding box center [188, 126] width 239 height 38
drag, startPoint x: 1062, startPoint y: 305, endPoint x: 1132, endPoint y: 322, distance: 72.0
click at [1063, 305] on div "Unliquidated" at bounding box center [962, 299] width 239 height 19
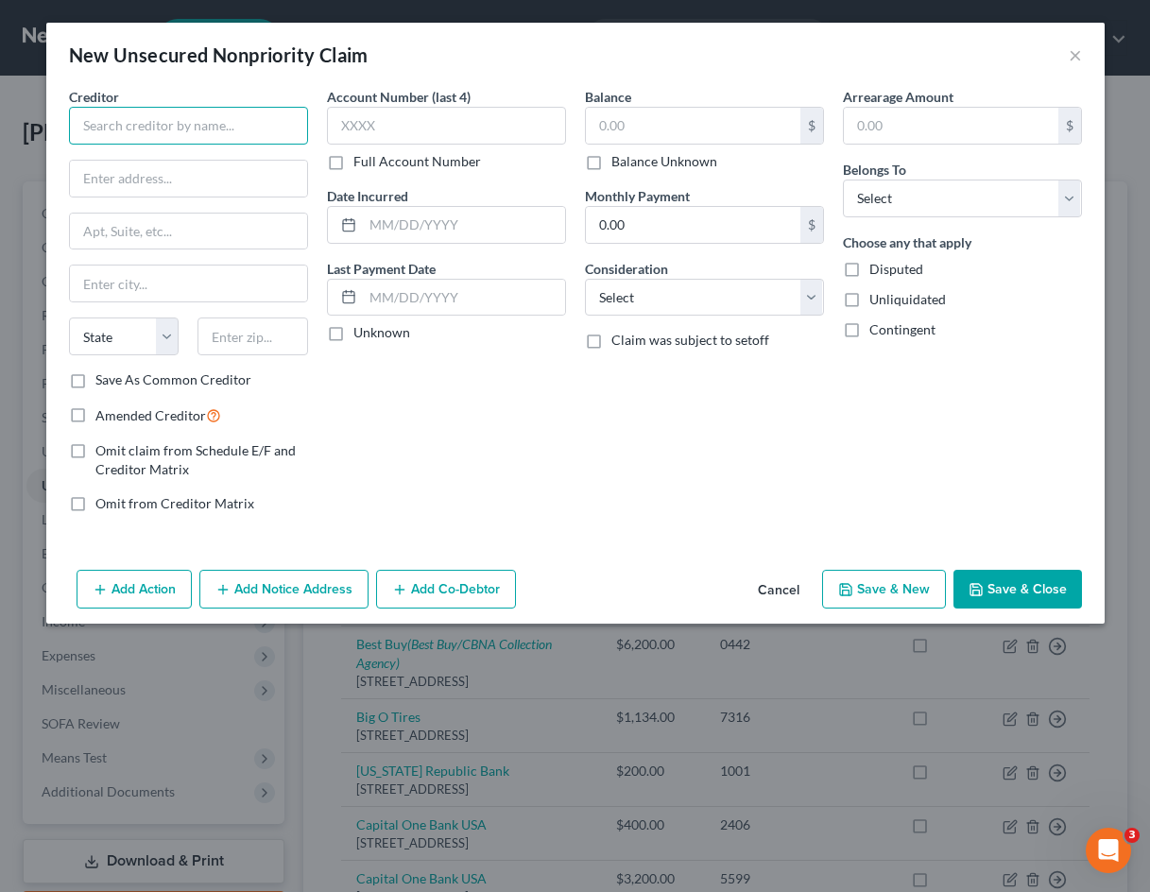
click at [202, 128] on input "text" at bounding box center [188, 126] width 239 height 38
drag, startPoint x: 1147, startPoint y: 360, endPoint x: 202, endPoint y: 128, distance: 972.7
click at [202, 128] on input "text" at bounding box center [188, 126] width 239 height 38
type input "[PERSON_NAME]"
click at [259, 338] on input "text" at bounding box center [252, 336] width 111 height 38
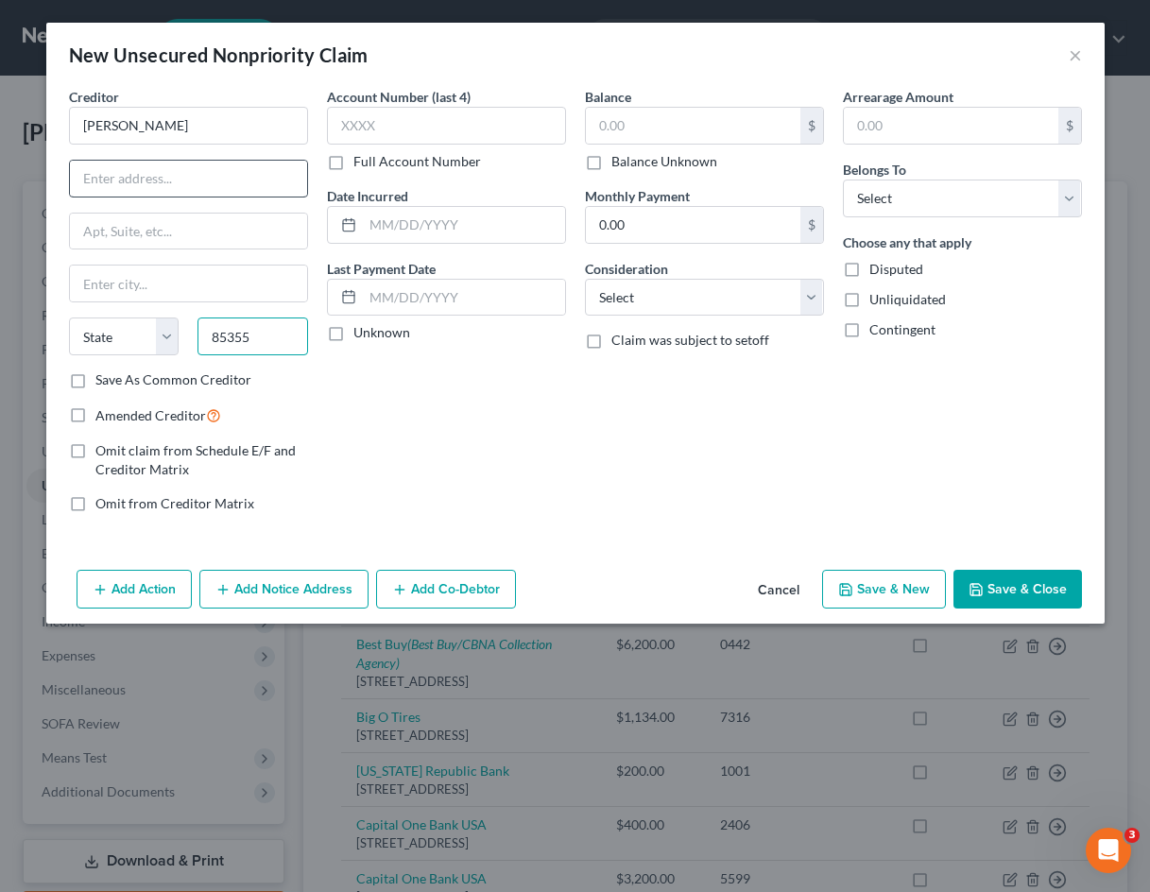
type input "85355"
type input "[PERSON_NAME]"
select select "3"
type input "[STREET_ADDRESS]"
click at [666, 131] on input "text" at bounding box center [693, 126] width 214 height 36
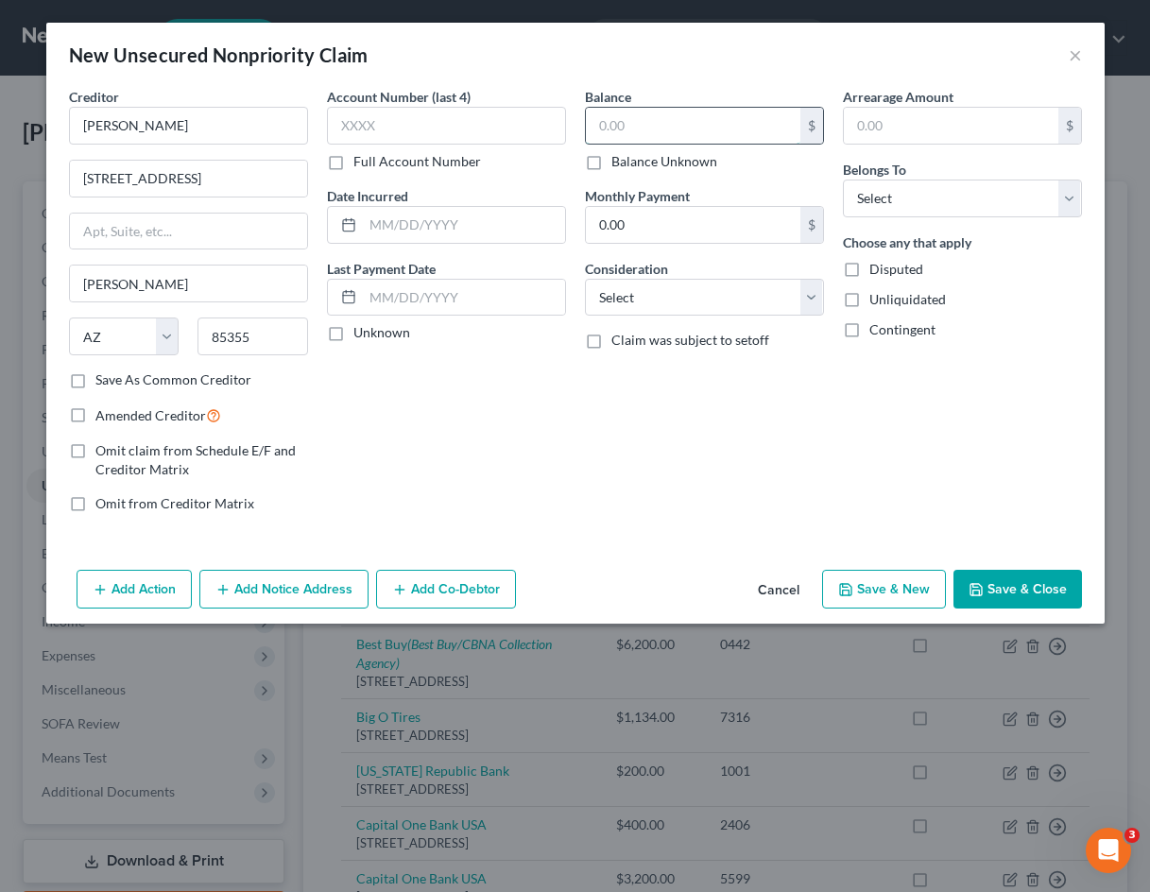
click at [666, 131] on input "text" at bounding box center [693, 126] width 214 height 36
type input "20,000"
click at [891, 127] on input "text" at bounding box center [951, 126] width 214 height 36
type input "20,000"
select select "4"
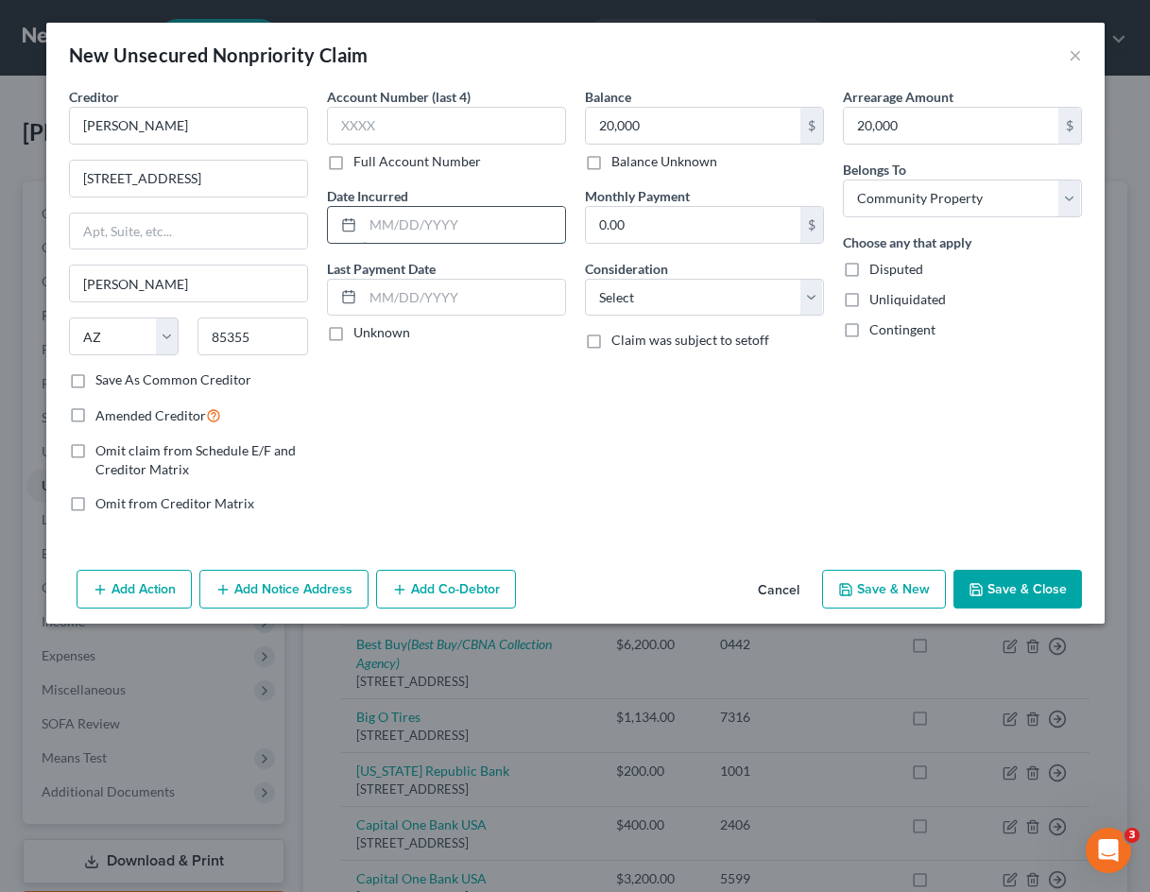
click at [408, 208] on input "text" at bounding box center [464, 225] width 202 height 36
click at [429, 228] on input "text" at bounding box center [464, 225] width 202 height 36
type input "[DATE]"
click at [1000, 599] on button "Save & Close" at bounding box center [1017, 590] width 128 height 40
